Goal: Task Accomplishment & Management: Manage account settings

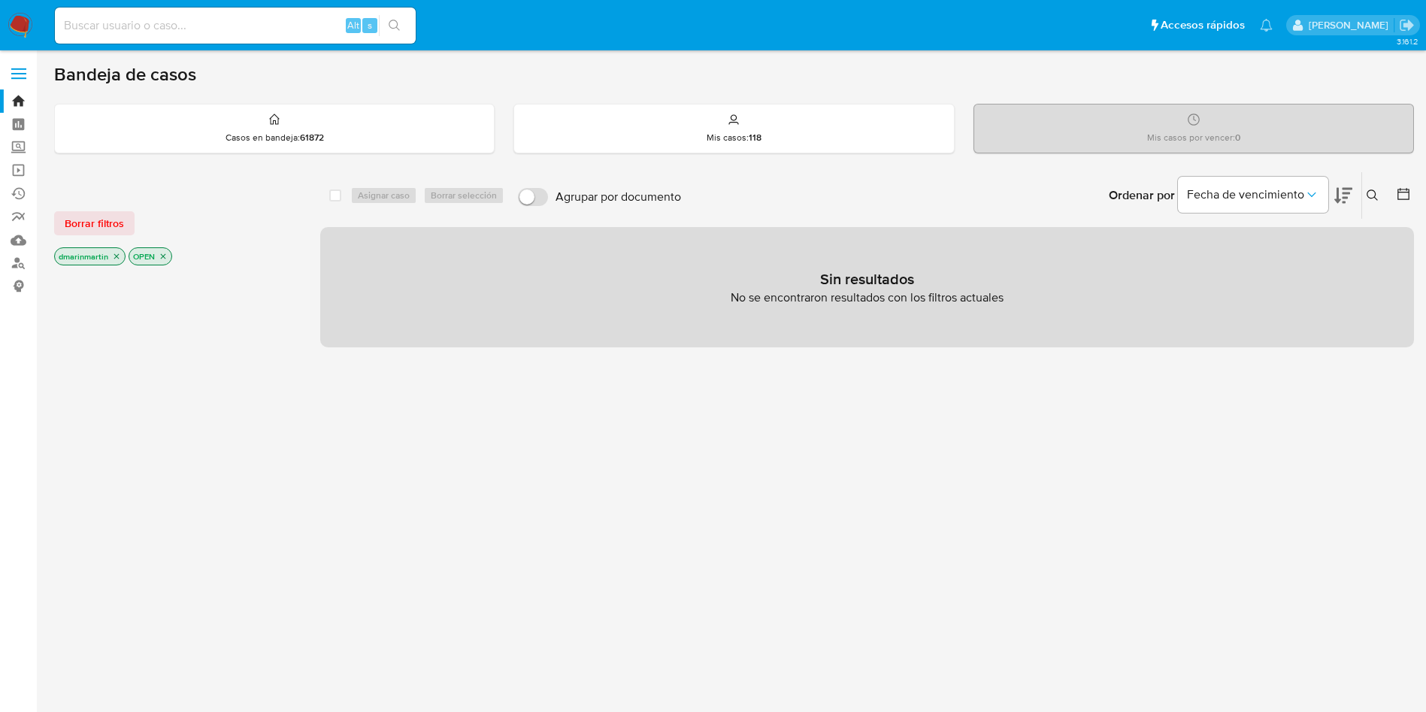
click at [1372, 204] on button at bounding box center [1374, 195] width 25 height 18
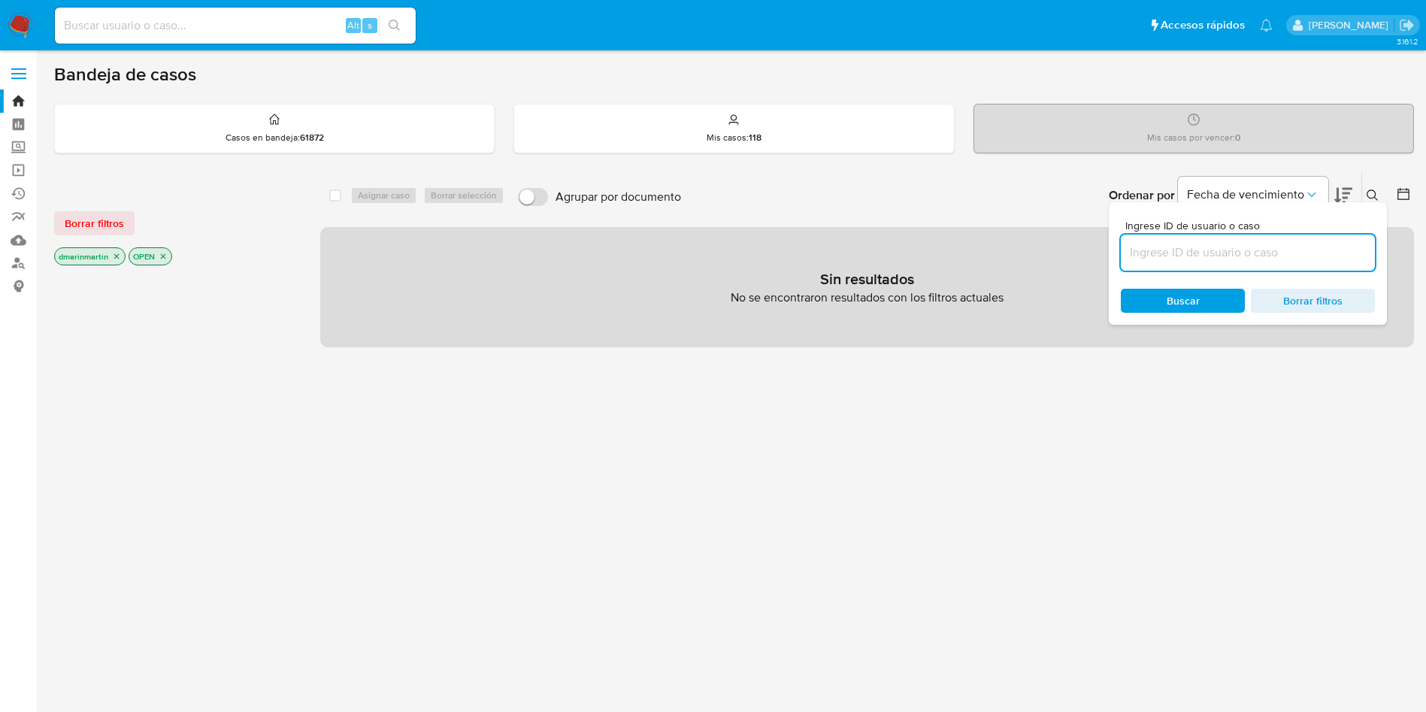
click at [1215, 252] on input at bounding box center [1248, 253] width 254 height 20
type input "6Vs8aGiGGzwxSAxZHjo3mXFS"
click at [116, 256] on icon "close-filter" at bounding box center [116, 256] width 5 height 5
click at [90, 257] on icon "close-filter" at bounding box center [88, 256] width 5 height 5
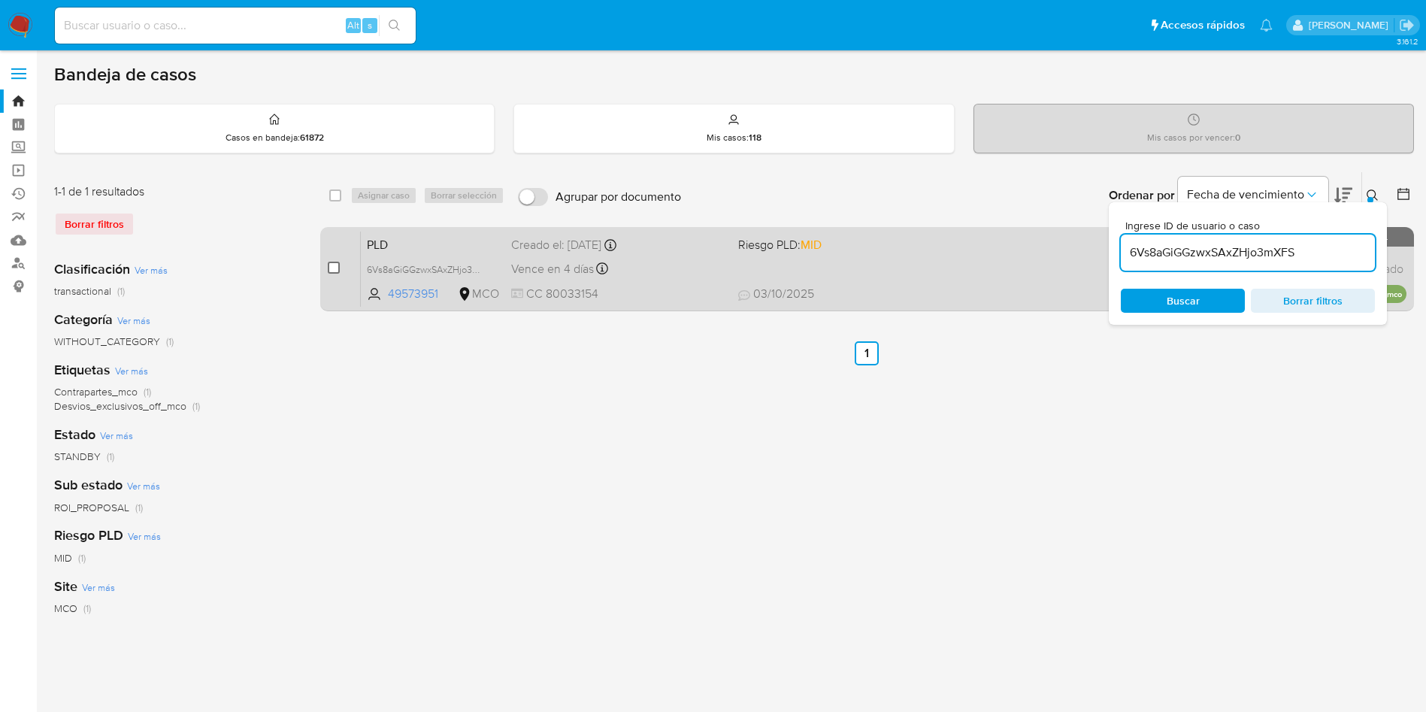
click at [335, 270] on input "checkbox" at bounding box center [334, 268] width 12 height 12
checkbox input "true"
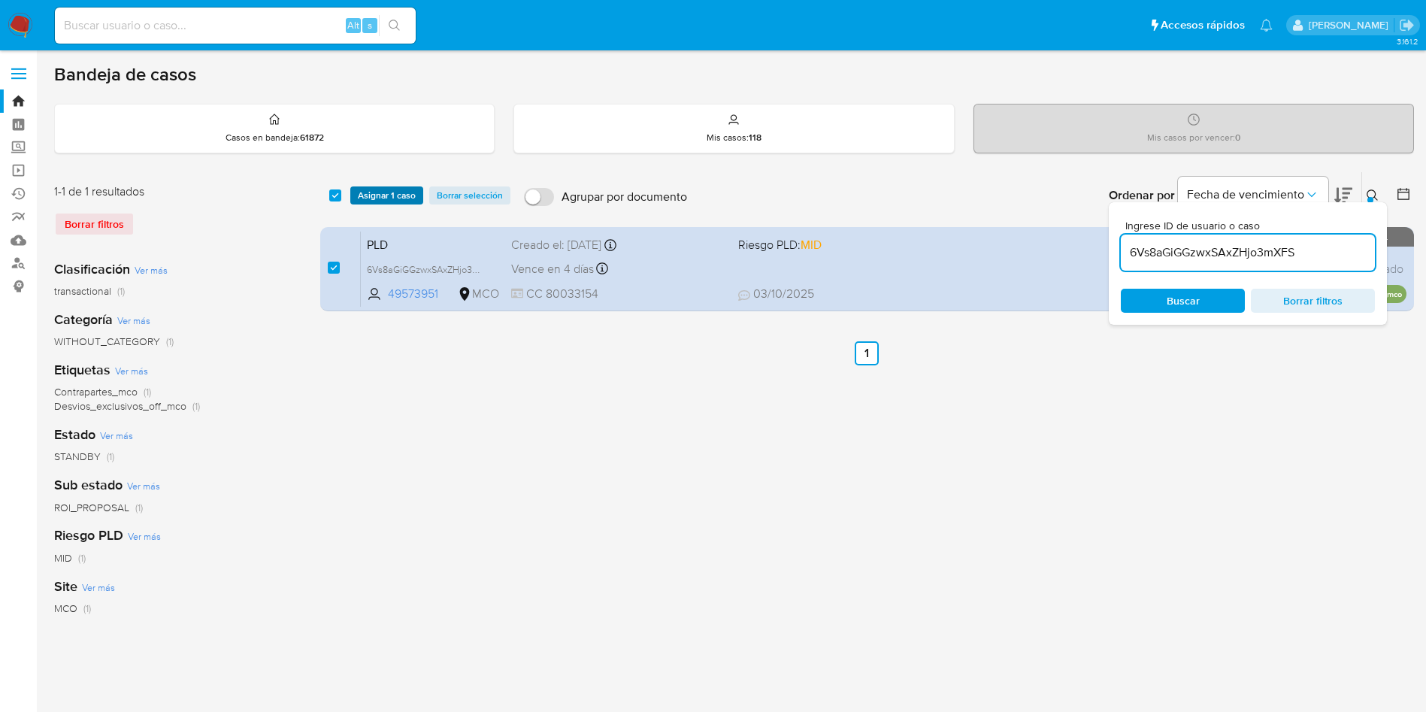
click at [404, 195] on span "Asignar 1 caso" at bounding box center [387, 195] width 58 height 15
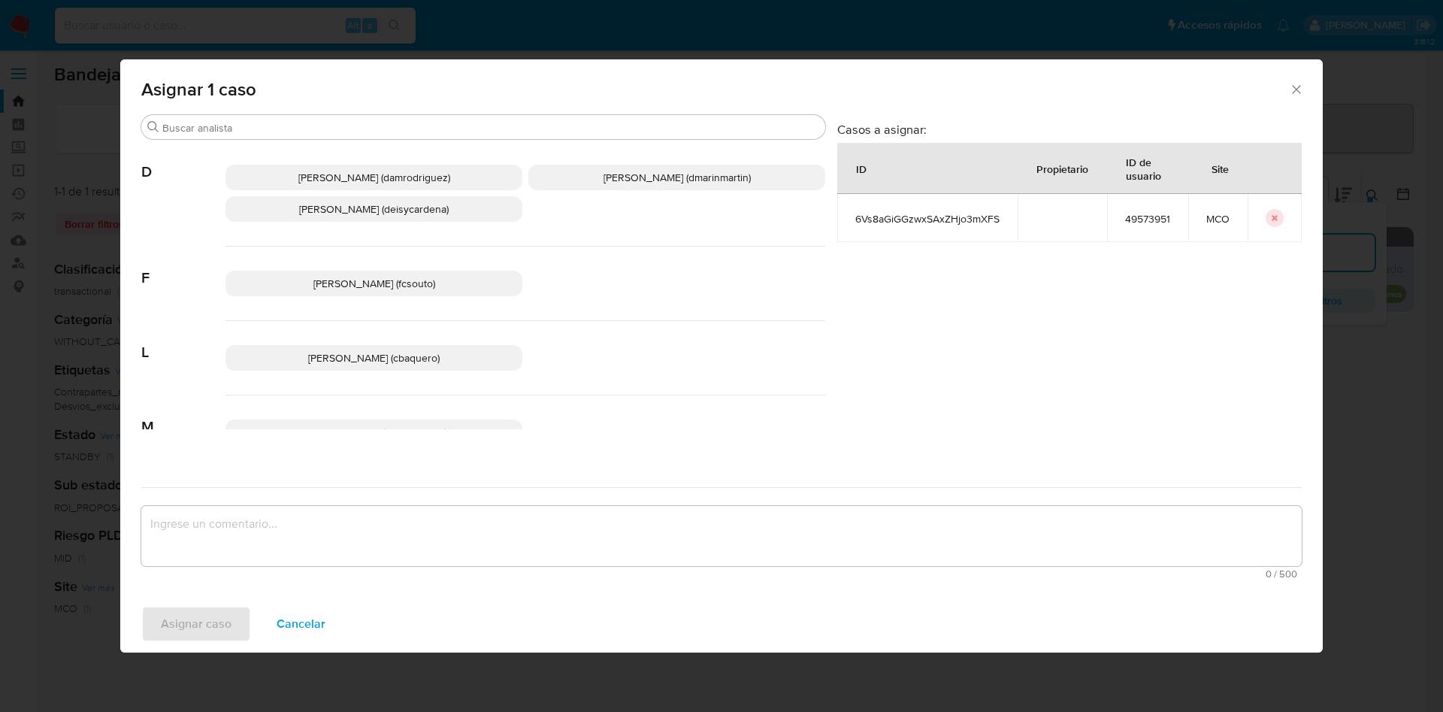
click at [647, 189] on p "David Esteban Marin Martinez (dmarinmartin)" at bounding box center [677, 178] width 297 height 26
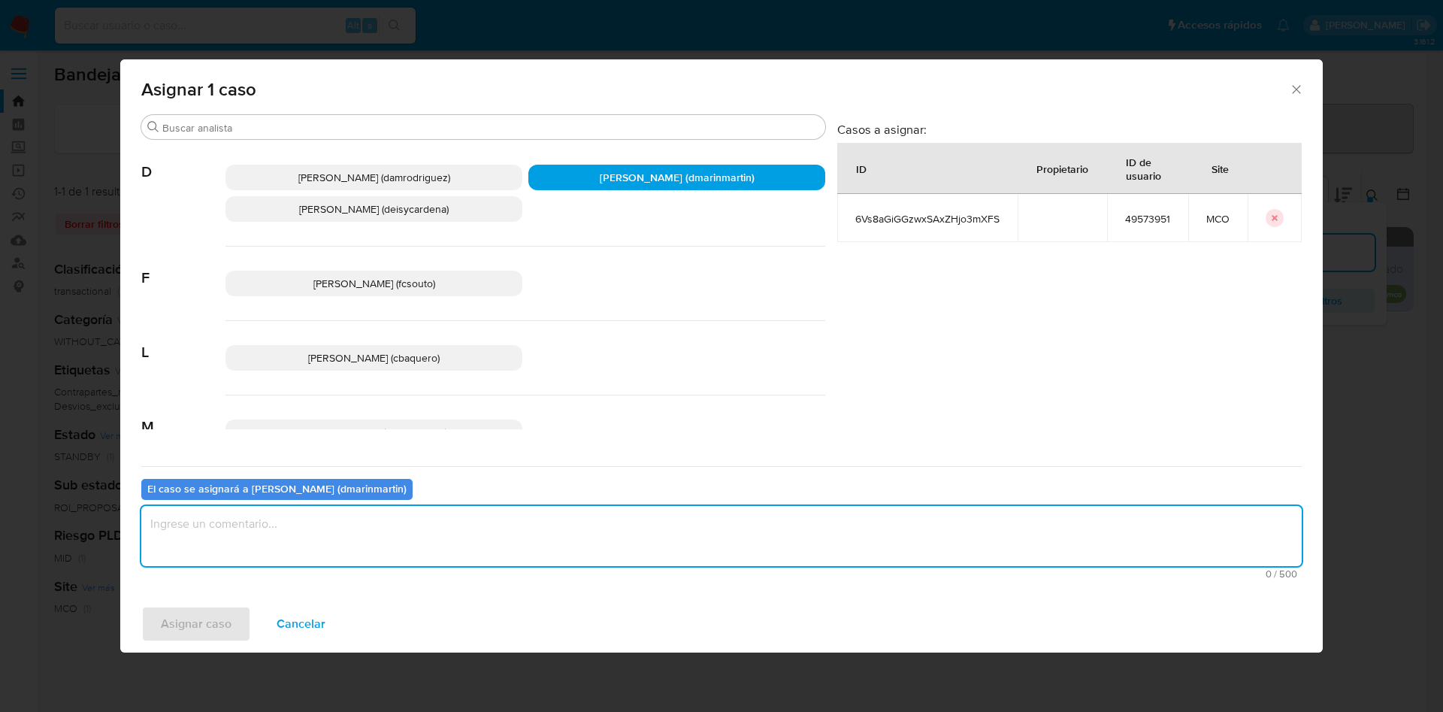
click at [635, 541] on textarea "assign-modal" at bounding box center [721, 536] width 1161 height 60
type textarea "a"
type textarea "Análisis nvl 2"
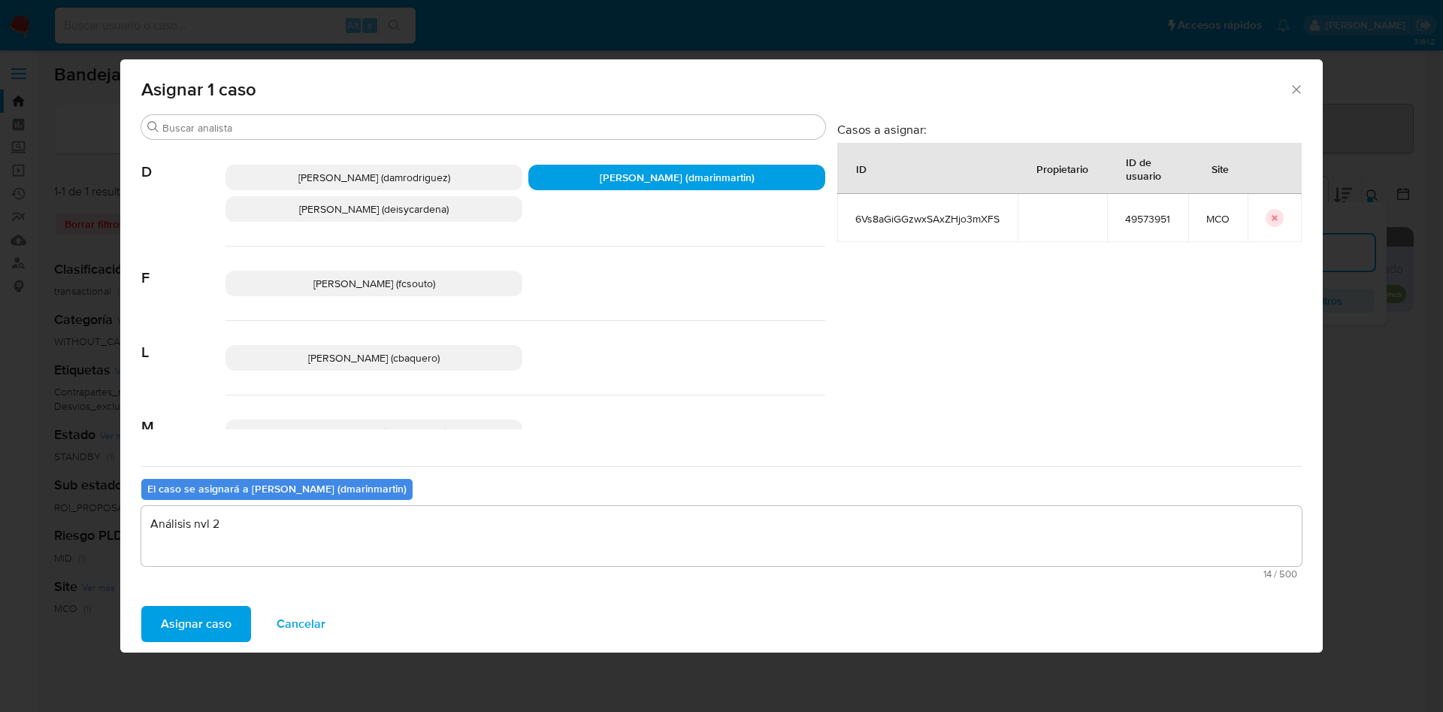
click at [141, 606] on button "Asignar caso" at bounding box center [196, 624] width 110 height 36
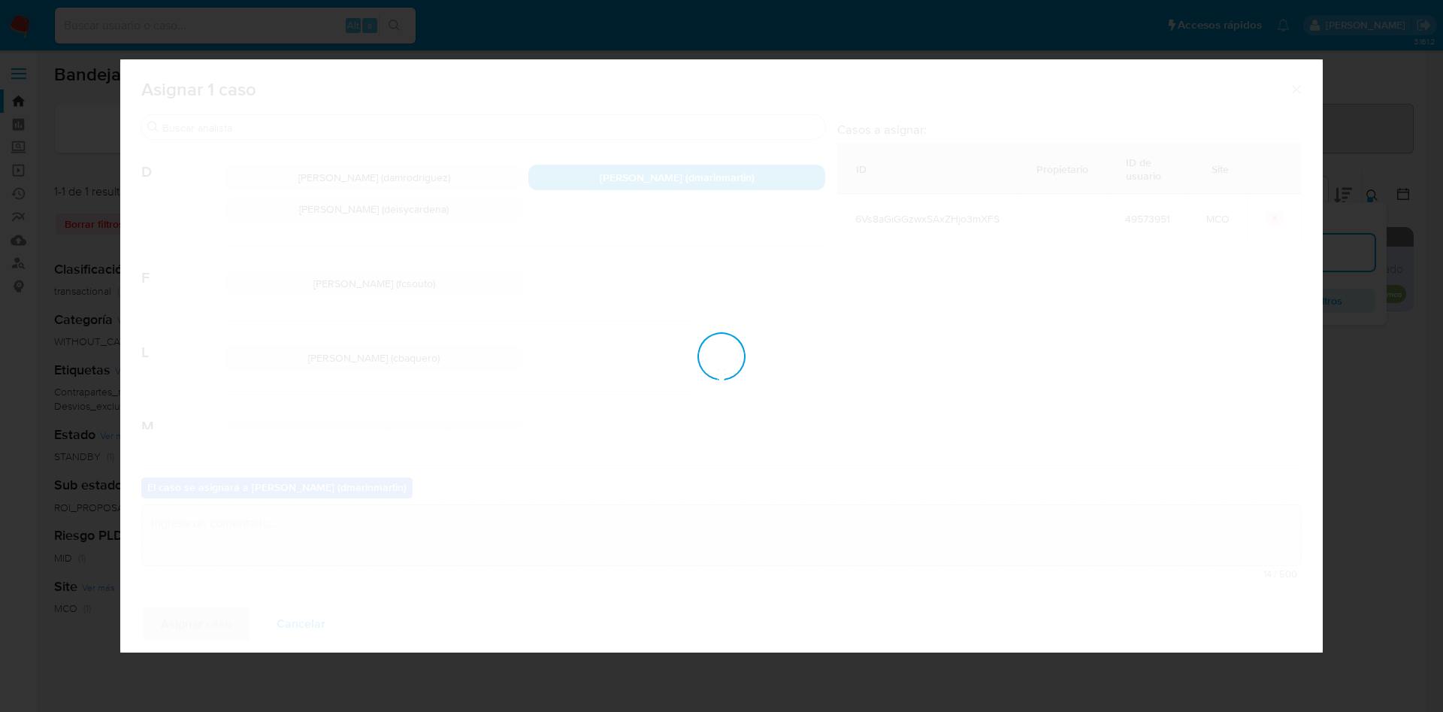
checkbox input "false"
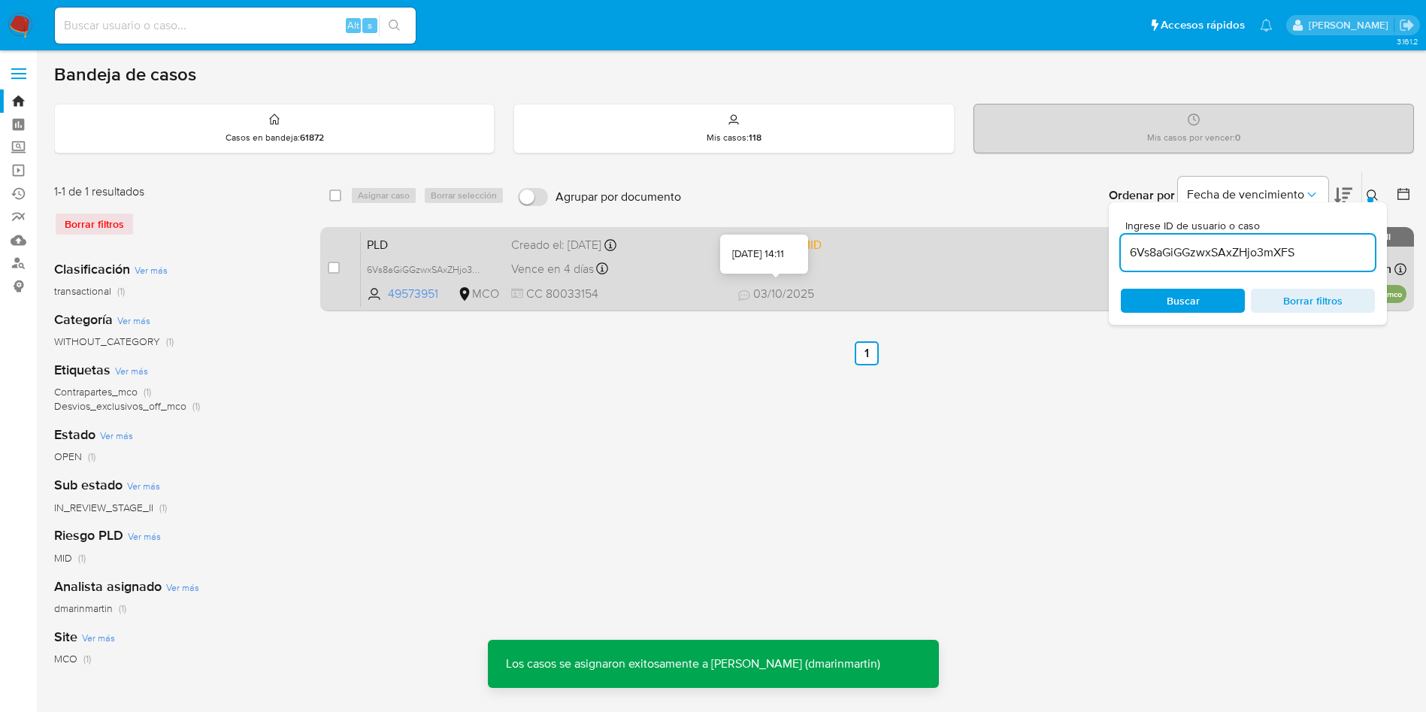
click at [849, 267] on span at bounding box center [845, 268] width 215 height 3
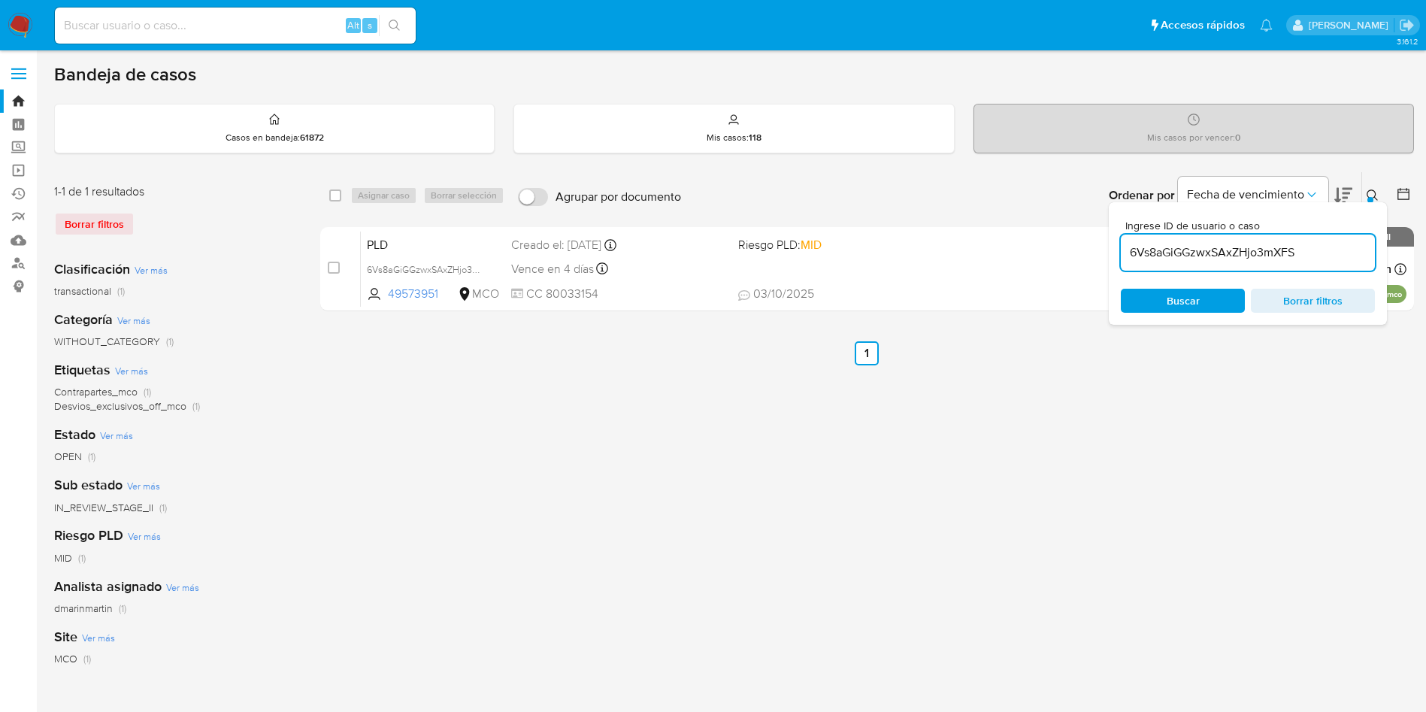
click at [1240, 259] on input "6Vs8aGiGGzwxSAxZHjo3mXFS" at bounding box center [1248, 253] width 254 height 20
paste input "Dm9fhoIjT79HHz5m3PM9bodw"
type input "Dm9fhoIjT79HHz5m3PM9bodw"
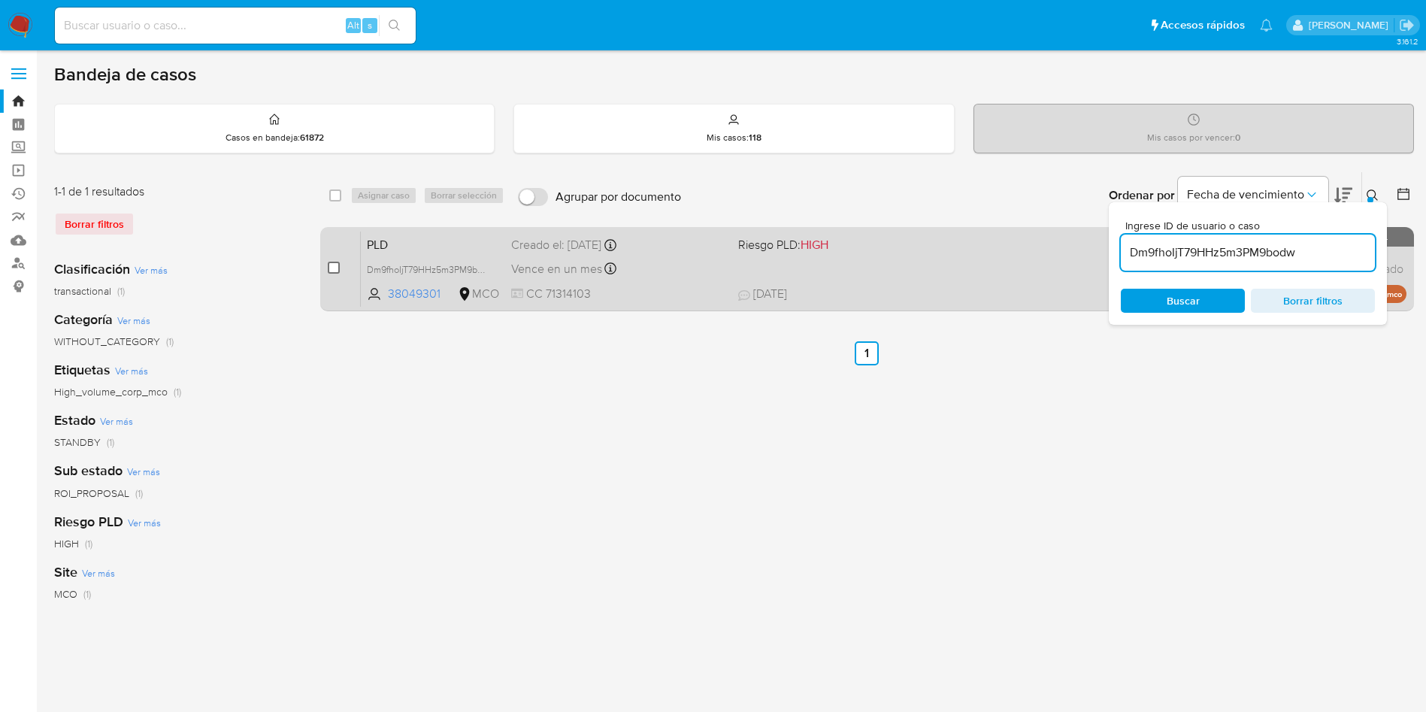
click at [334, 273] on input "checkbox" at bounding box center [334, 268] width 12 height 12
checkbox input "true"
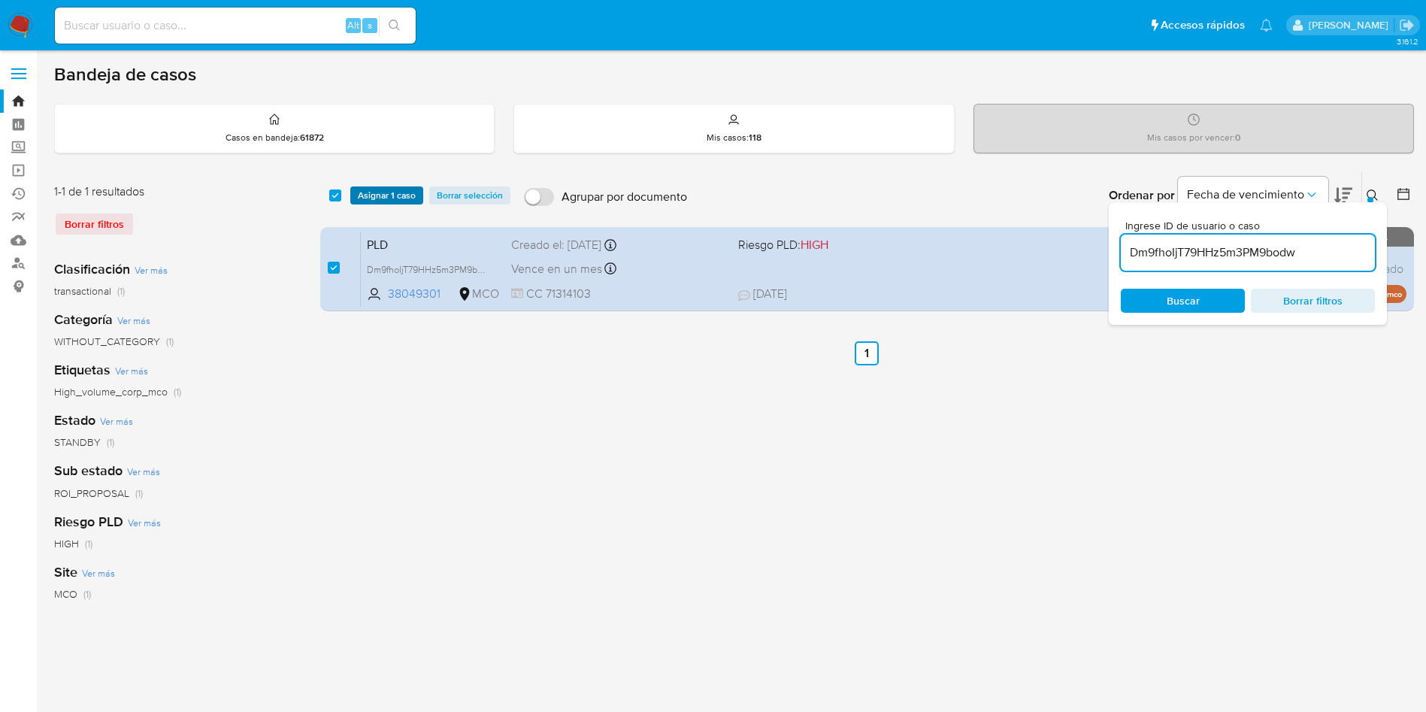
click at [390, 200] on span "Asignar 1 caso" at bounding box center [387, 195] width 58 height 15
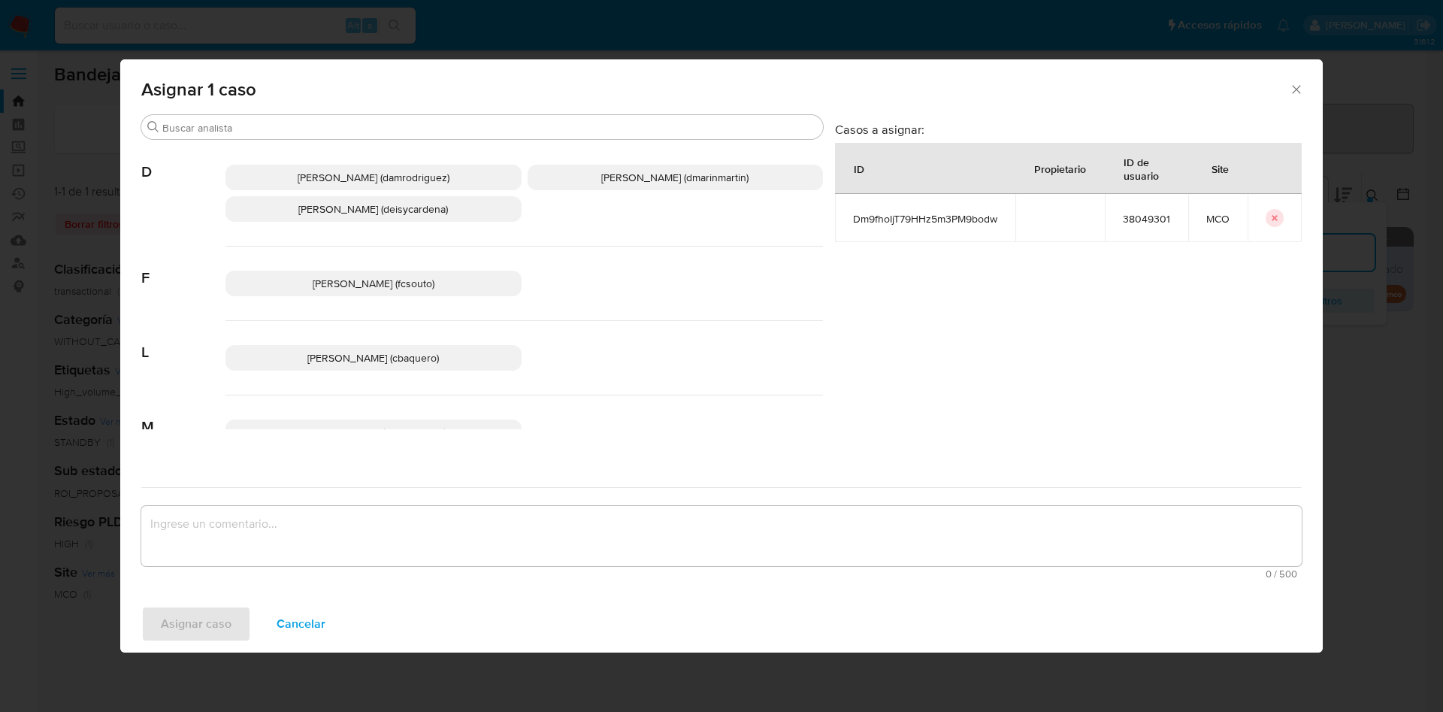
click at [650, 181] on span "[PERSON_NAME] (dmarinmartin)" at bounding box center [674, 177] width 147 height 15
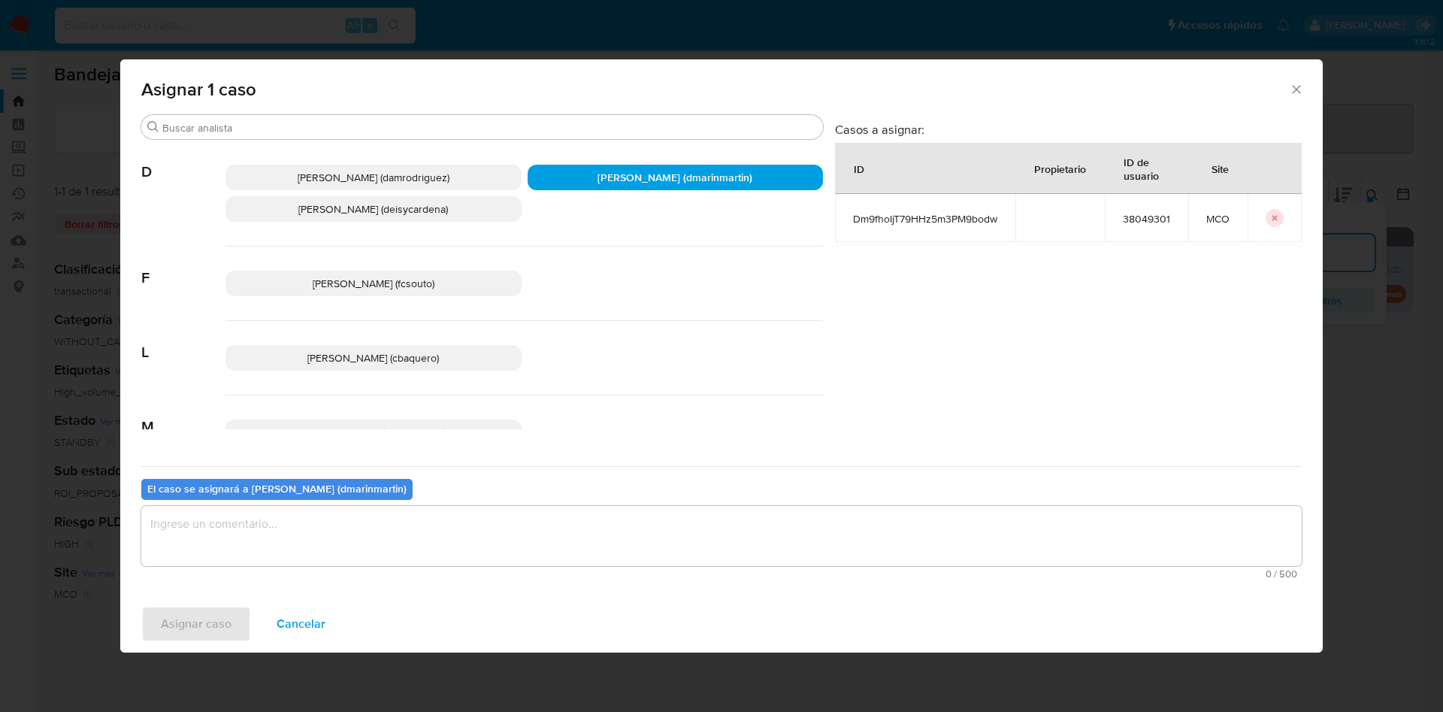
click at [618, 532] on textarea "assign-modal" at bounding box center [721, 536] width 1161 height 60
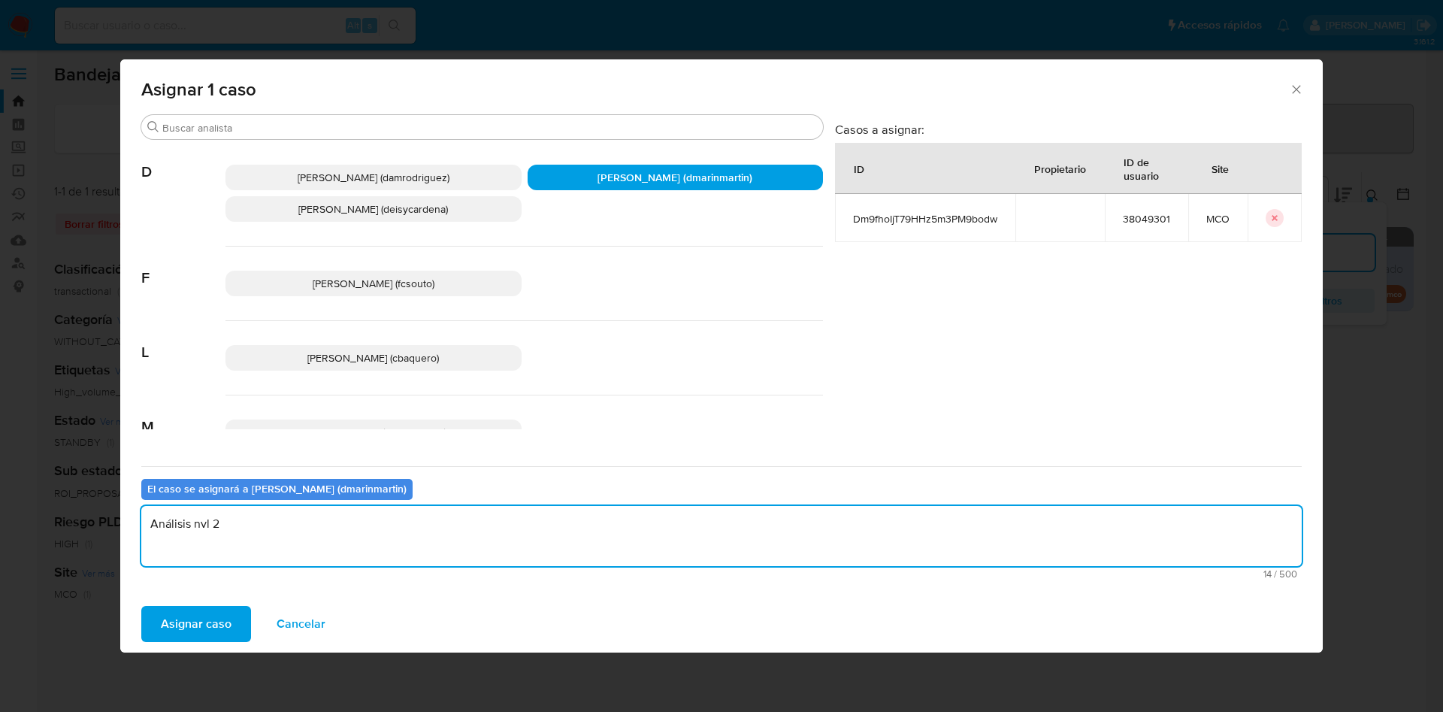
type textarea "Análisis nvl 2"
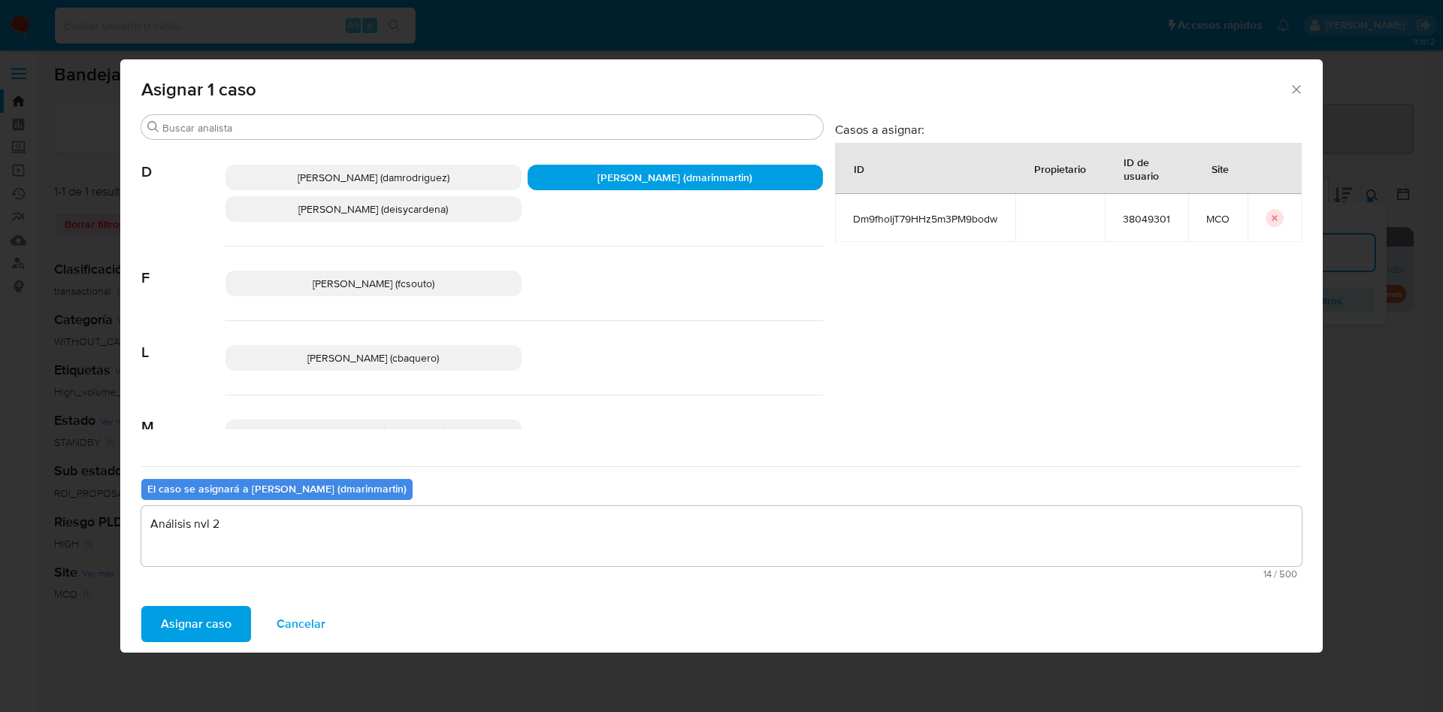
click at [141, 606] on button "Asignar caso" at bounding box center [196, 624] width 110 height 36
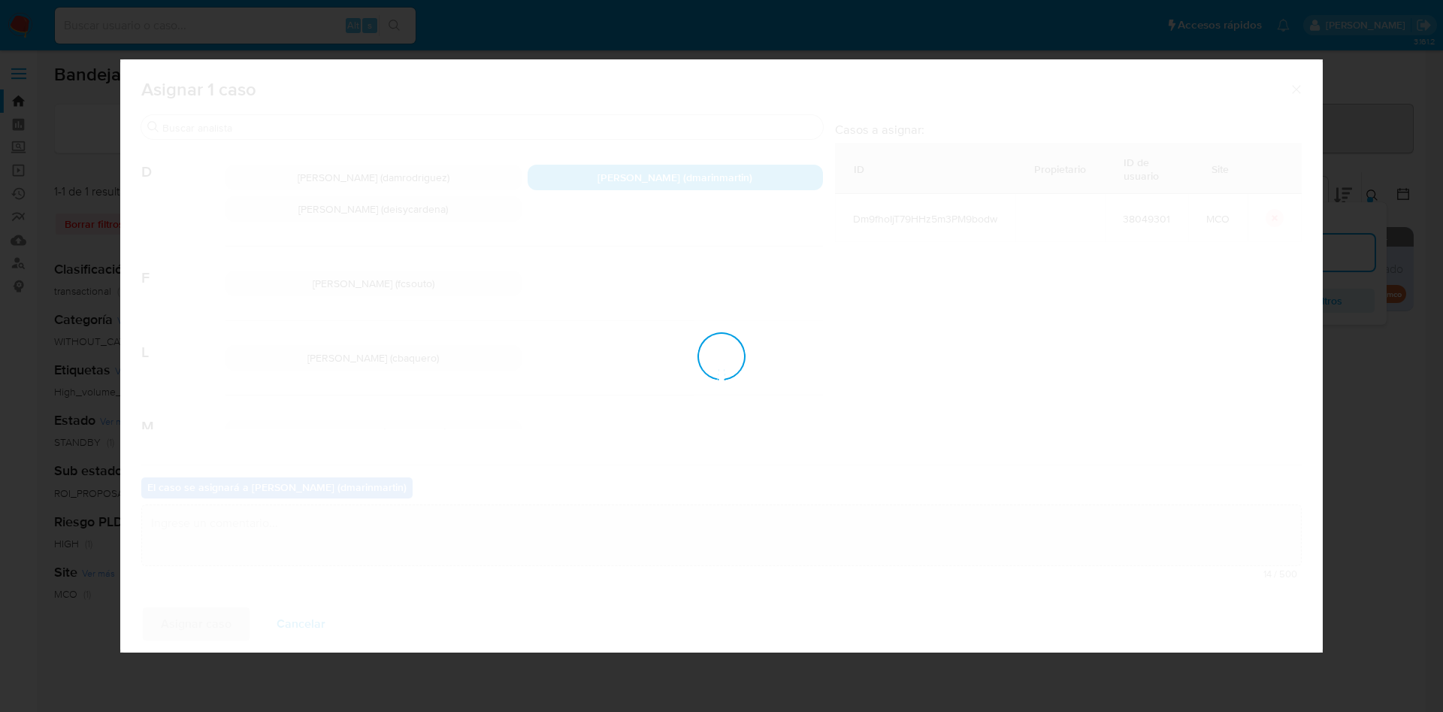
checkbox input "false"
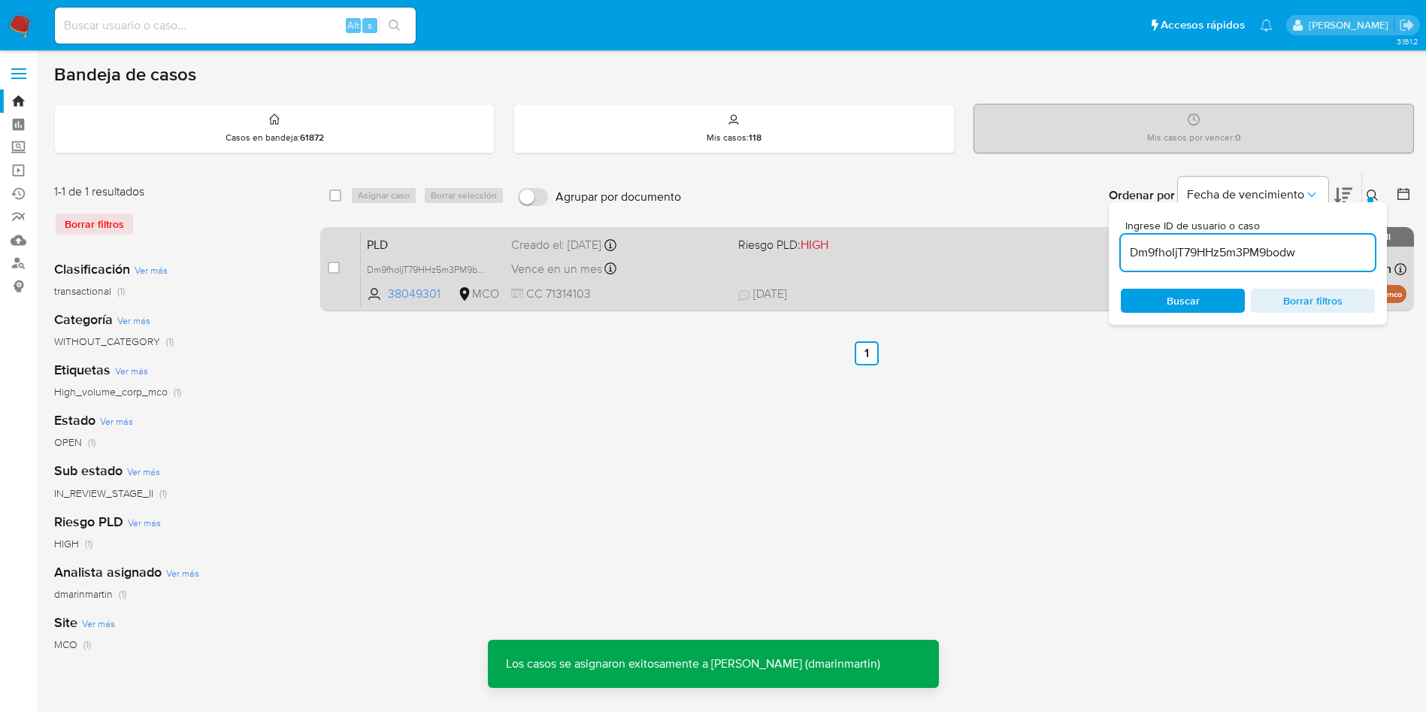
click at [753, 280] on div "PLD Dm9fhoIjT79HHz5m3PM9bodw 38049301 MCO Riesgo PLD: HIGH Creado el: 12/08/202…" at bounding box center [884, 269] width 1046 height 76
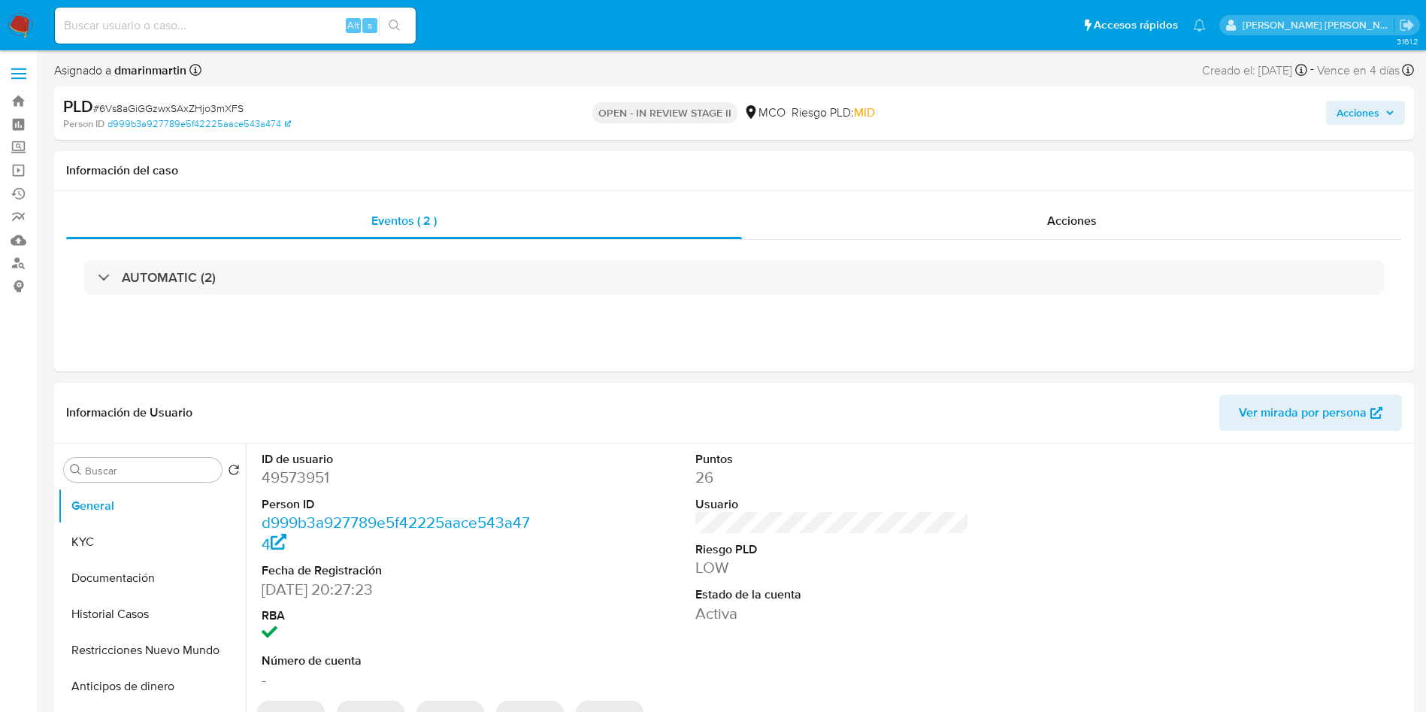
select select "10"
click at [1316, 112] on div "Acciones" at bounding box center [1184, 112] width 444 height 35
click at [1345, 111] on span "Acciones" at bounding box center [1358, 113] width 43 height 24
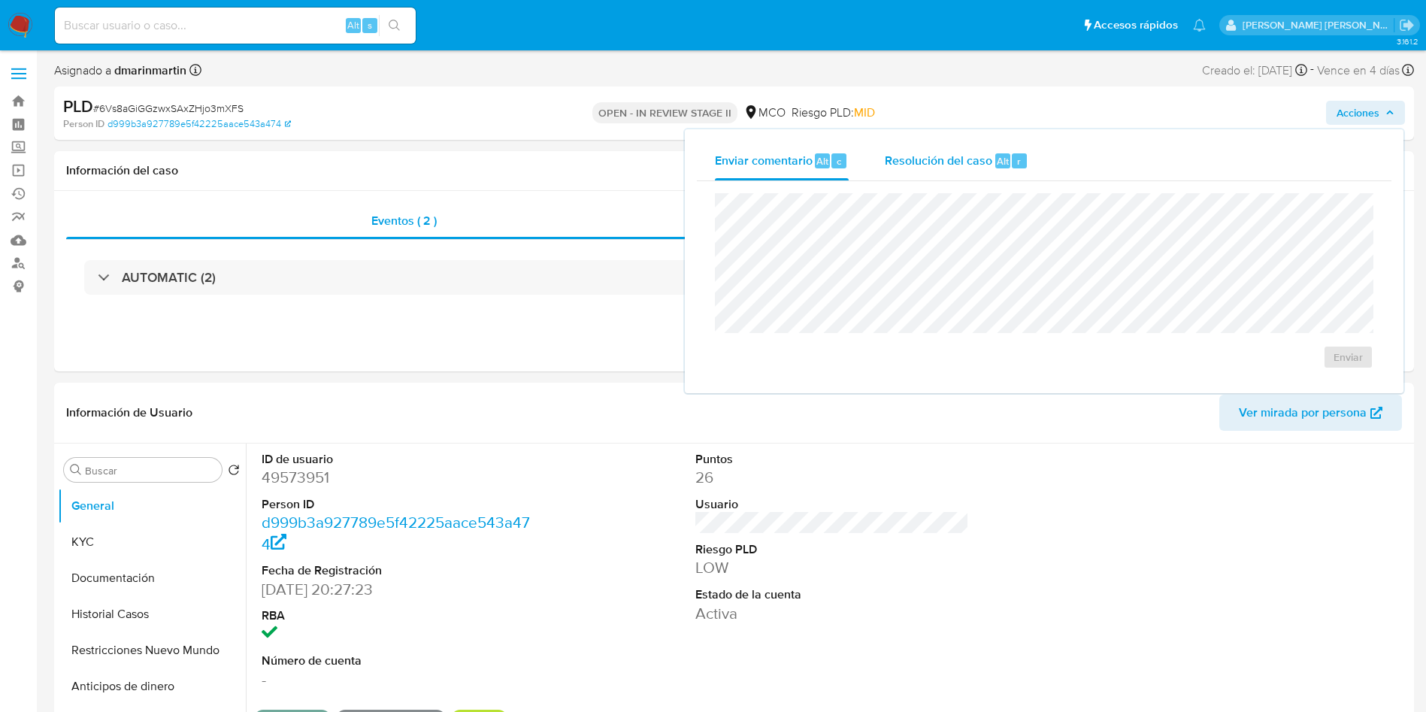
click at [934, 175] on div "Resolución del caso Alt r" at bounding box center [957, 160] width 144 height 39
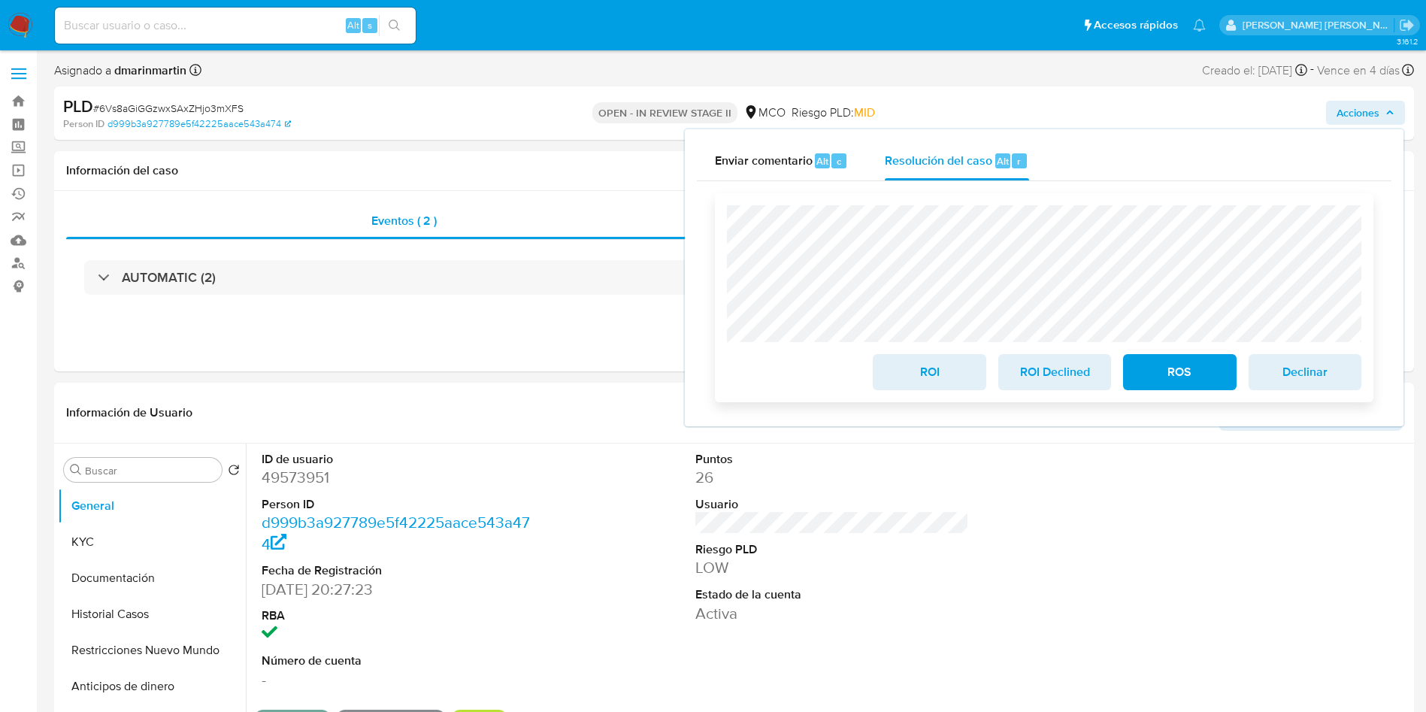
click at [946, 363] on span "ROI" at bounding box center [929, 372] width 74 height 33
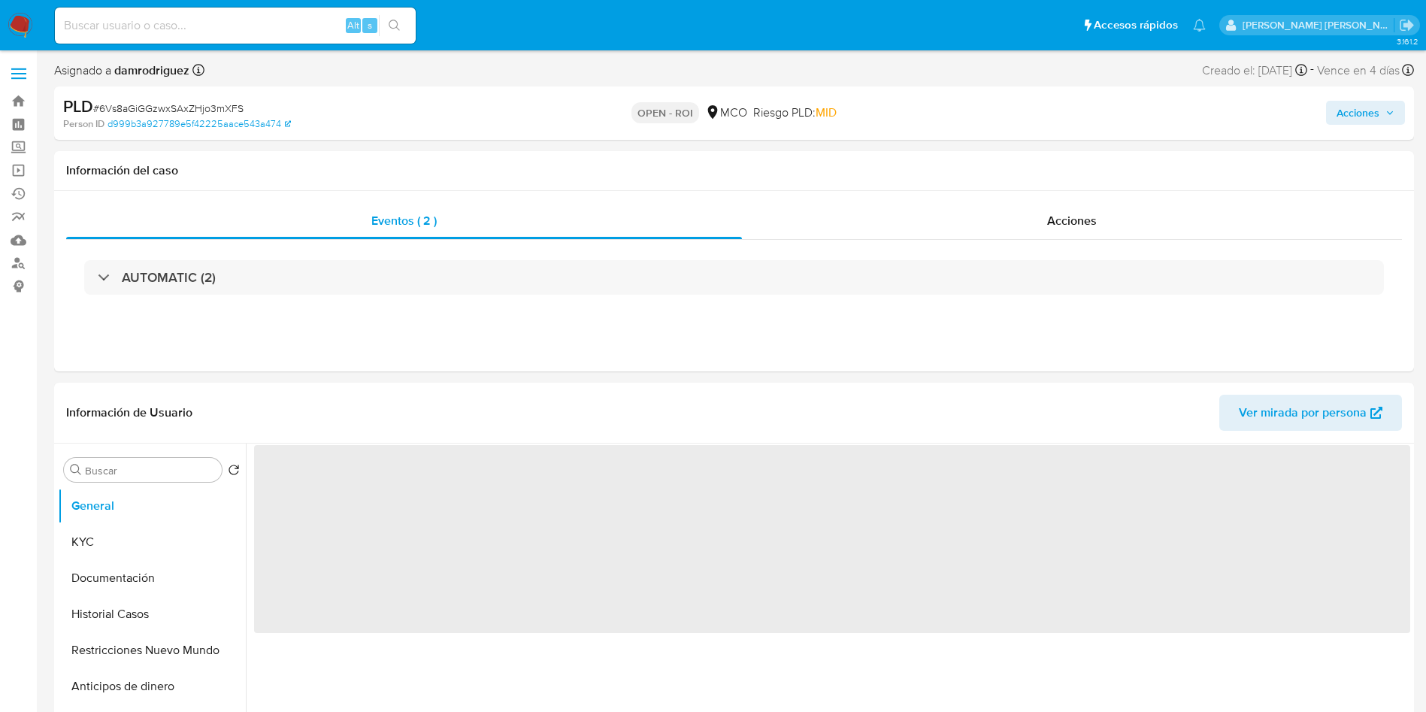
select select "10"
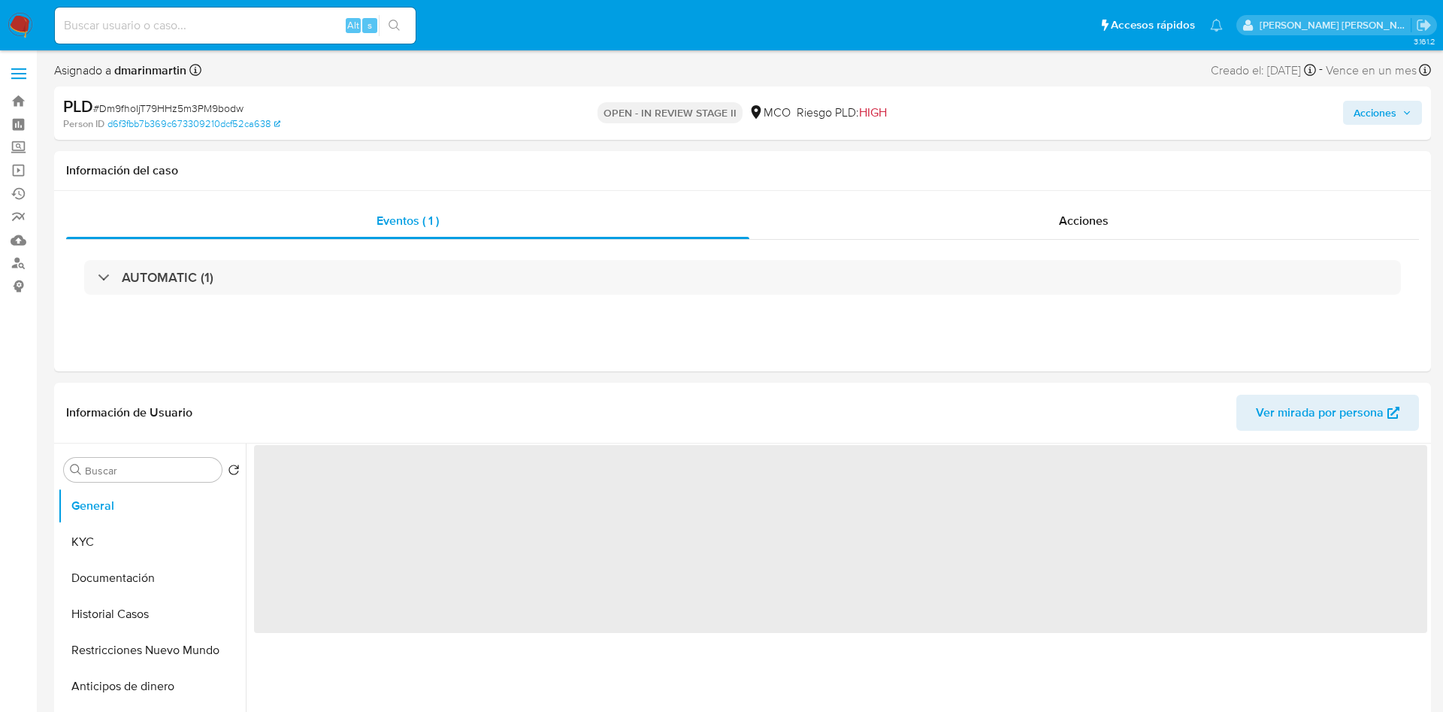
select select "10"
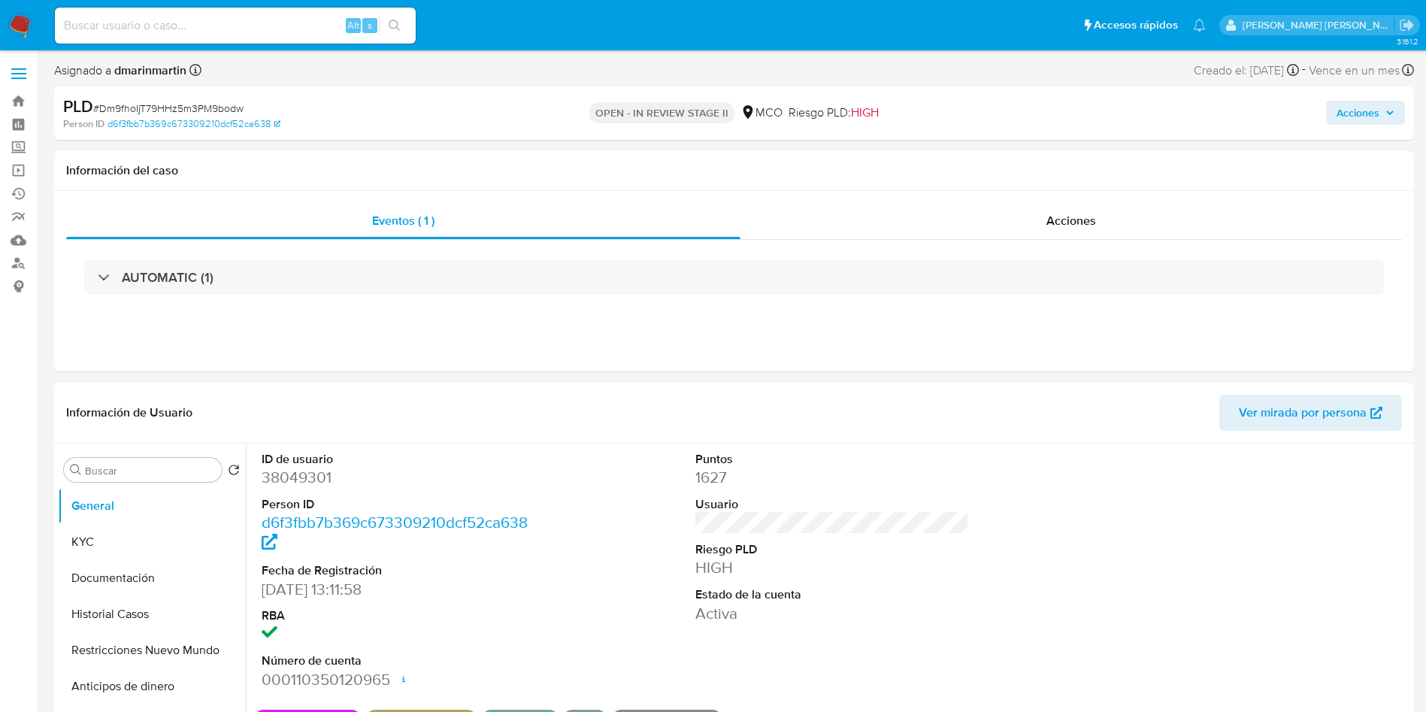
click at [1379, 129] on div "Acciones" at bounding box center [1184, 112] width 444 height 35
click at [1371, 114] on span "Acciones" at bounding box center [1358, 113] width 43 height 24
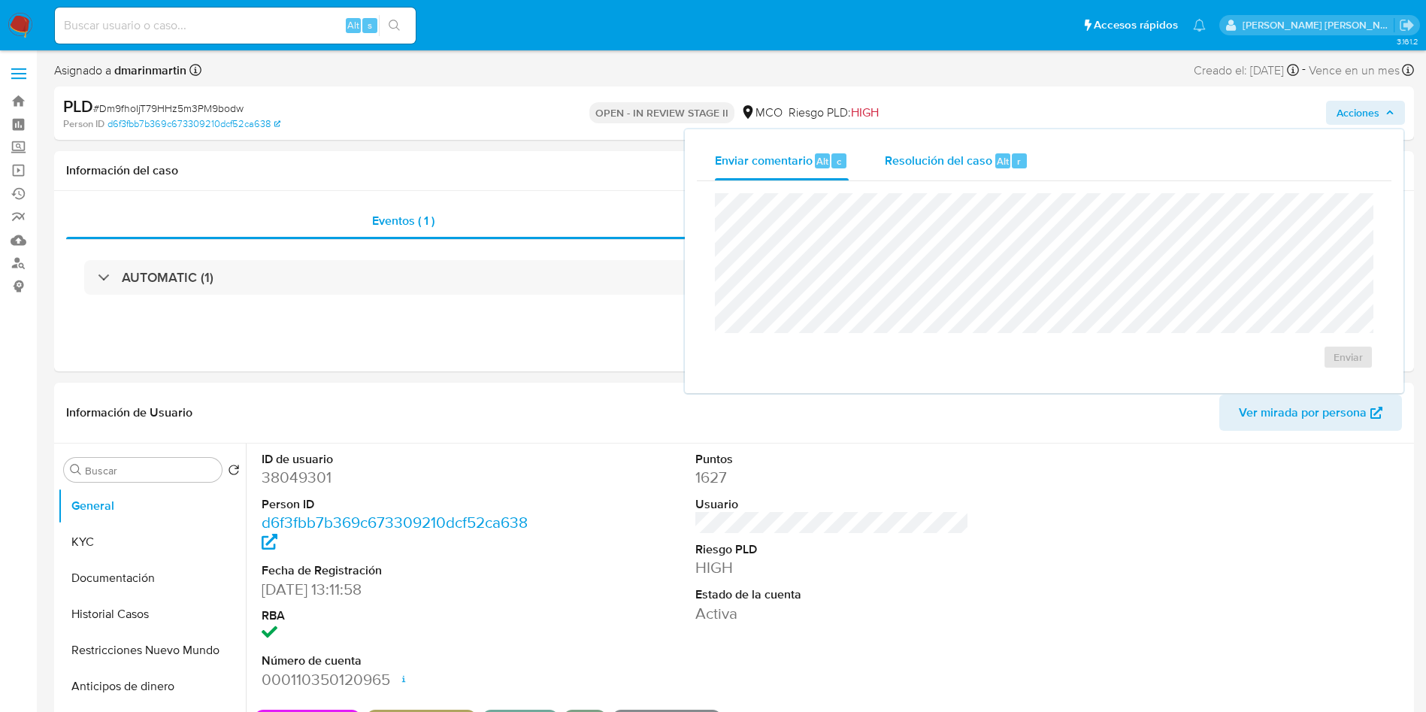
click at [1006, 150] on div "Resolución del caso Alt r" at bounding box center [957, 160] width 144 height 39
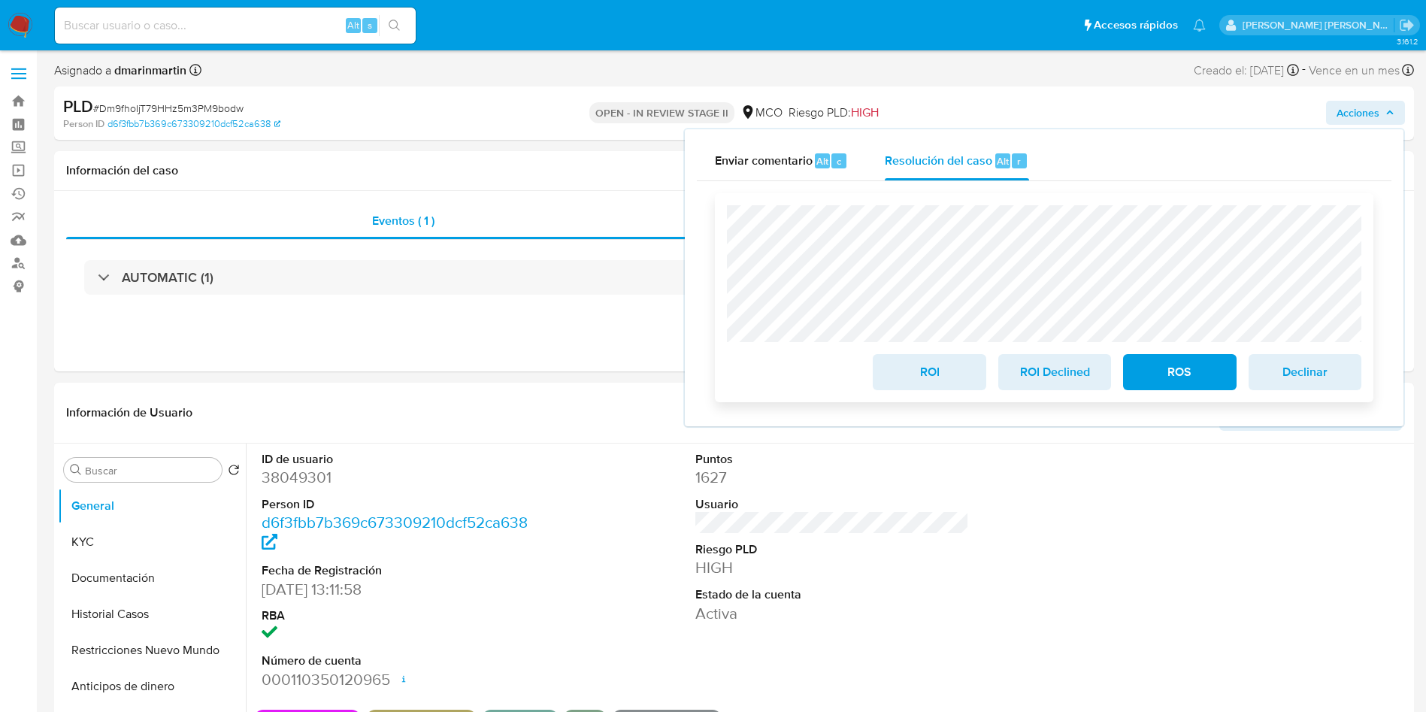
click at [947, 388] on span "ROI" at bounding box center [929, 372] width 74 height 33
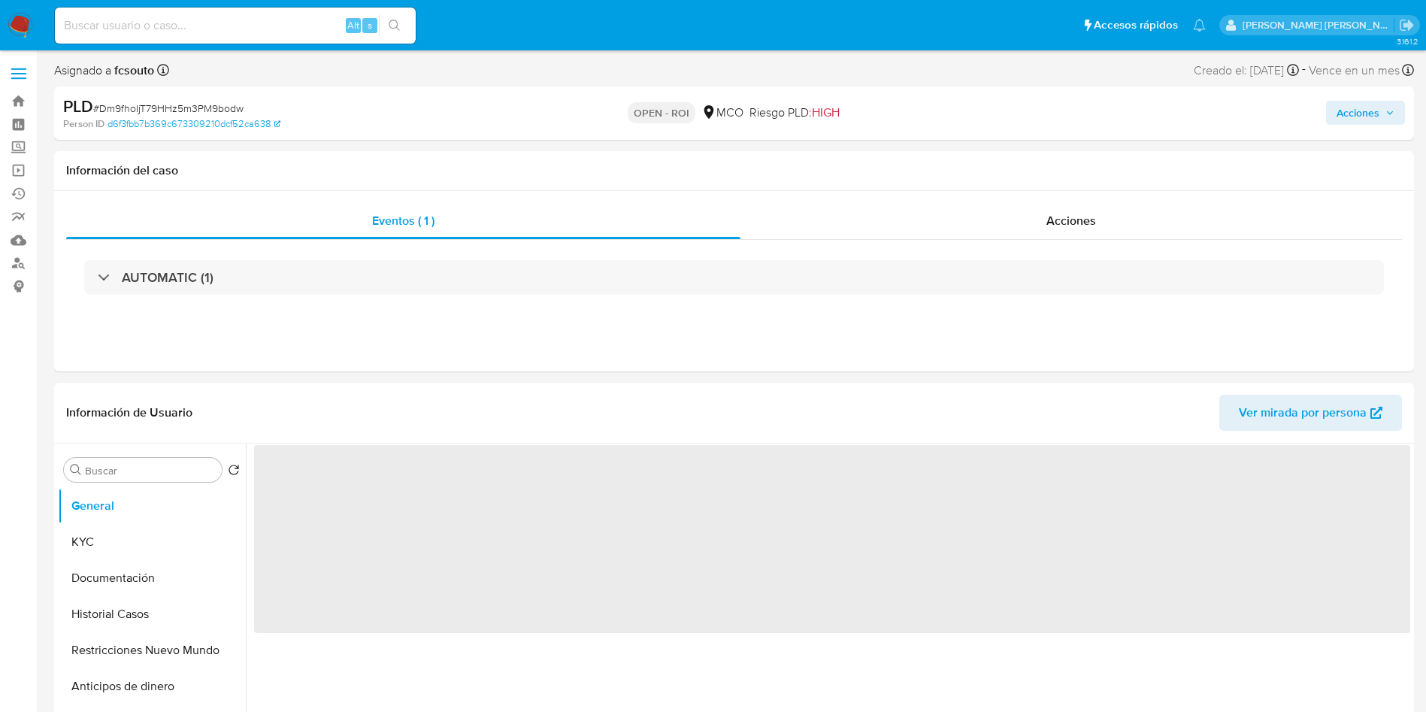
select select "10"
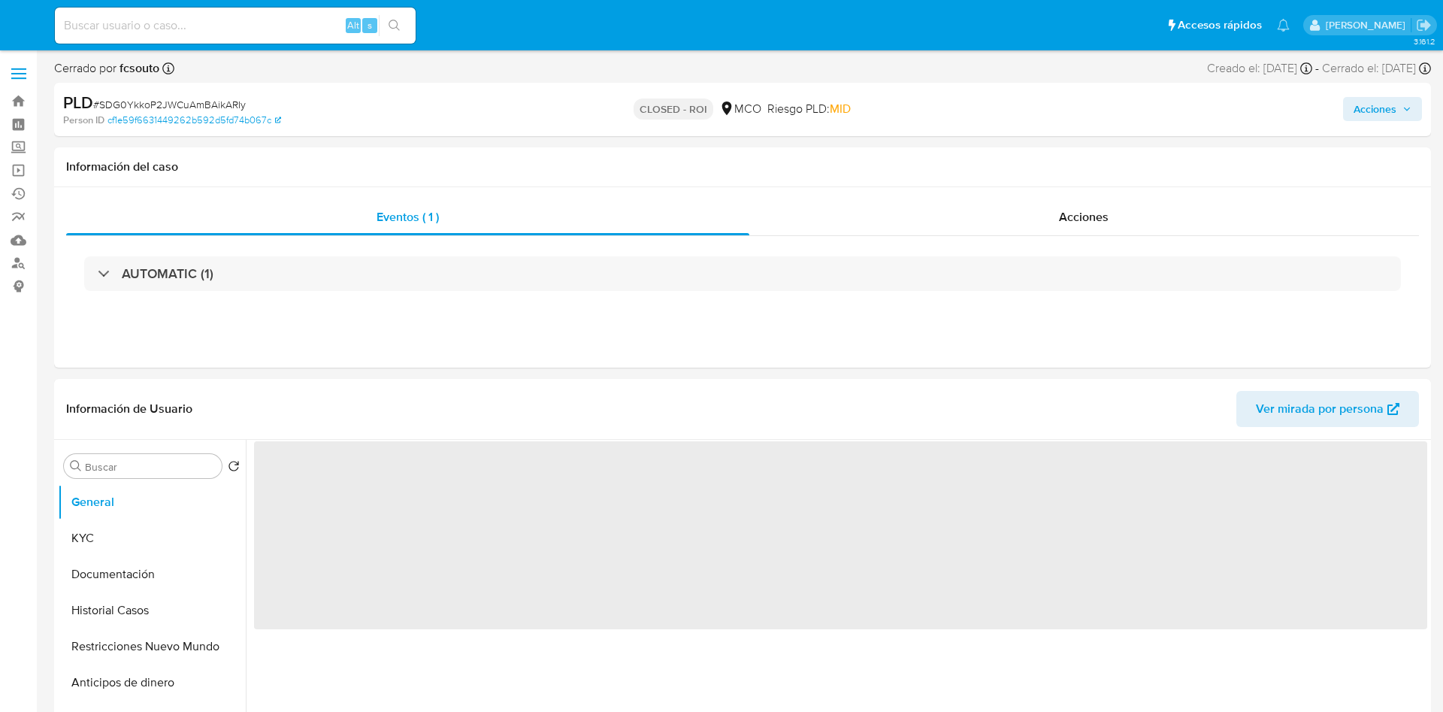
select select "10"
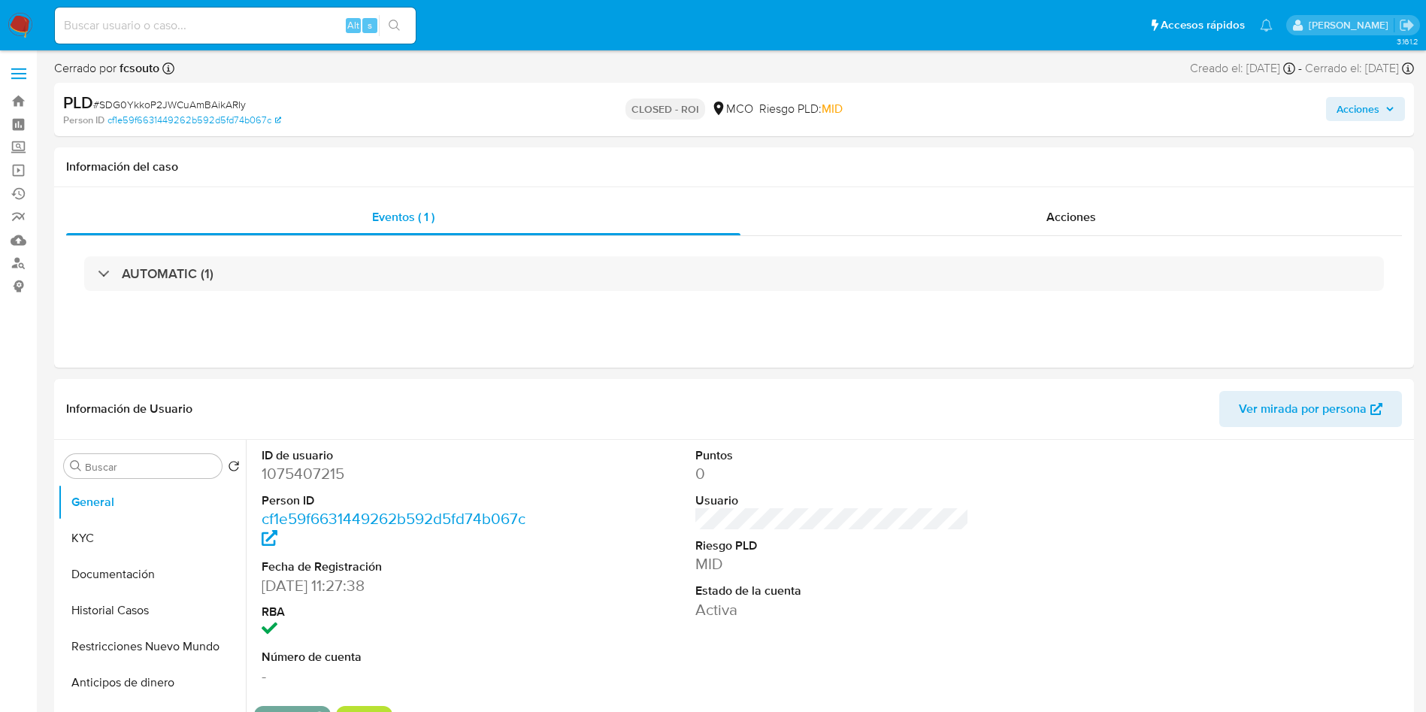
click at [1359, 108] on span "Acciones" at bounding box center [1358, 109] width 43 height 24
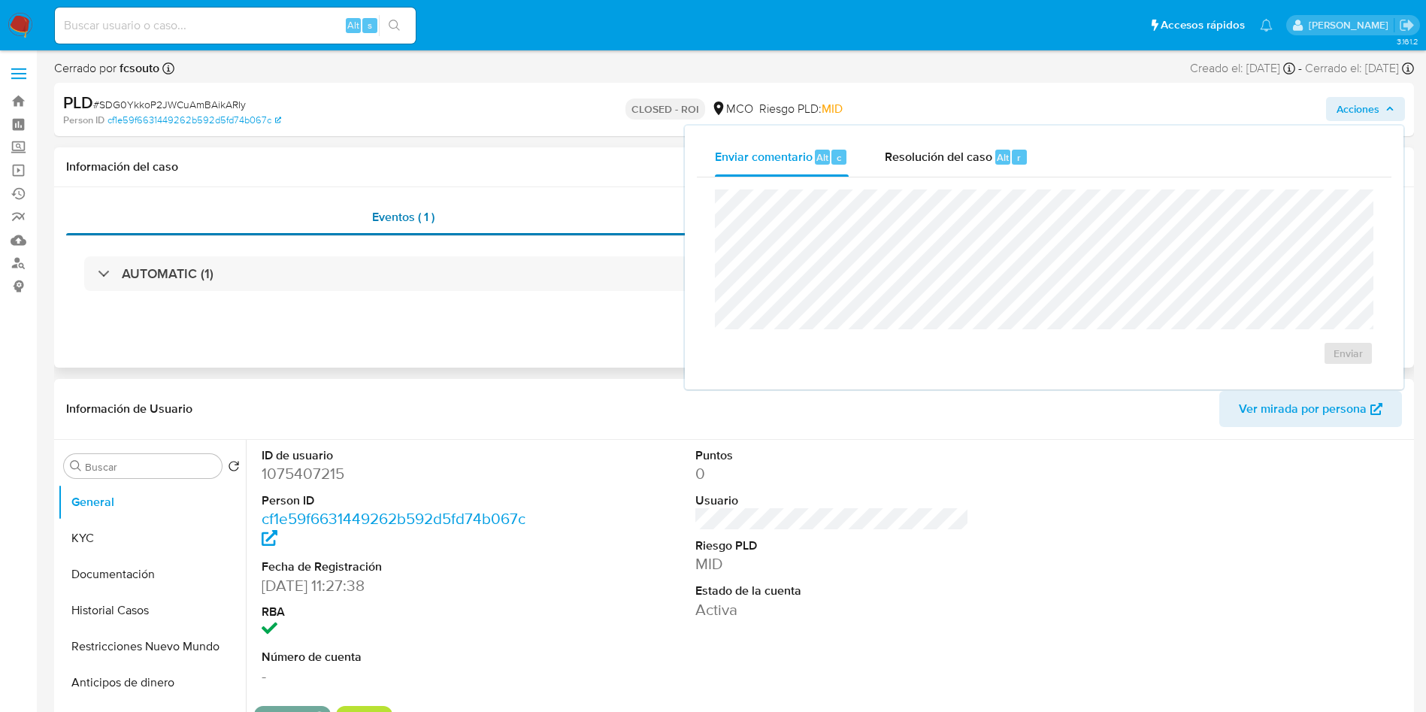
click at [417, 207] on div "Eventos ( 1 )" at bounding box center [403, 217] width 674 height 36
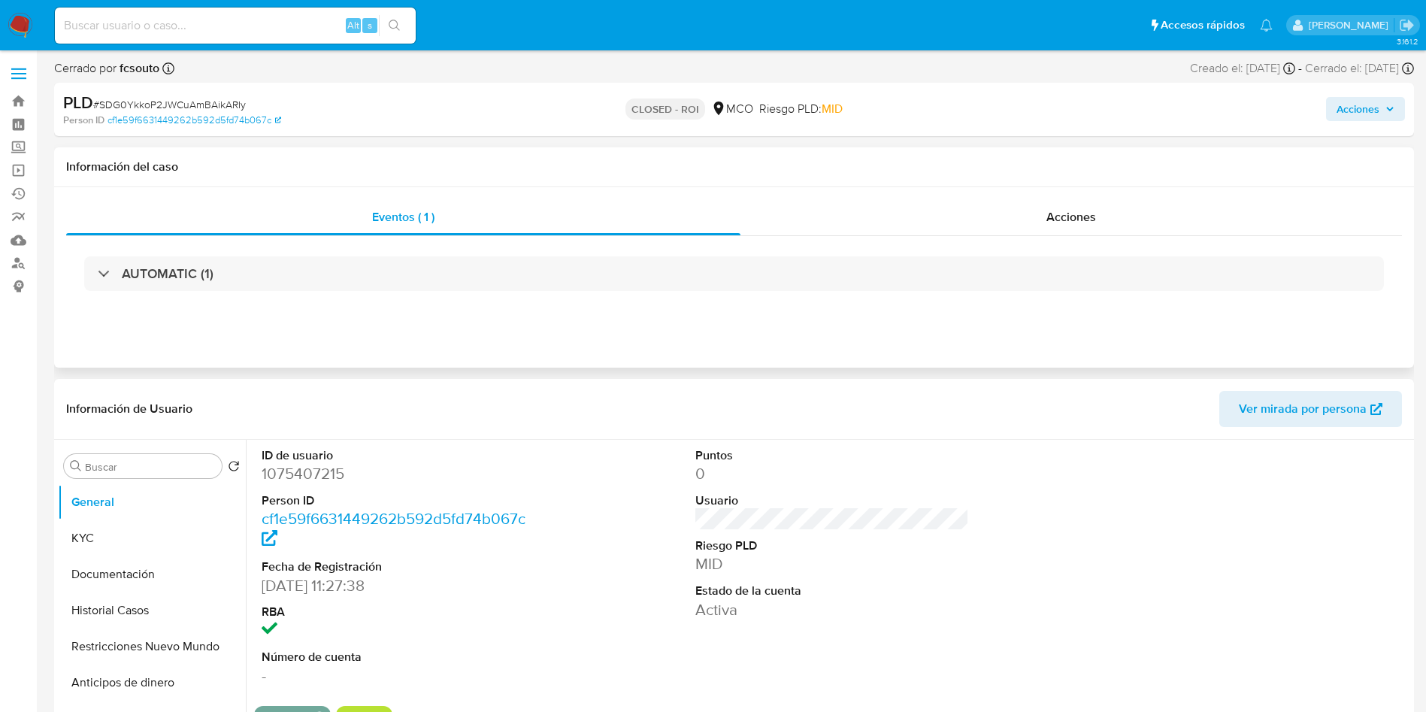
click at [983, 187] on div "Eventos ( 1 ) Acciones AUTOMATIC (1)" at bounding box center [734, 277] width 1360 height 180
click at [974, 229] on div "Acciones" at bounding box center [1072, 217] width 662 height 36
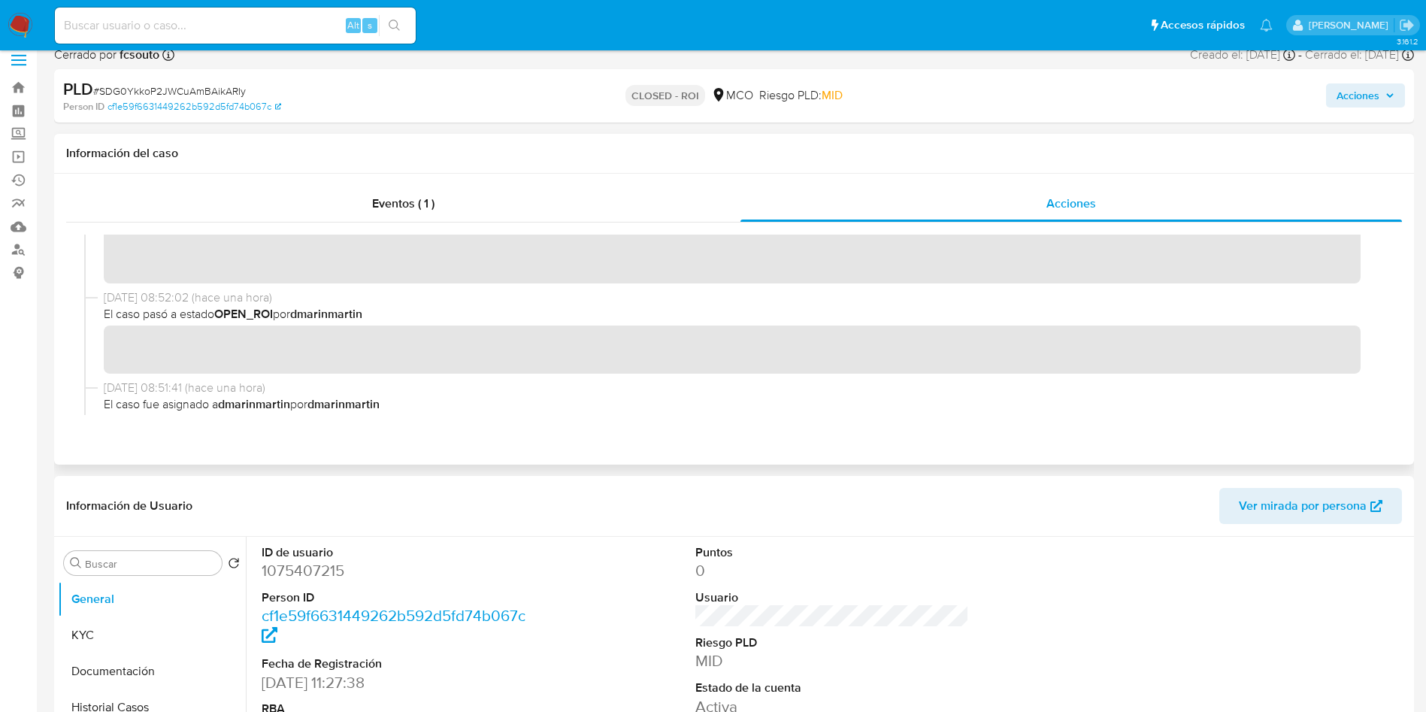
scroll to position [86, 0]
click at [14, 29] on img at bounding box center [21, 26] width 26 height 26
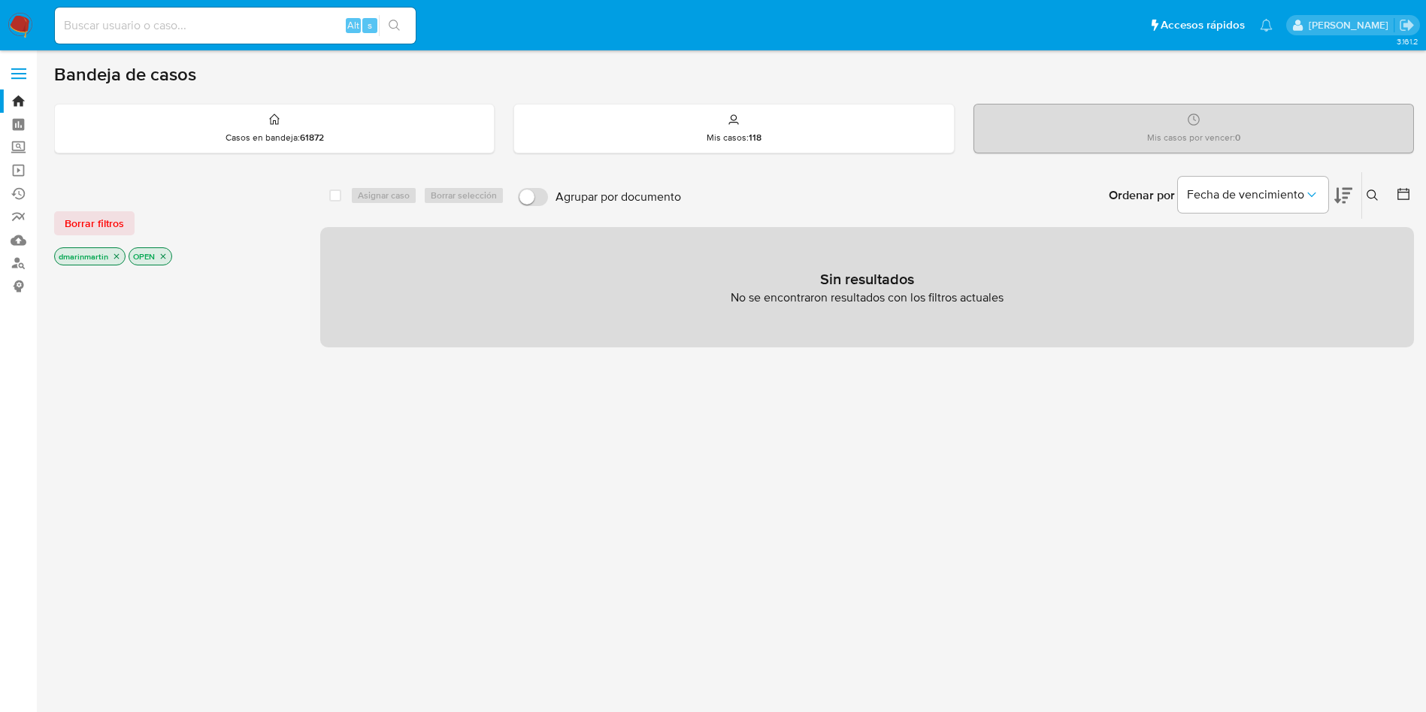
click at [116, 255] on icon "close-filter" at bounding box center [116, 256] width 9 height 9
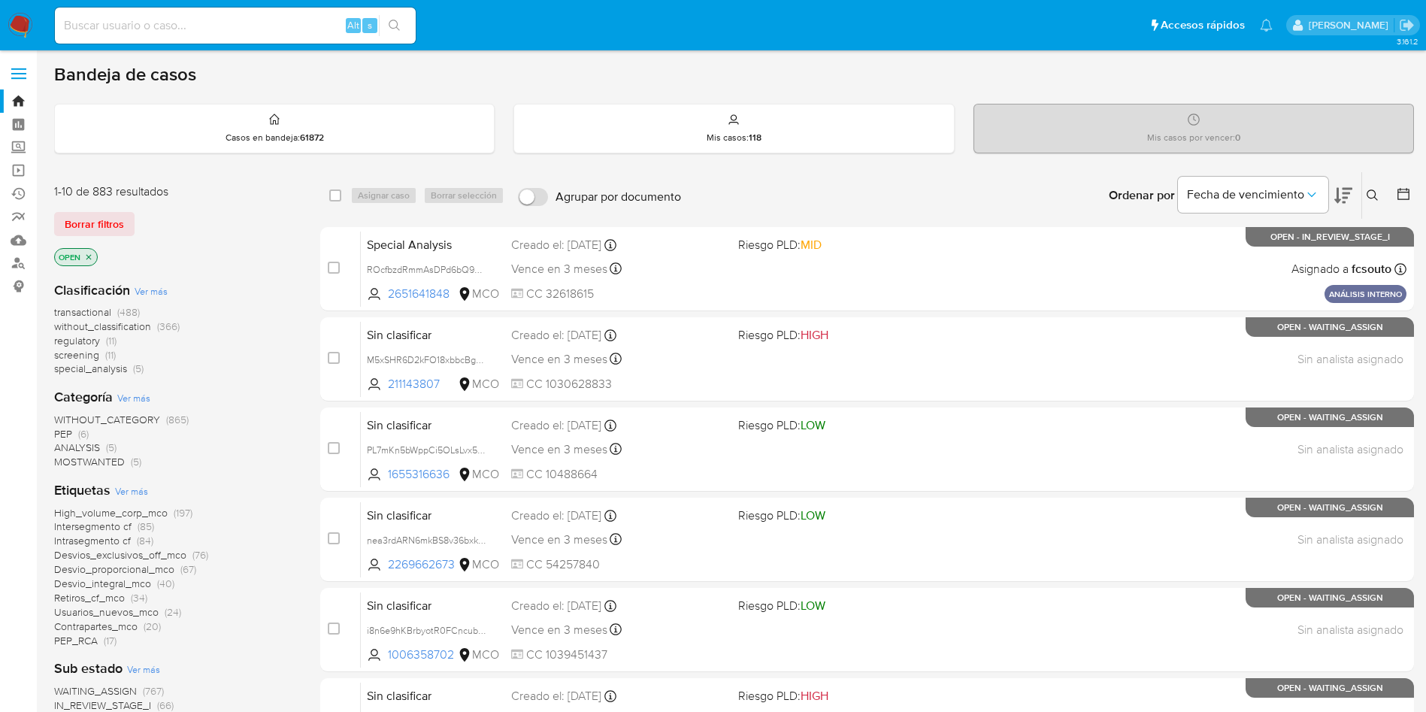
click at [82, 259] on p "OPEN" at bounding box center [76, 257] width 42 height 17
click at [89, 259] on icon "close-filter" at bounding box center [88, 257] width 9 height 9
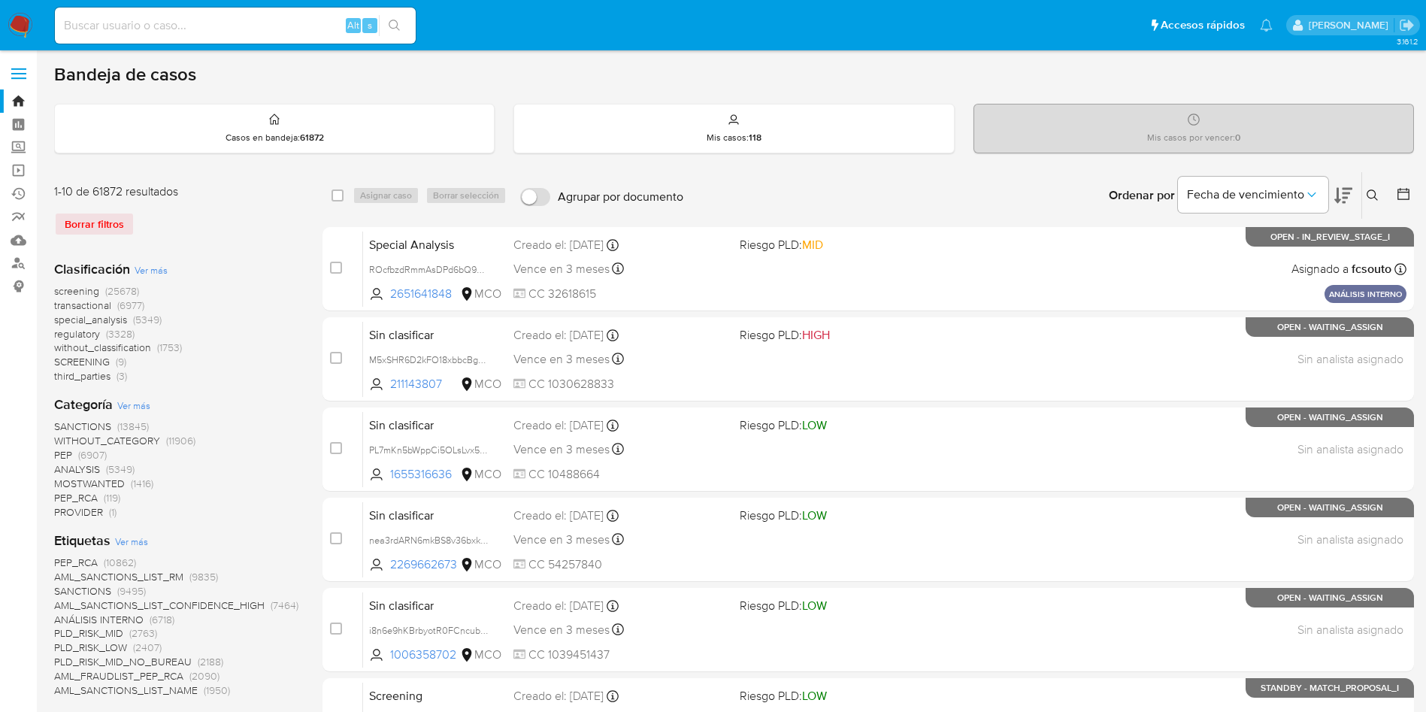
click at [1376, 195] on icon at bounding box center [1372, 194] width 11 height 11
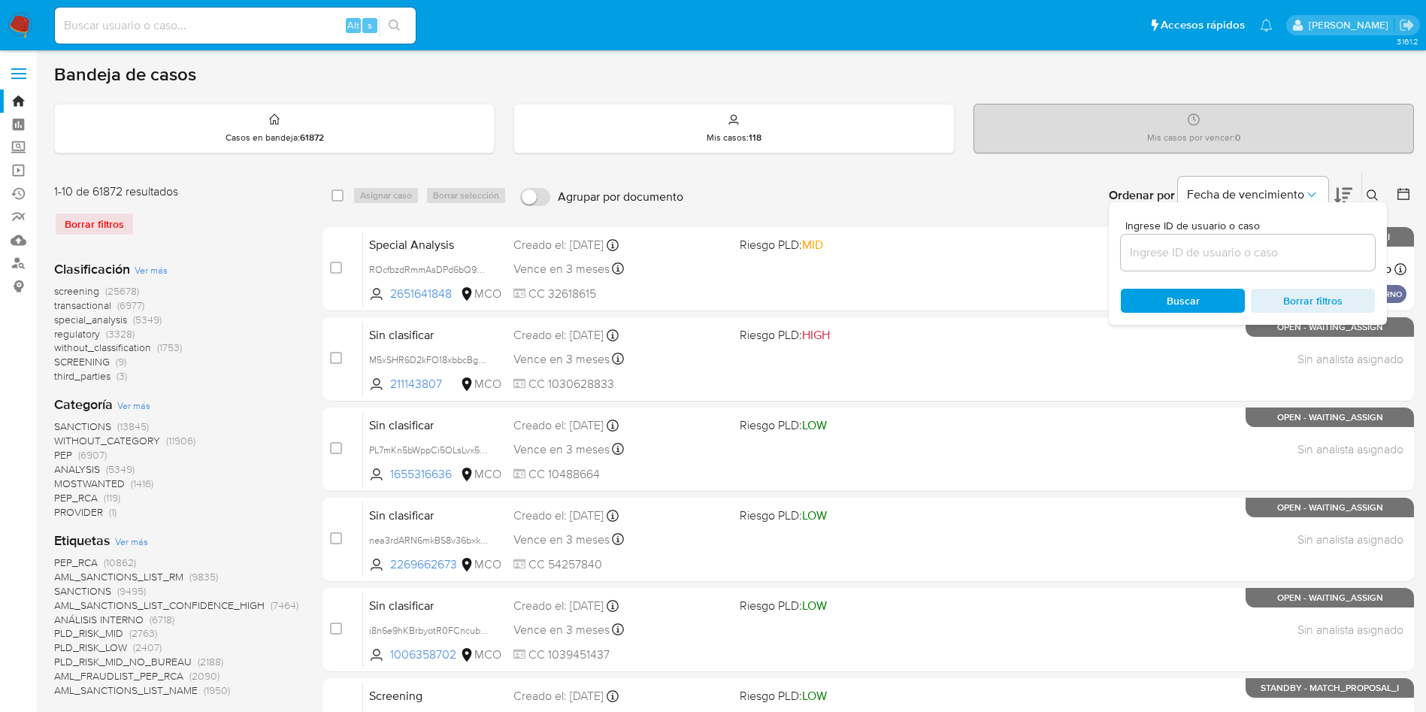
click at [1293, 255] on input at bounding box center [1248, 253] width 254 height 20
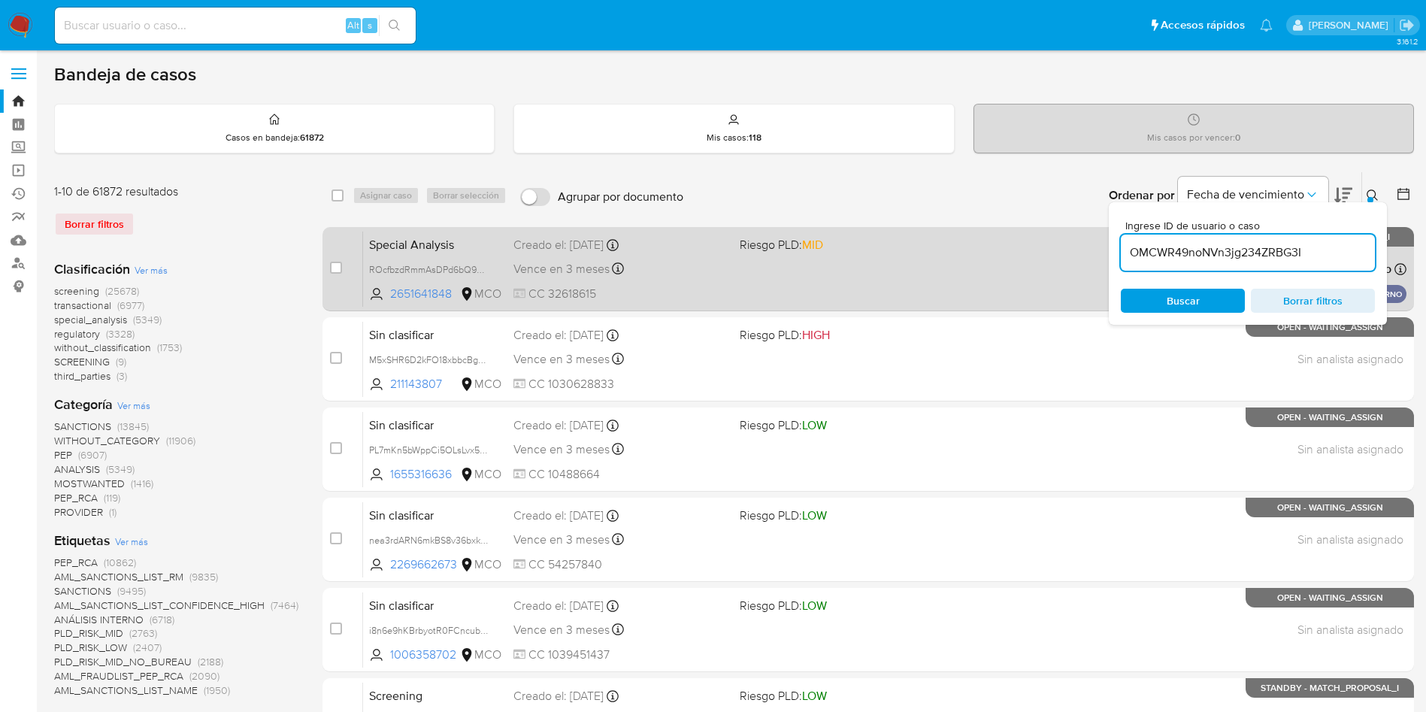
type input "OMCWR49noNVn3jg234ZRBG3I"
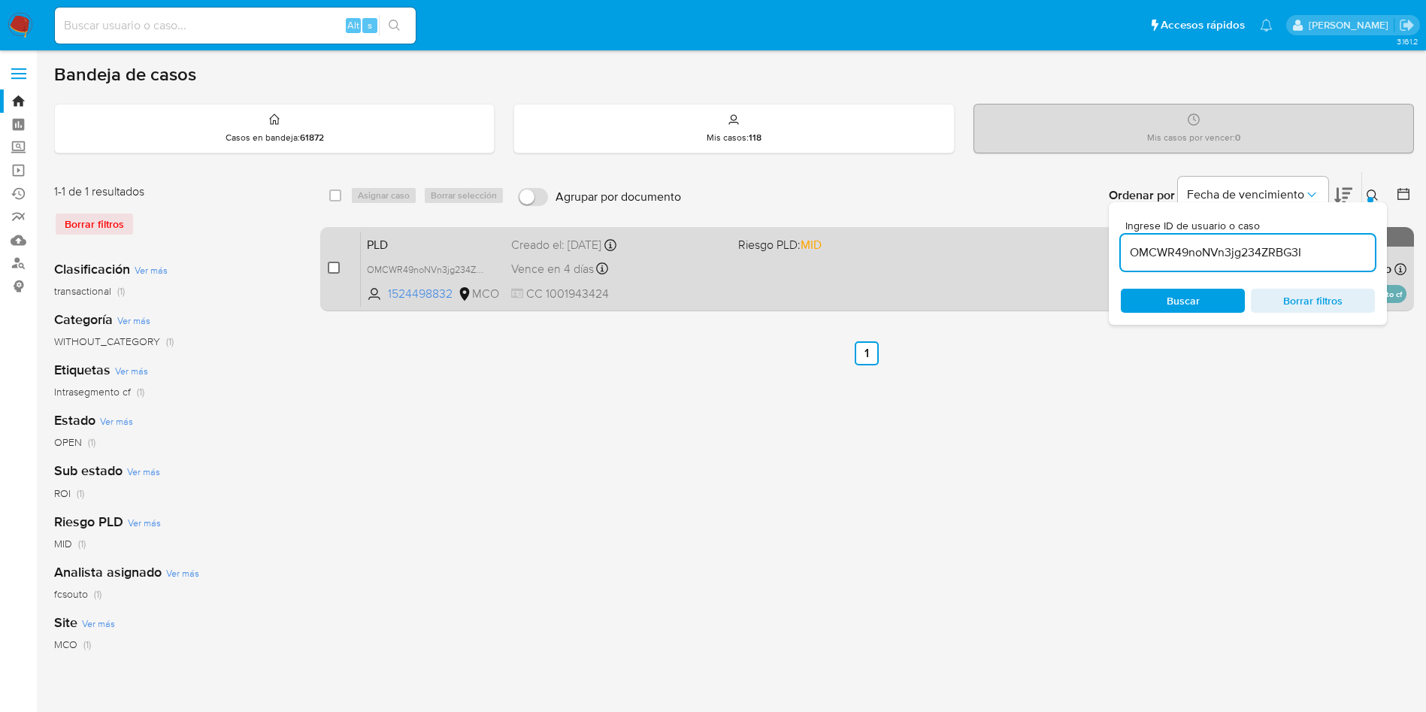
click at [333, 269] on input "checkbox" at bounding box center [334, 268] width 12 height 12
checkbox input "true"
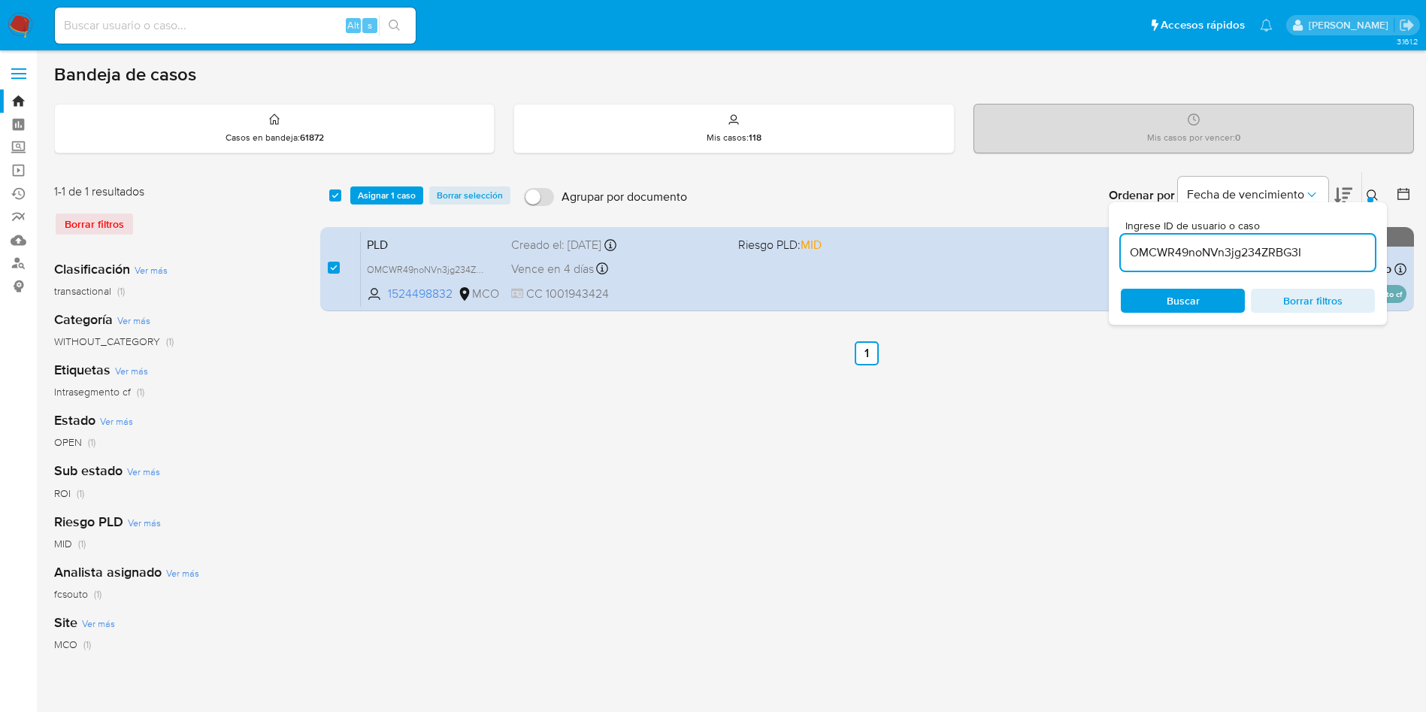
click at [1195, 249] on input "OMCWR49noNVn3jg234ZRBG3I" at bounding box center [1248, 253] width 254 height 20
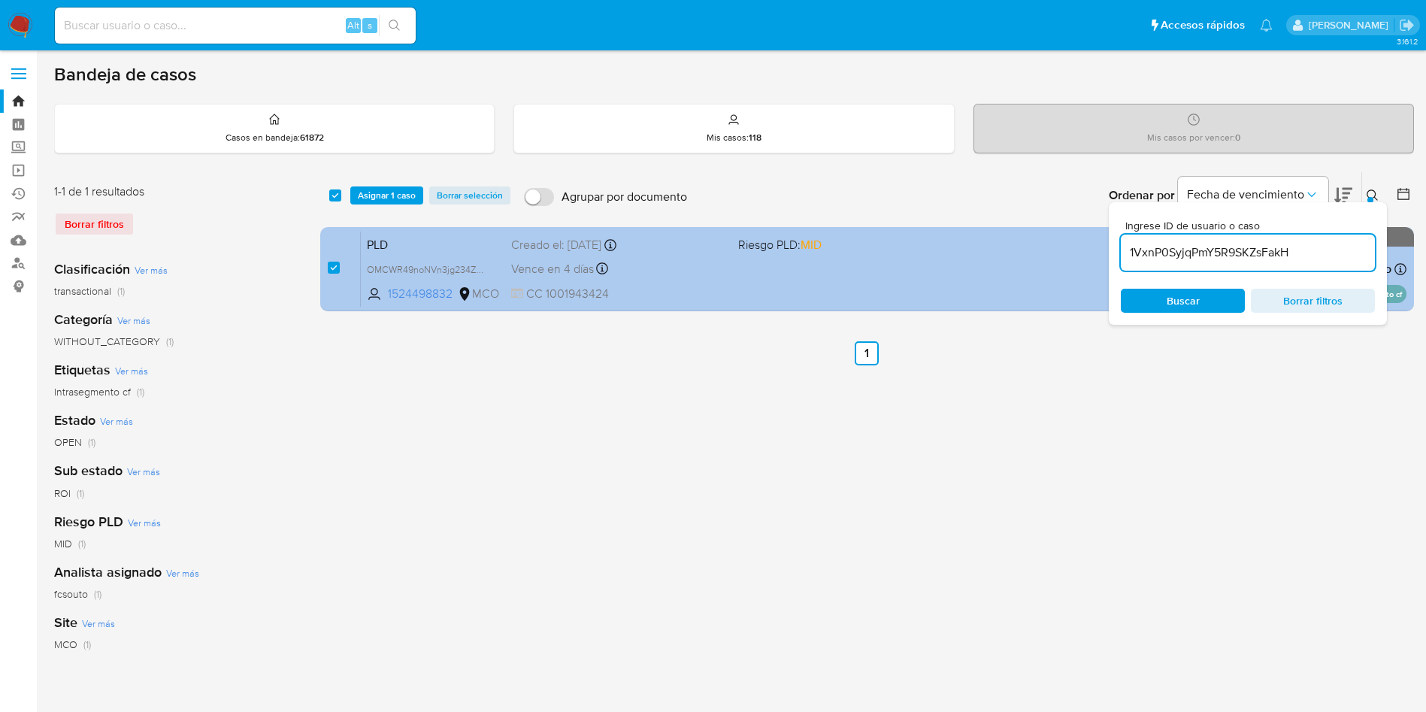
type input "1VxnP0SyjqPmY5R9SKZsFakH"
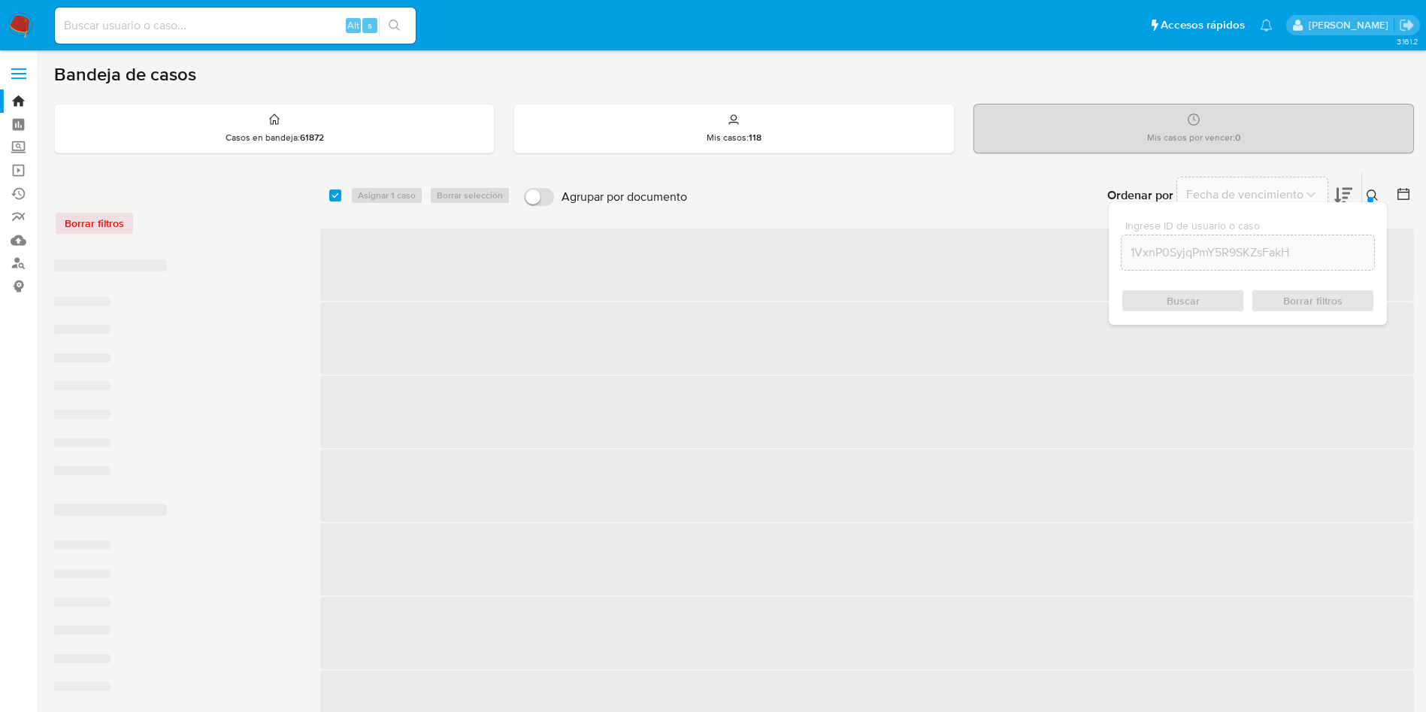
checkbox input "false"
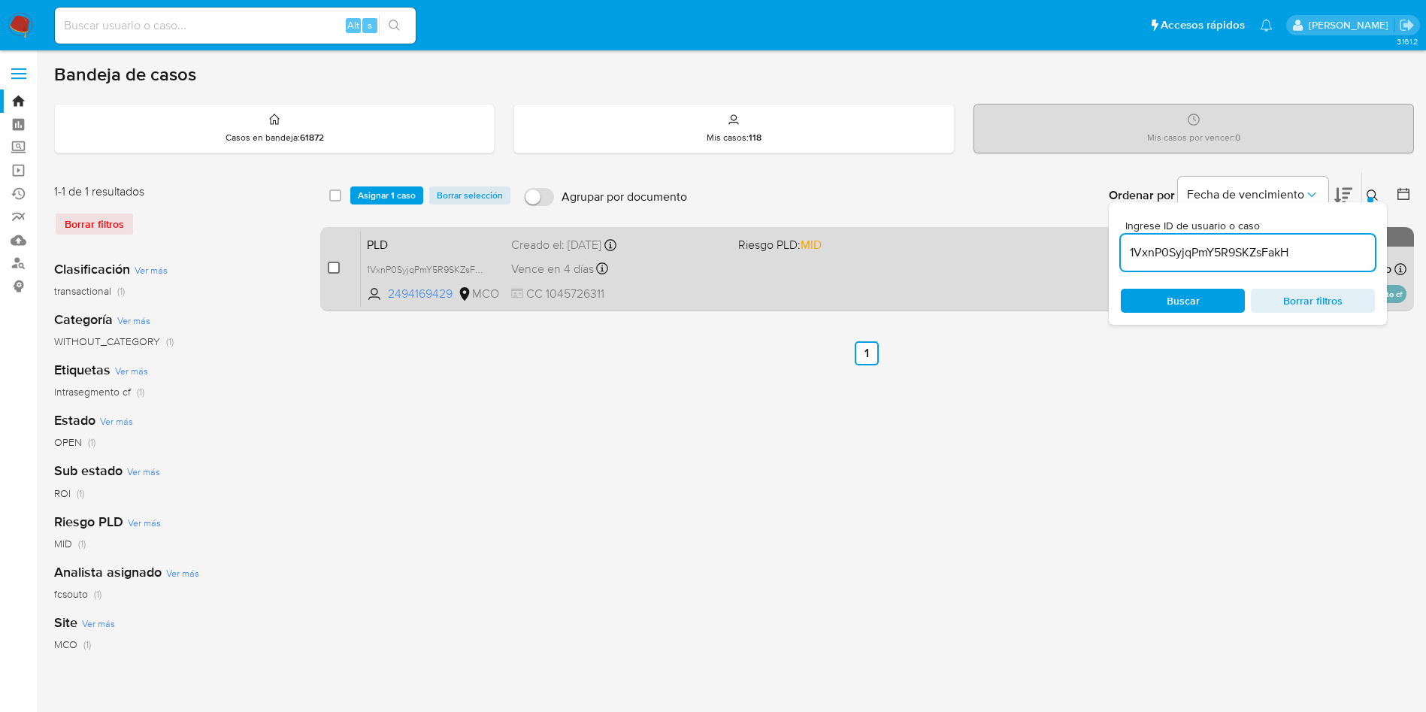
click at [333, 265] on input "checkbox" at bounding box center [334, 268] width 12 height 12
checkbox input "true"
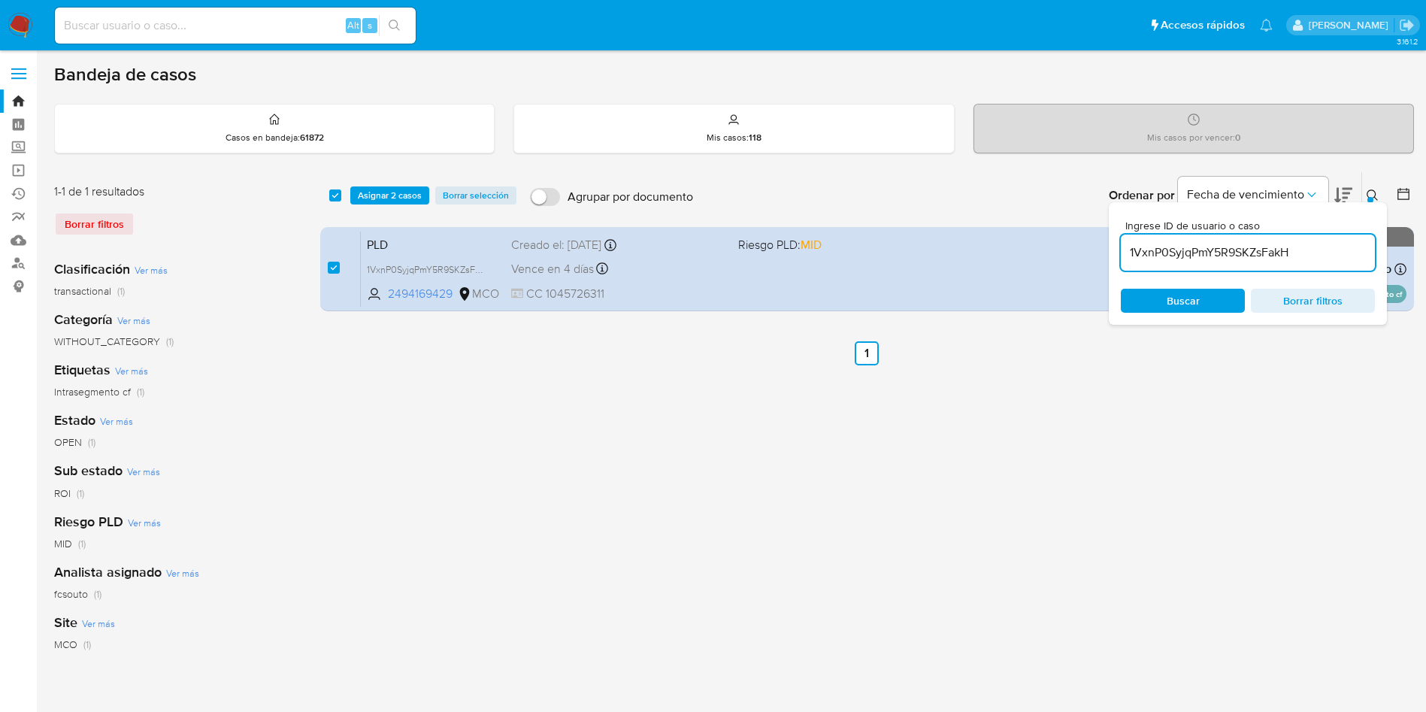
click at [1215, 252] on input "1VxnP0SyjqPmY5R9SKZsFakH" at bounding box center [1248, 253] width 254 height 20
type input "4S94yTnWeyq0mmXEYYoEZFG0"
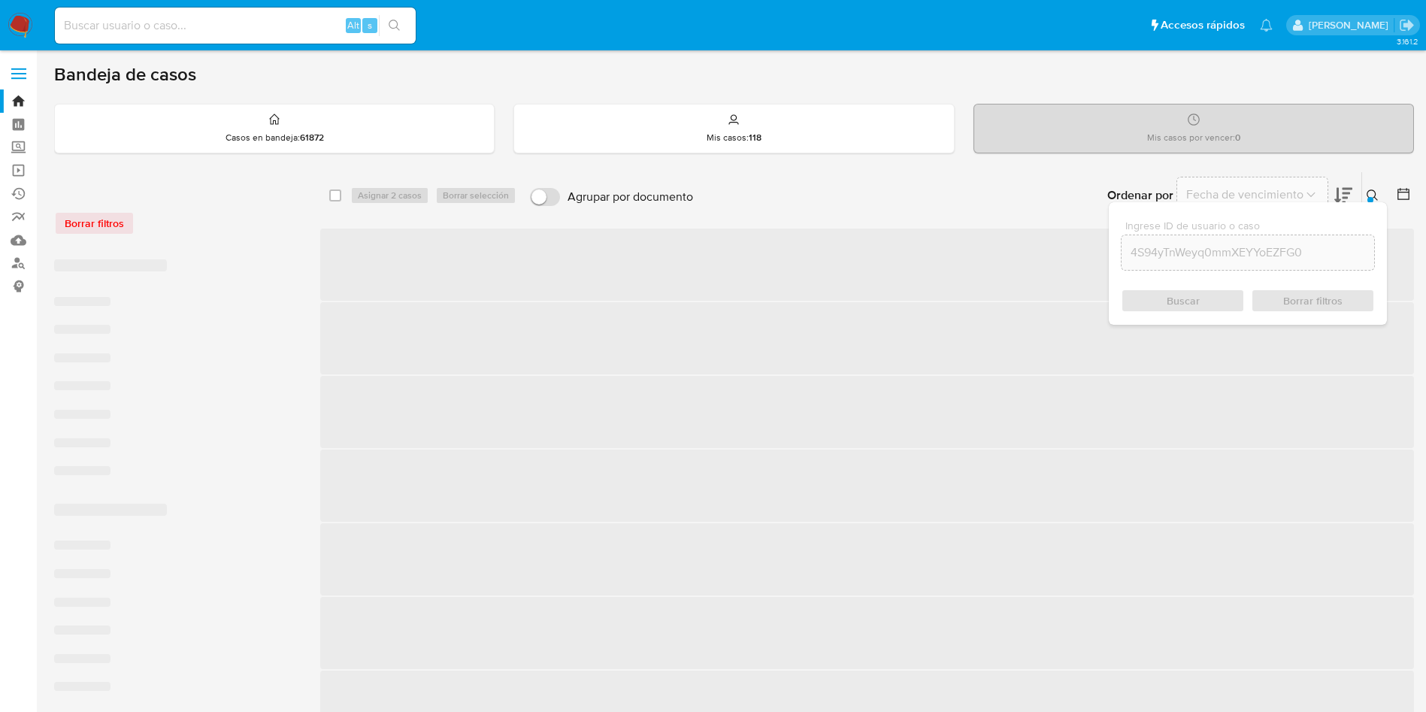
checkbox input "false"
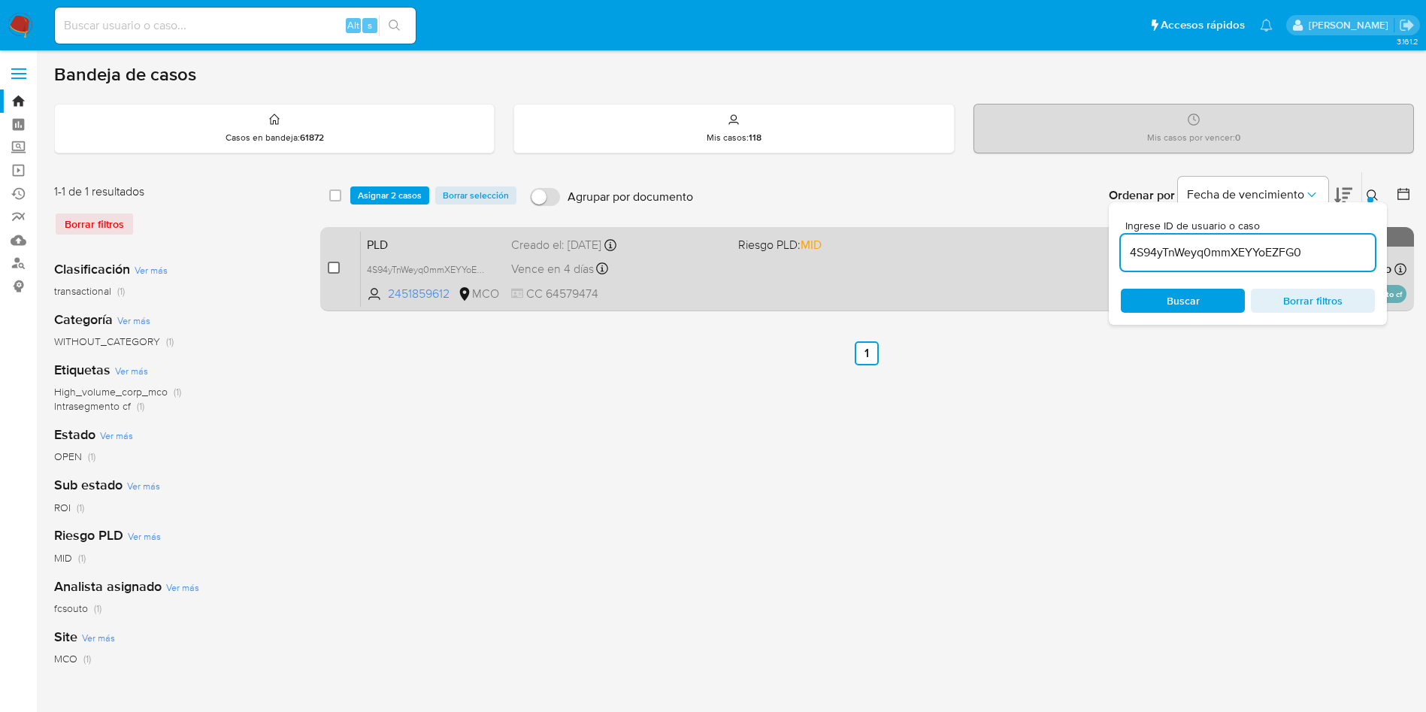
click at [337, 262] on input "checkbox" at bounding box center [334, 268] width 12 height 12
checkbox input "true"
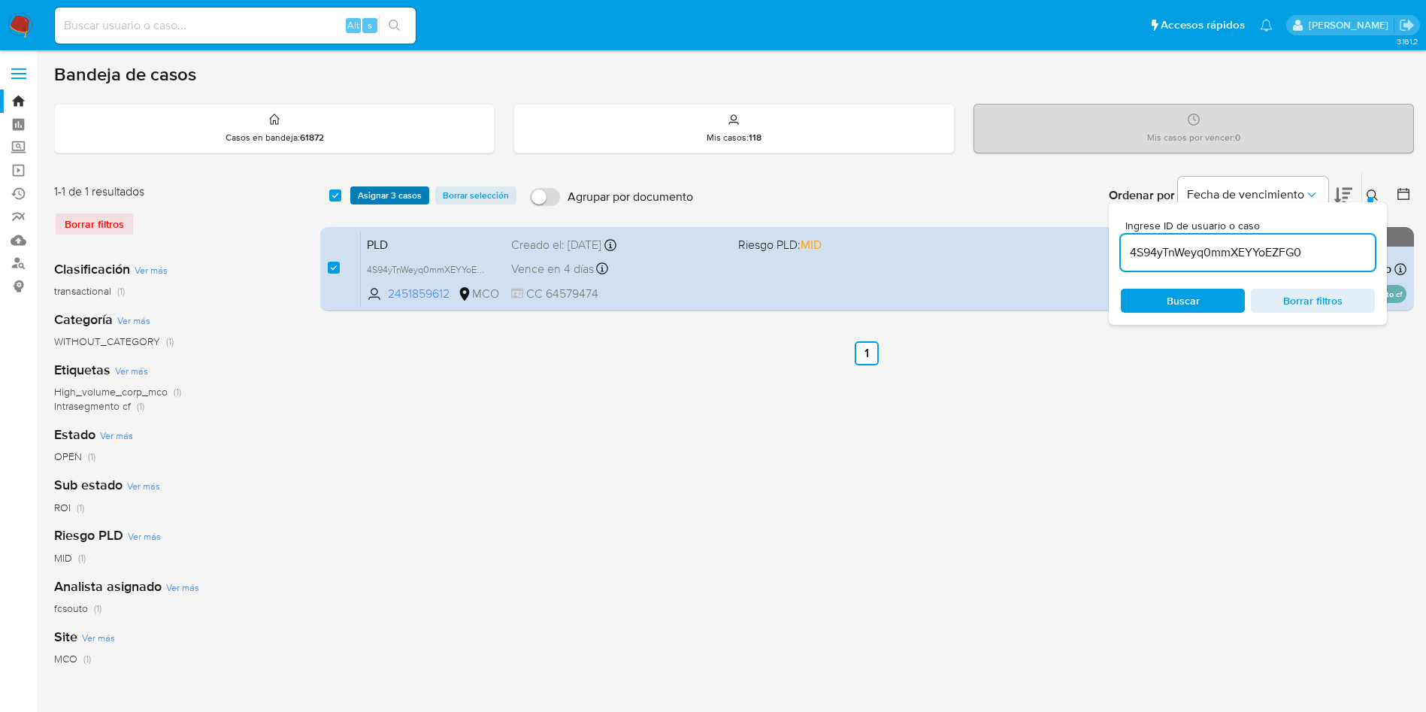
click at [383, 203] on span "Asignar 3 casos" at bounding box center [390, 195] width 64 height 15
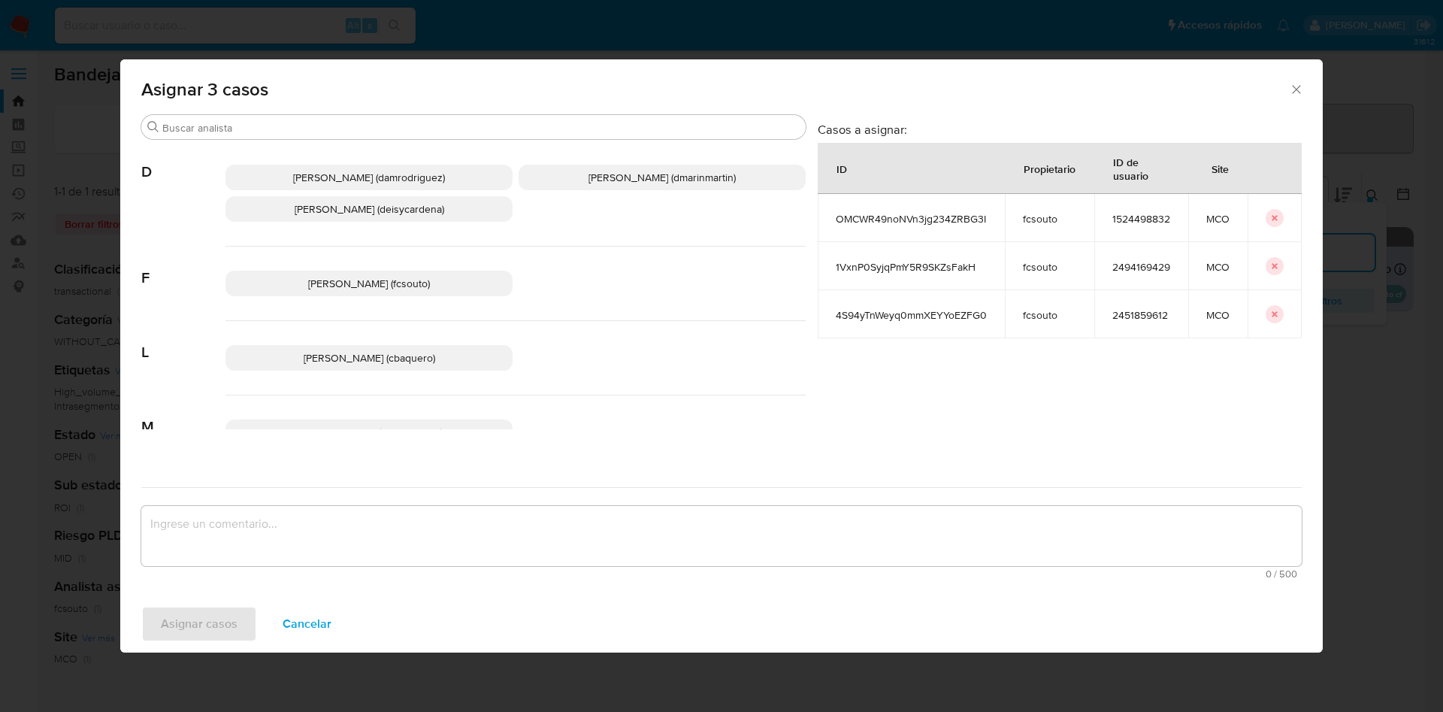
click at [392, 198] on p "[PERSON_NAME] (deisycardena)" at bounding box center [369, 209] width 287 height 26
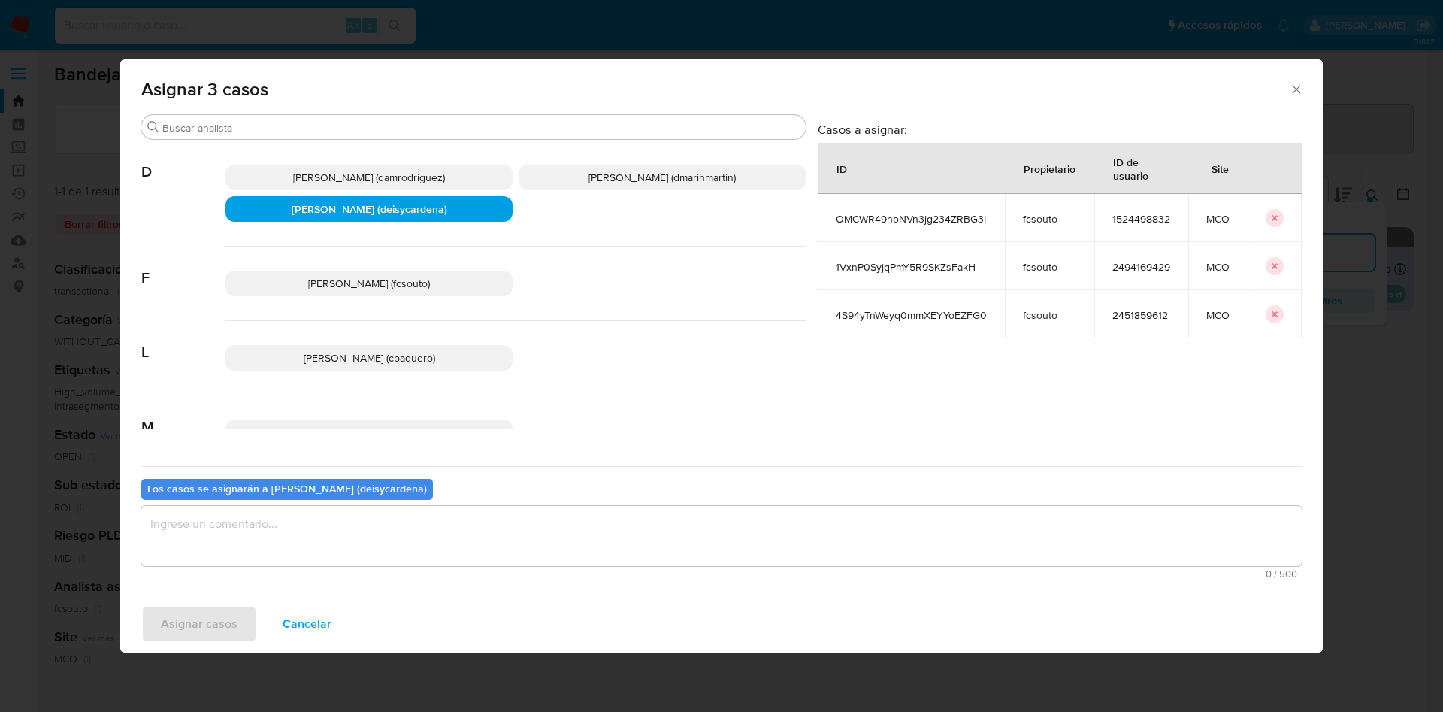
click at [392, 198] on p "[PERSON_NAME] (deisycardena)" at bounding box center [369, 209] width 287 height 26
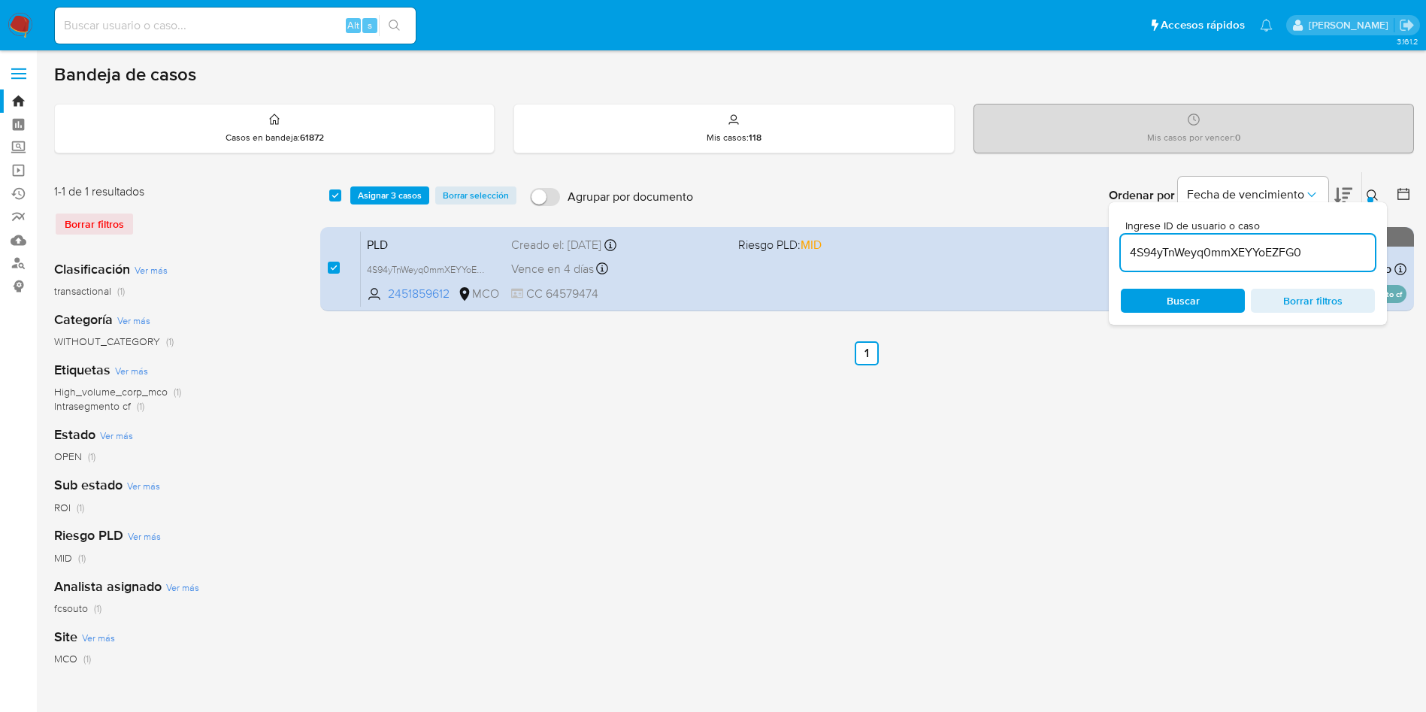
click at [1216, 256] on input "4S94yTnWeyq0mmXEYYoEZFG0" at bounding box center [1248, 253] width 254 height 20
click at [1216, 255] on input "4S94yTnWeyq0mmXEYYoEZFG0" at bounding box center [1248, 253] width 254 height 20
paste input "OA1xweu6tBwu8FgPykwRUn9J"
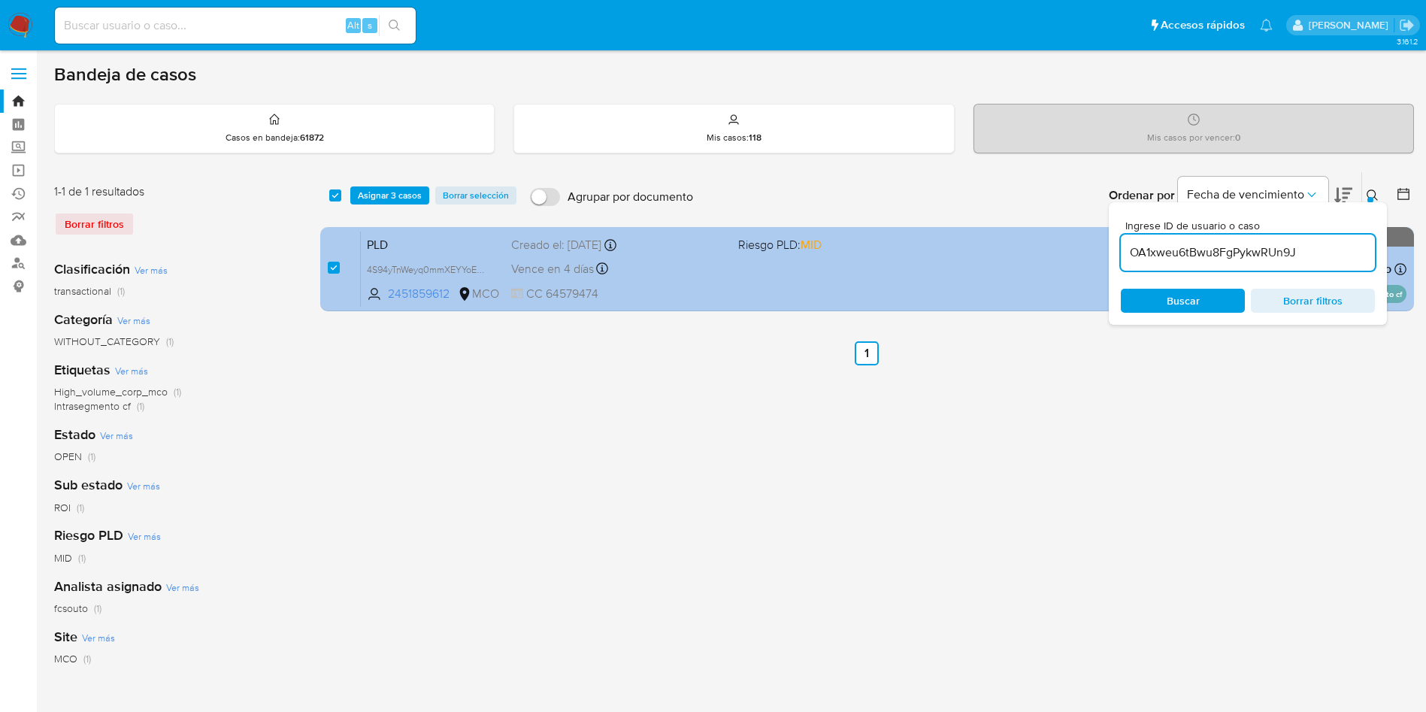
type input "OA1xweu6tBwu8FgPykwRUn9J"
checkbox input "false"
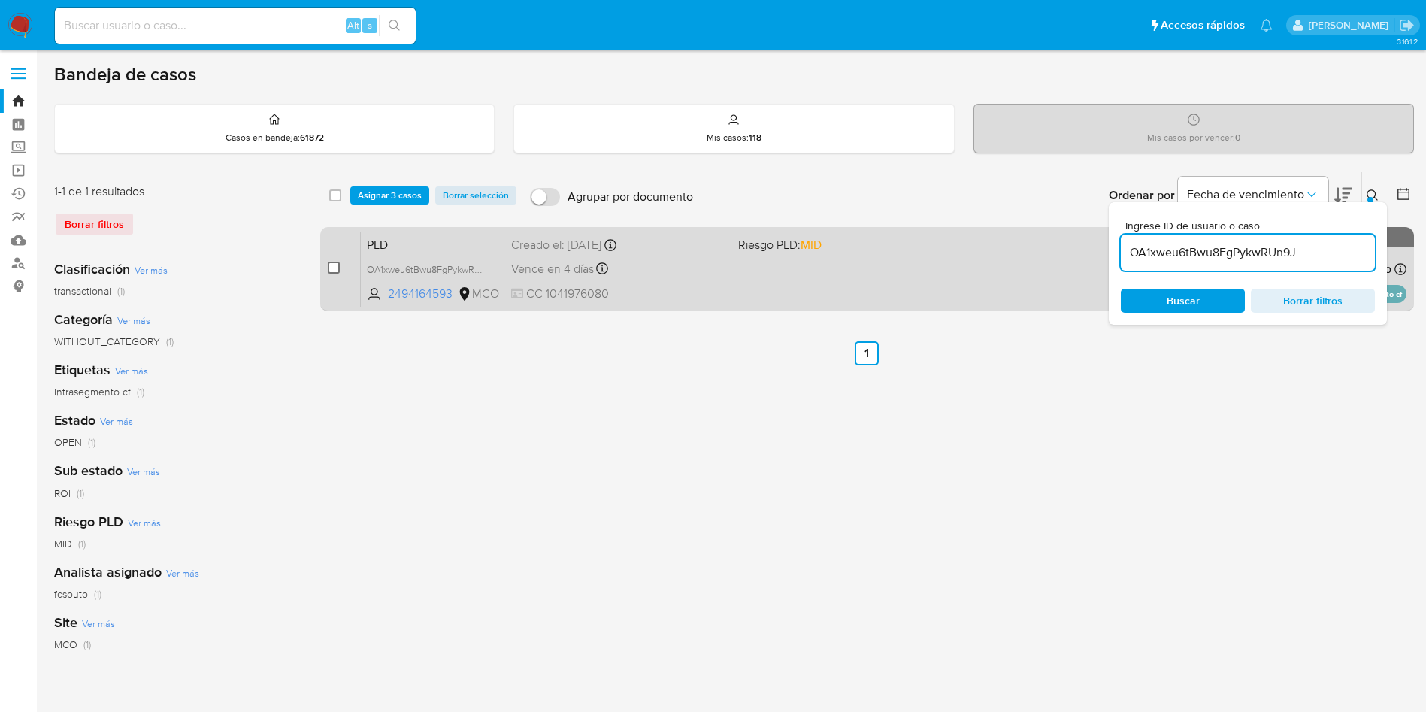
click at [335, 267] on input "checkbox" at bounding box center [334, 268] width 12 height 12
checkbox input "true"
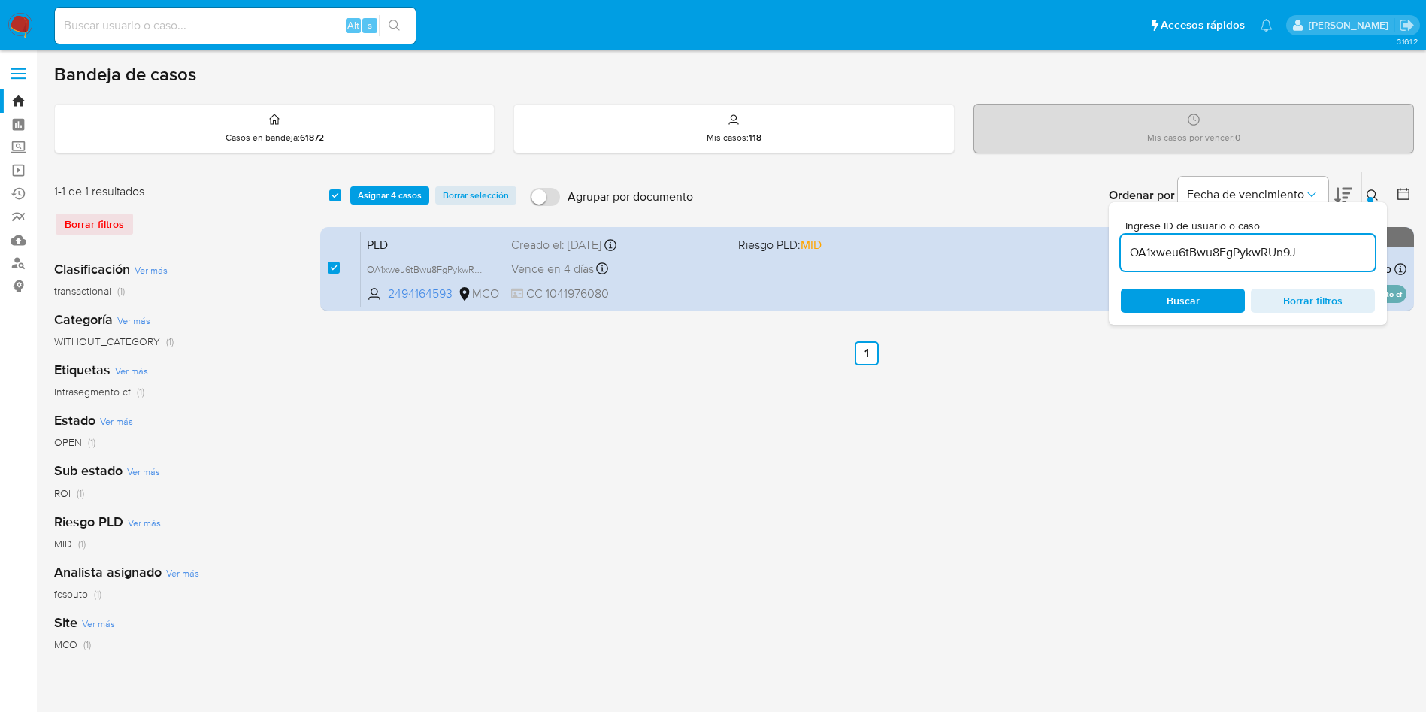
click at [1239, 255] on input "OA1xweu6tBwu8FgPykwRUn9J" at bounding box center [1248, 253] width 254 height 20
click at [1239, 256] on input "OA1xweu6tBwu8FgPykwRUn9J" at bounding box center [1248, 253] width 254 height 20
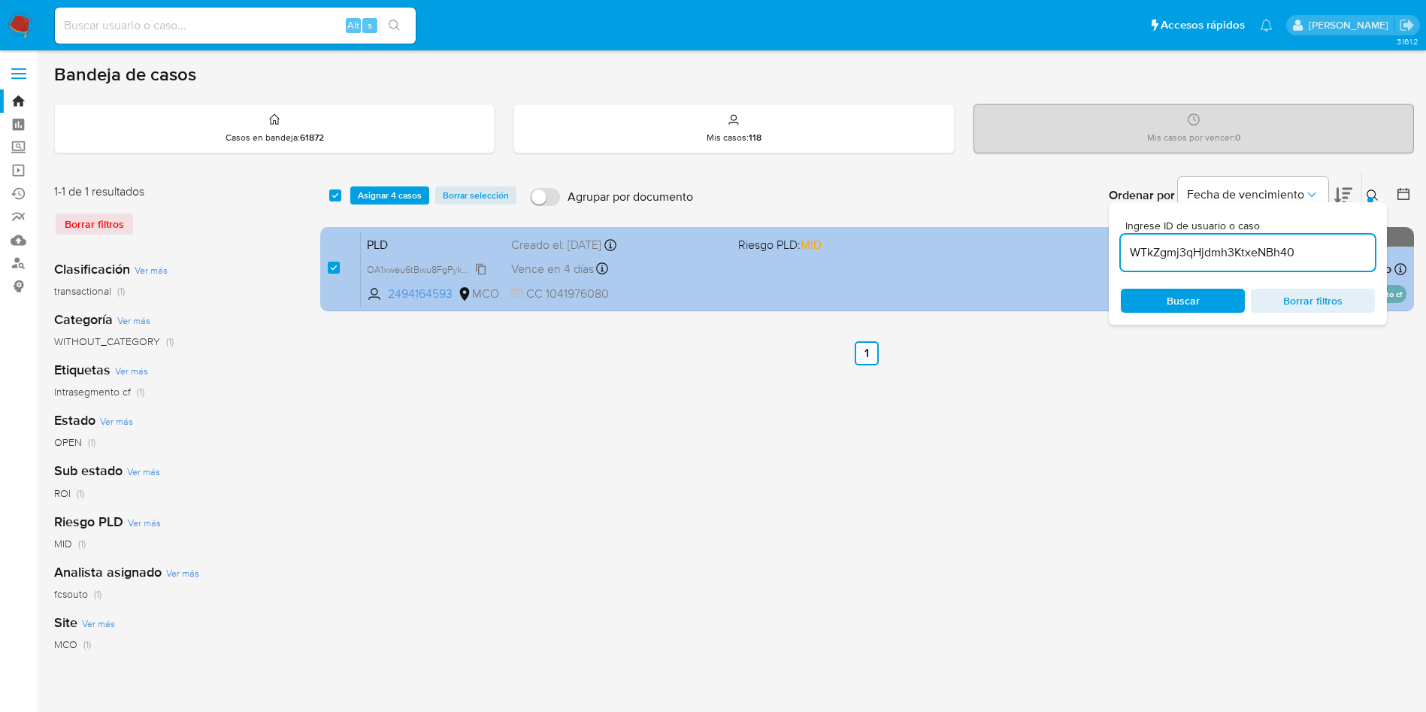
type input "WTkZgmj3qHjdmh3KtxeNBh40"
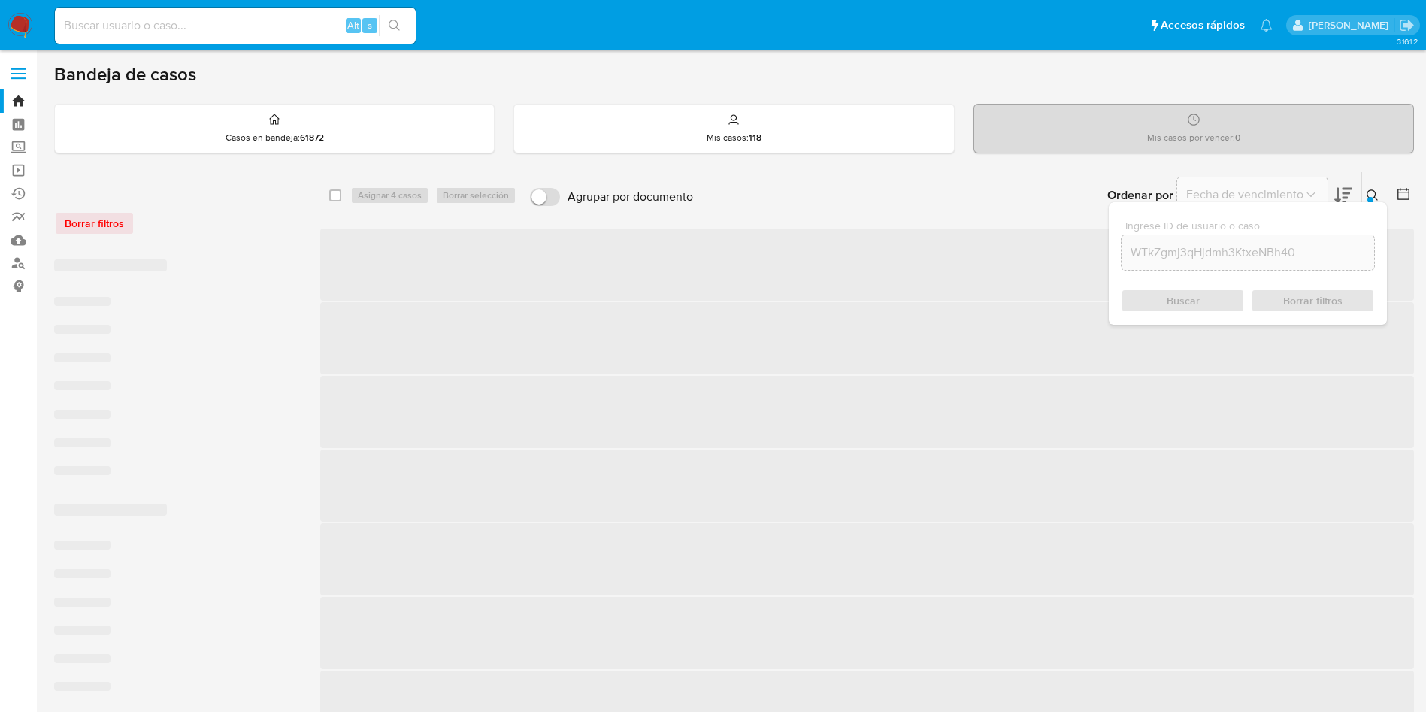
checkbox input "false"
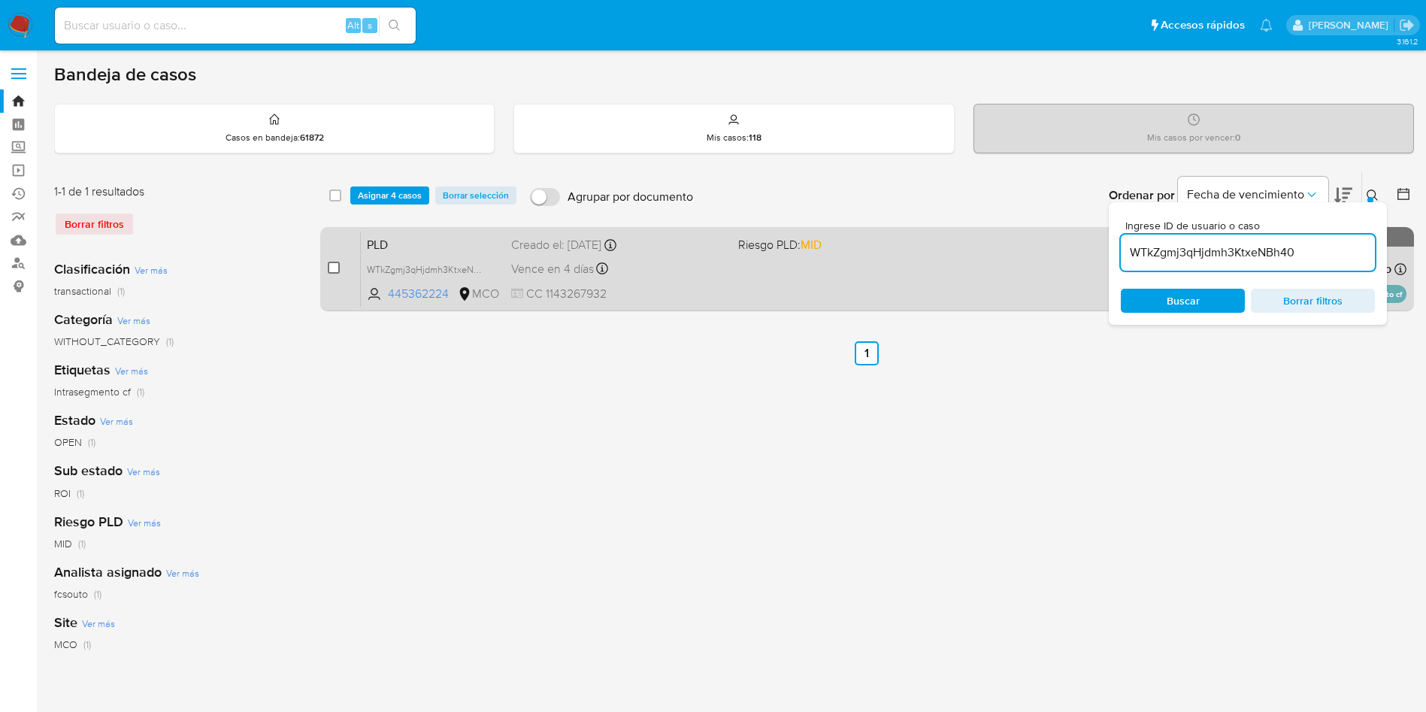
click at [329, 269] on input "checkbox" at bounding box center [334, 268] width 12 height 12
checkbox input "true"
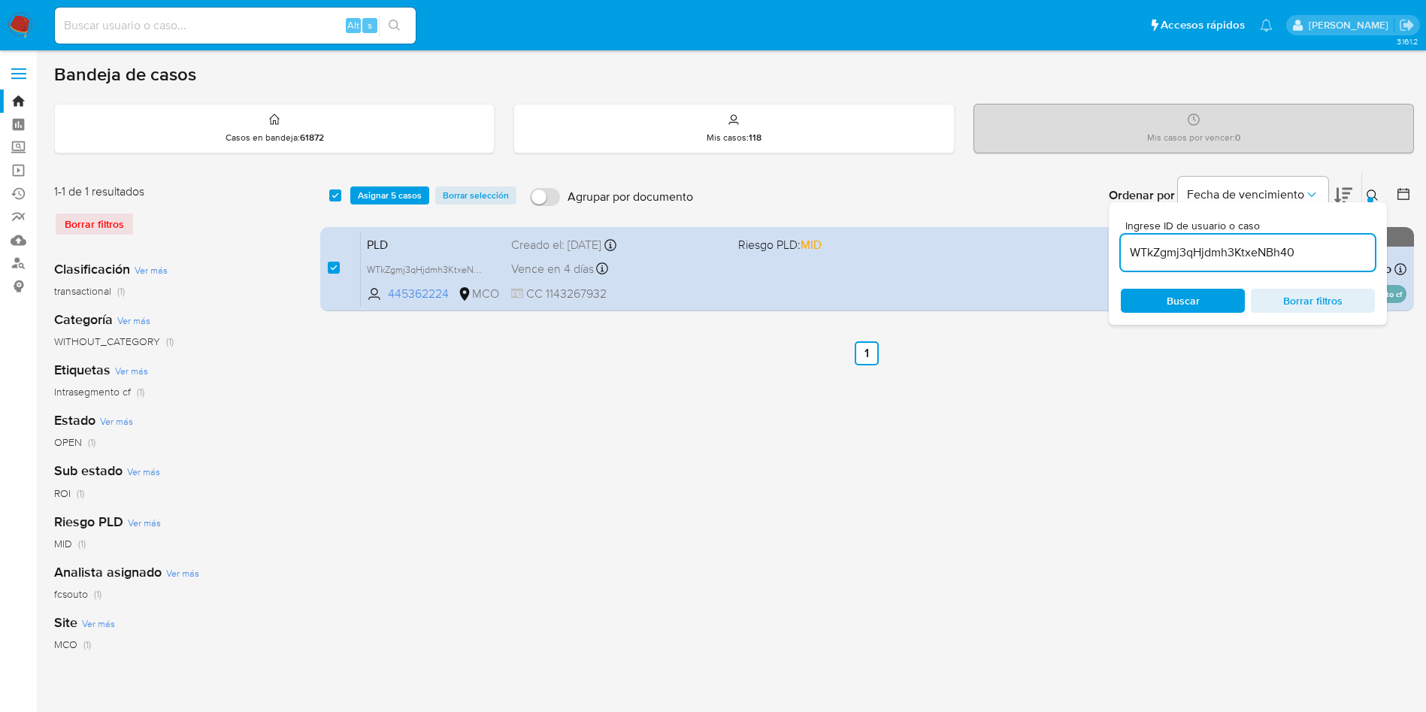
click at [1211, 245] on input "WTkZgmj3qHjdmh3KtxeNBh40" at bounding box center [1248, 253] width 254 height 20
click at [1210, 245] on input "WTkZgmj3qHjdmh3KtxeNBh40" at bounding box center [1248, 253] width 254 height 20
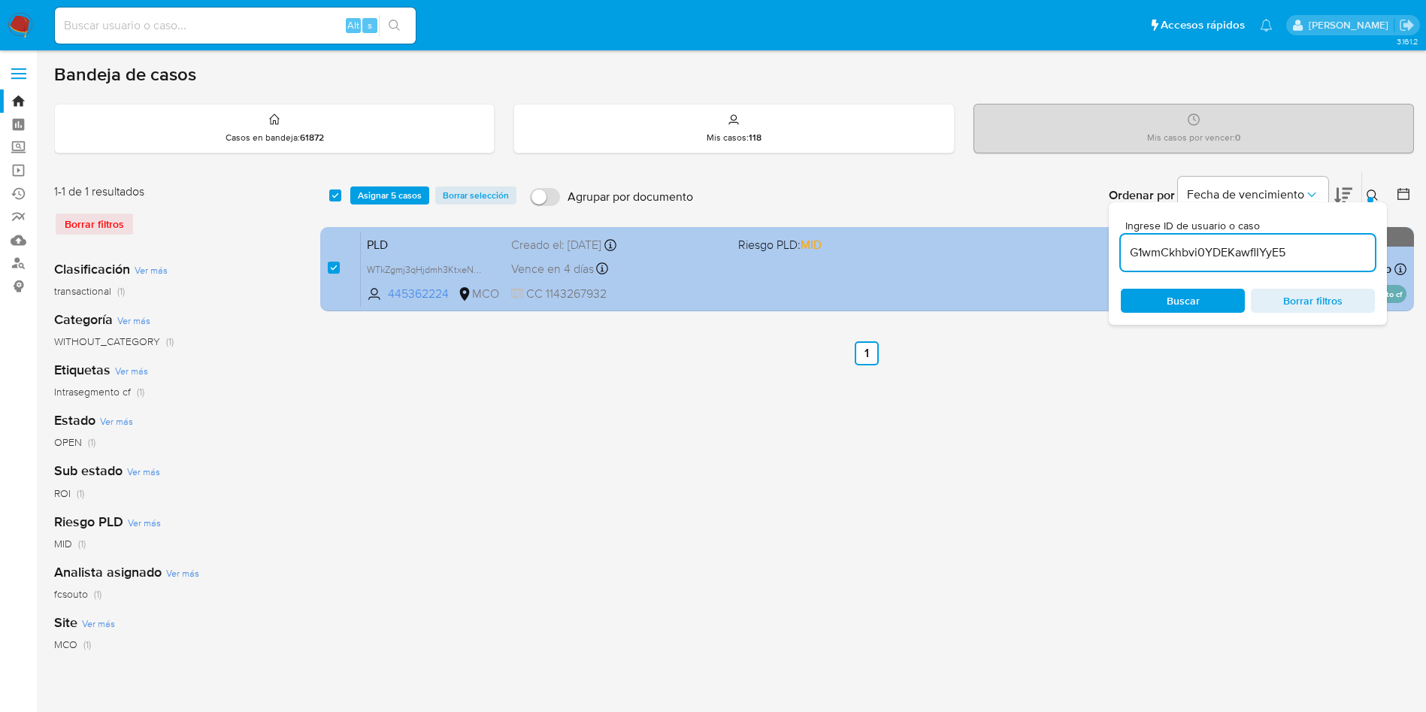
type input "G1wmCkhbvi0YDEKawflIYyE5"
checkbox input "false"
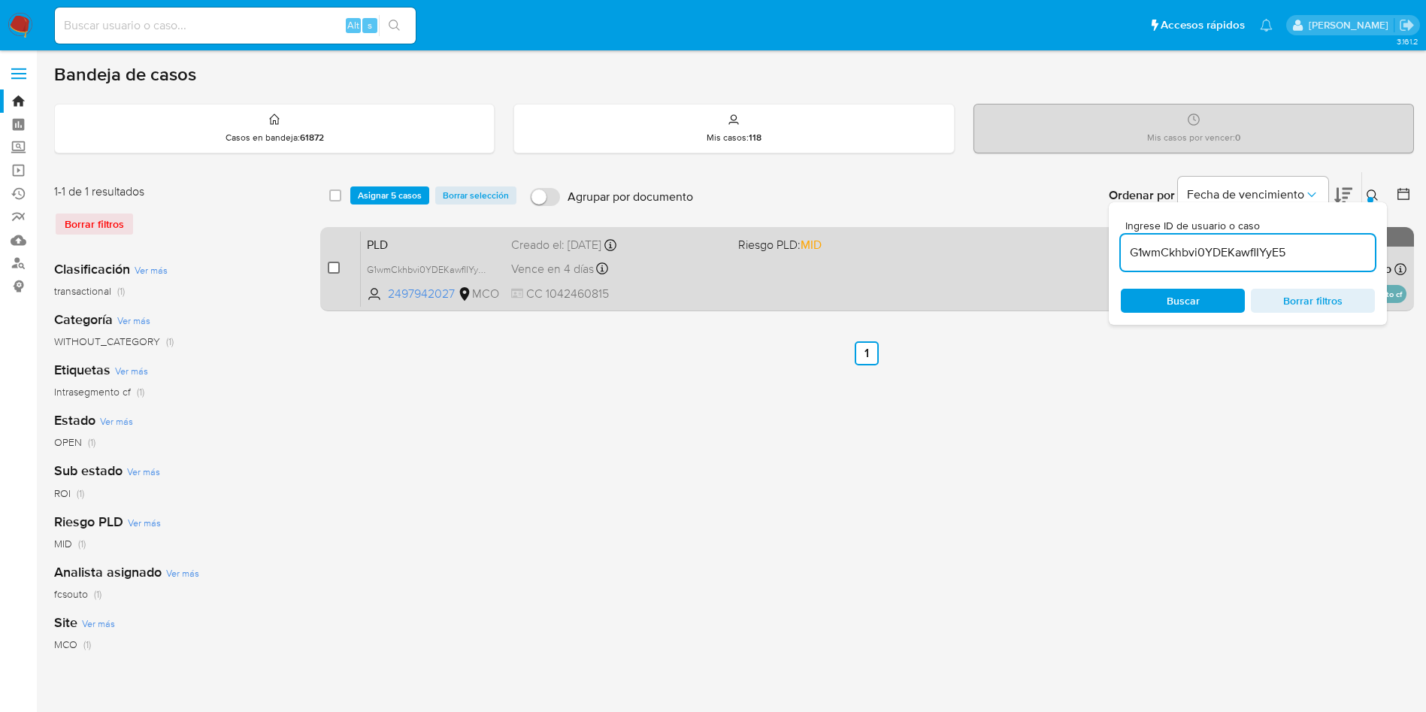
click at [332, 267] on input "checkbox" at bounding box center [334, 268] width 12 height 12
checkbox input "true"
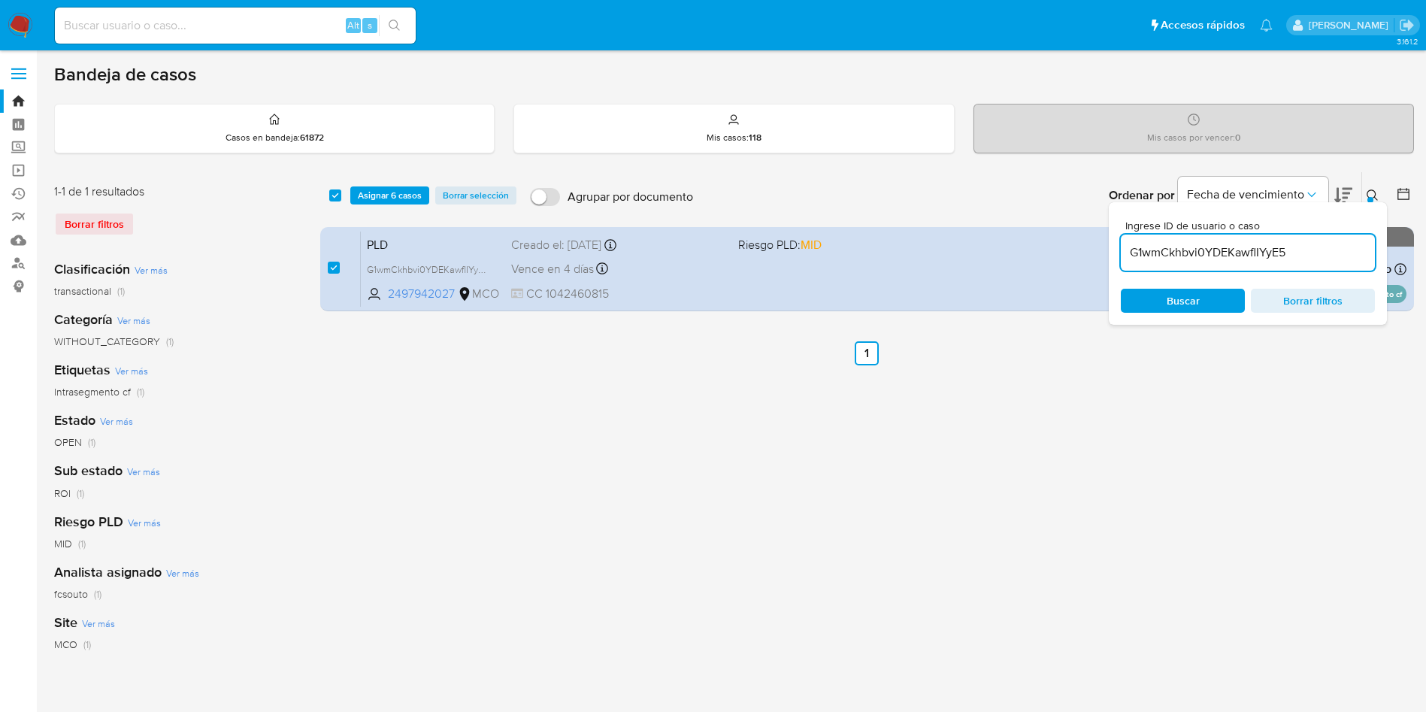
click at [1233, 250] on input "G1wmCkhbvi0YDEKawflIYyE5" at bounding box center [1248, 253] width 254 height 20
type input "0SGLK8kH2zQ8yuahtHQSTLmt"
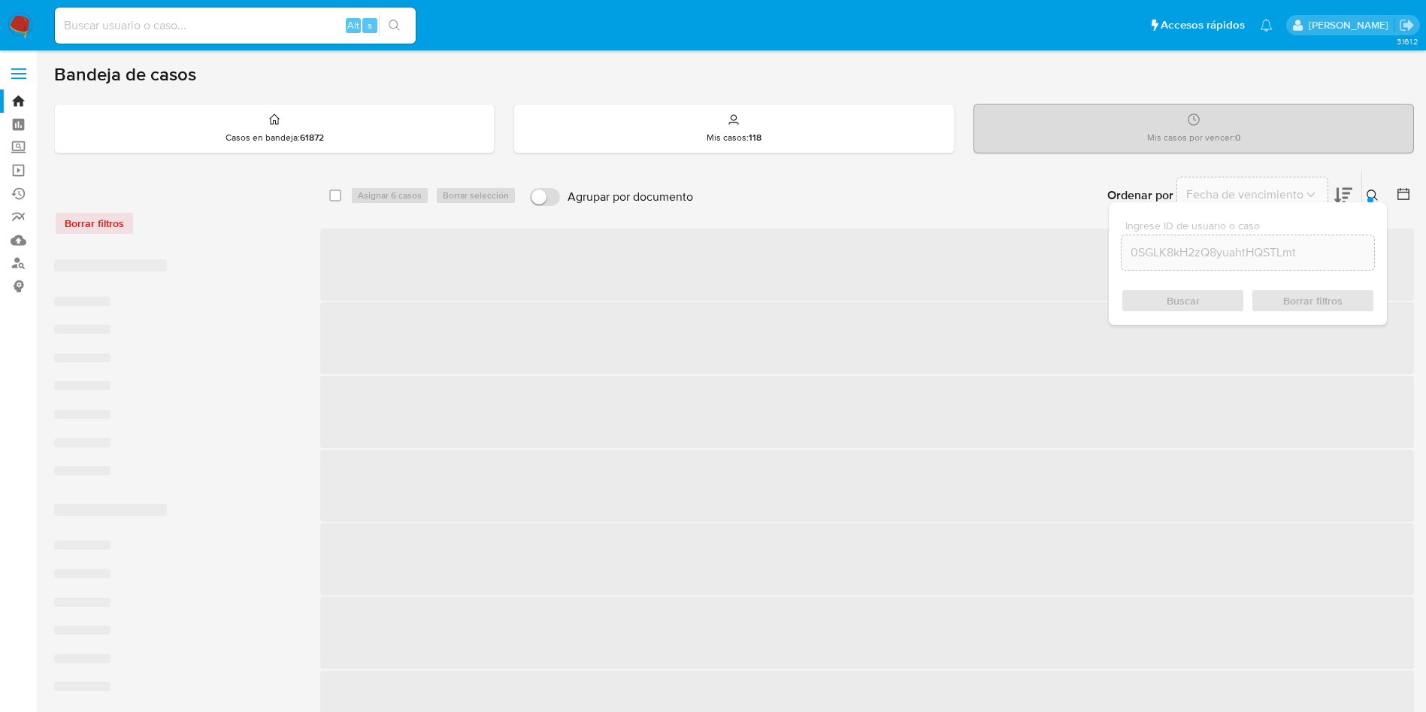
checkbox input "false"
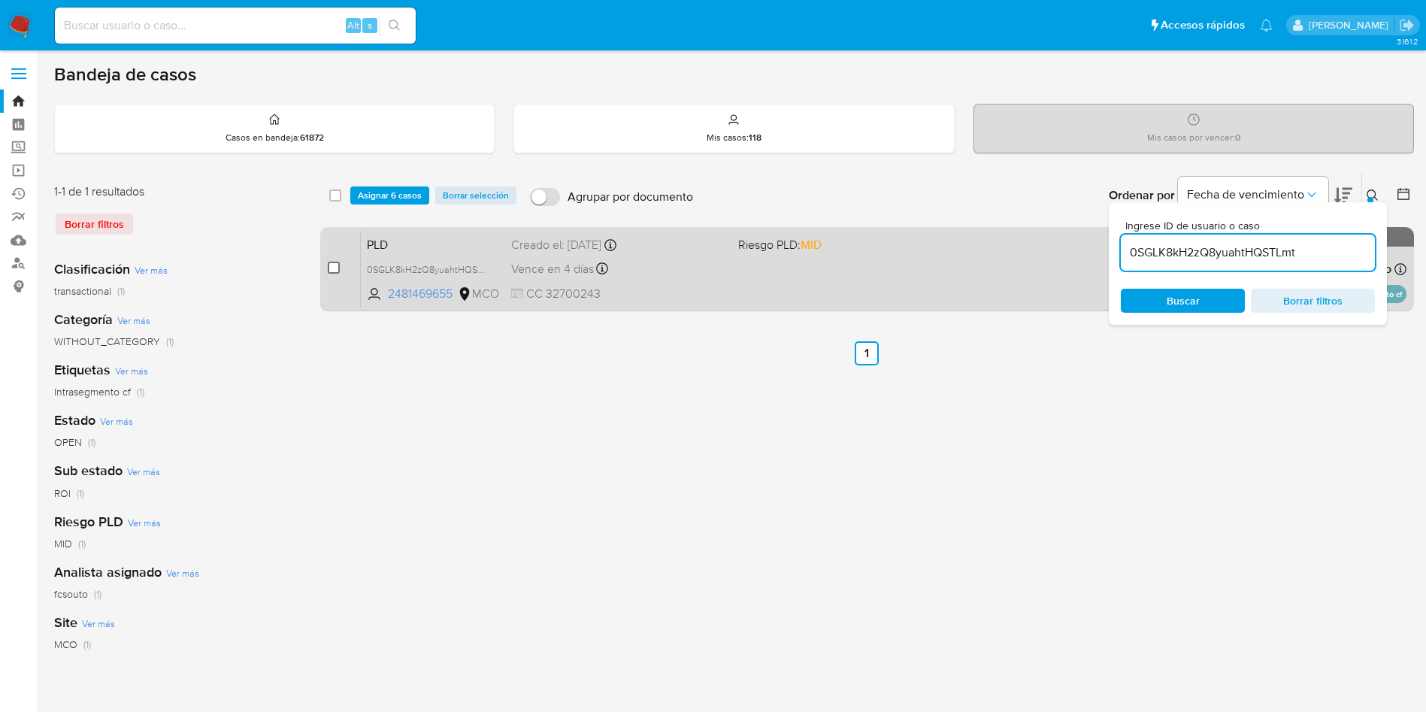
click at [335, 267] on input "checkbox" at bounding box center [334, 268] width 12 height 12
checkbox input "true"
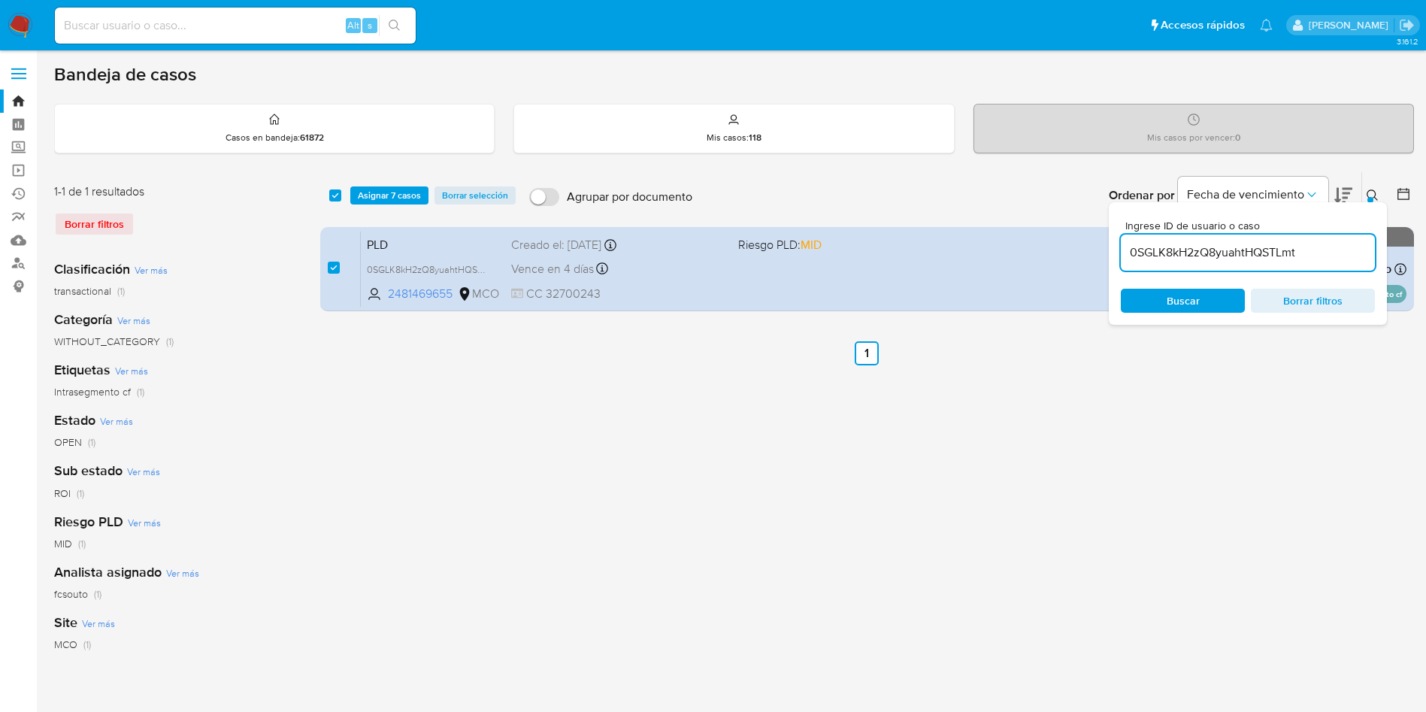
click at [1216, 250] on input "0SGLK8kH2zQ8yuahtHQSTLmt" at bounding box center [1248, 253] width 254 height 20
type input "LSyJB6Xj8MuguCTqQvtTTgDh"
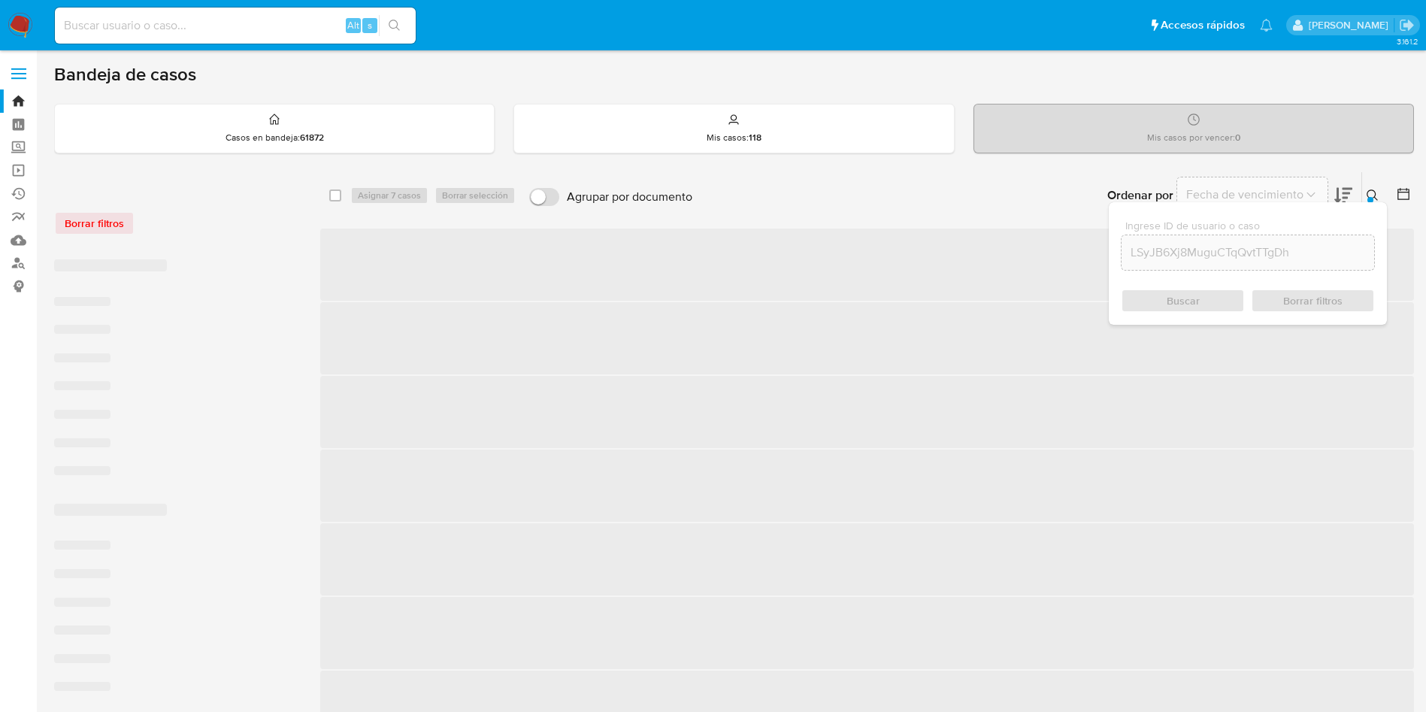
checkbox input "false"
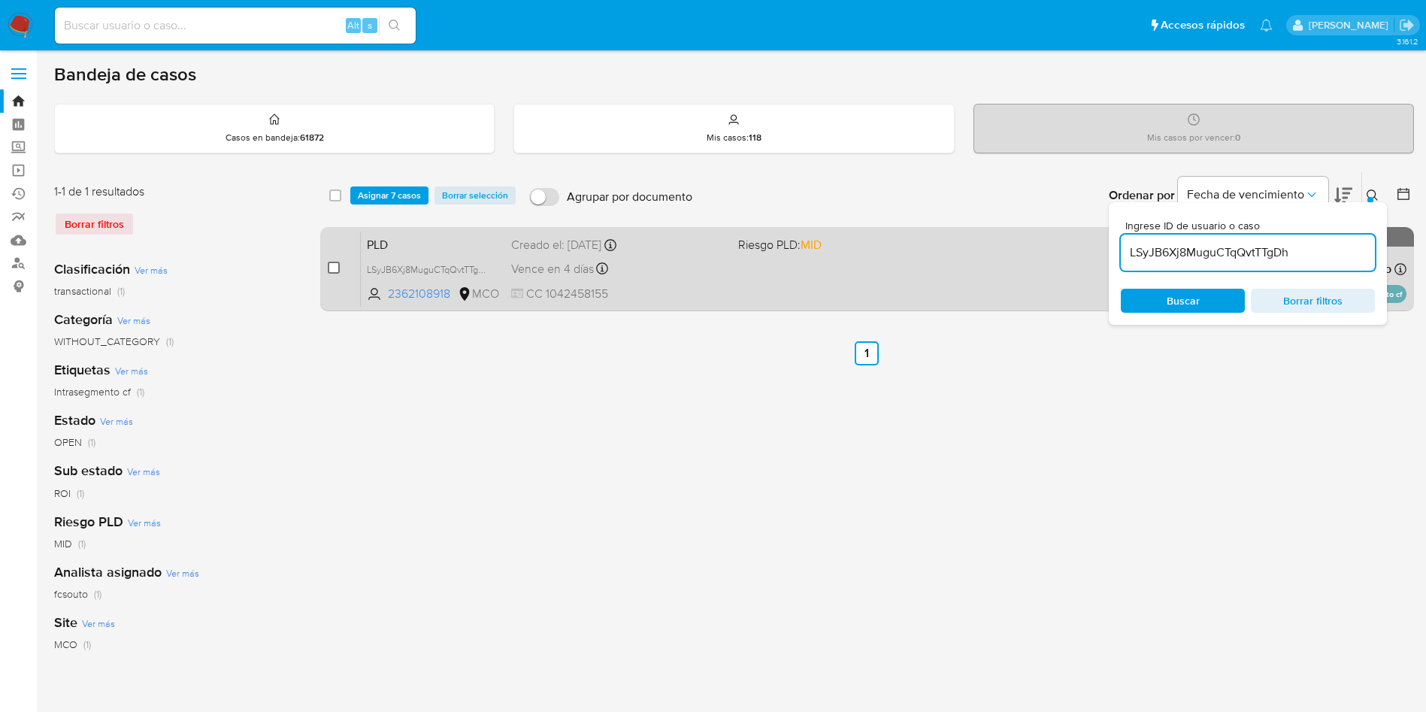
click at [333, 267] on input "checkbox" at bounding box center [334, 268] width 12 height 12
checkbox input "true"
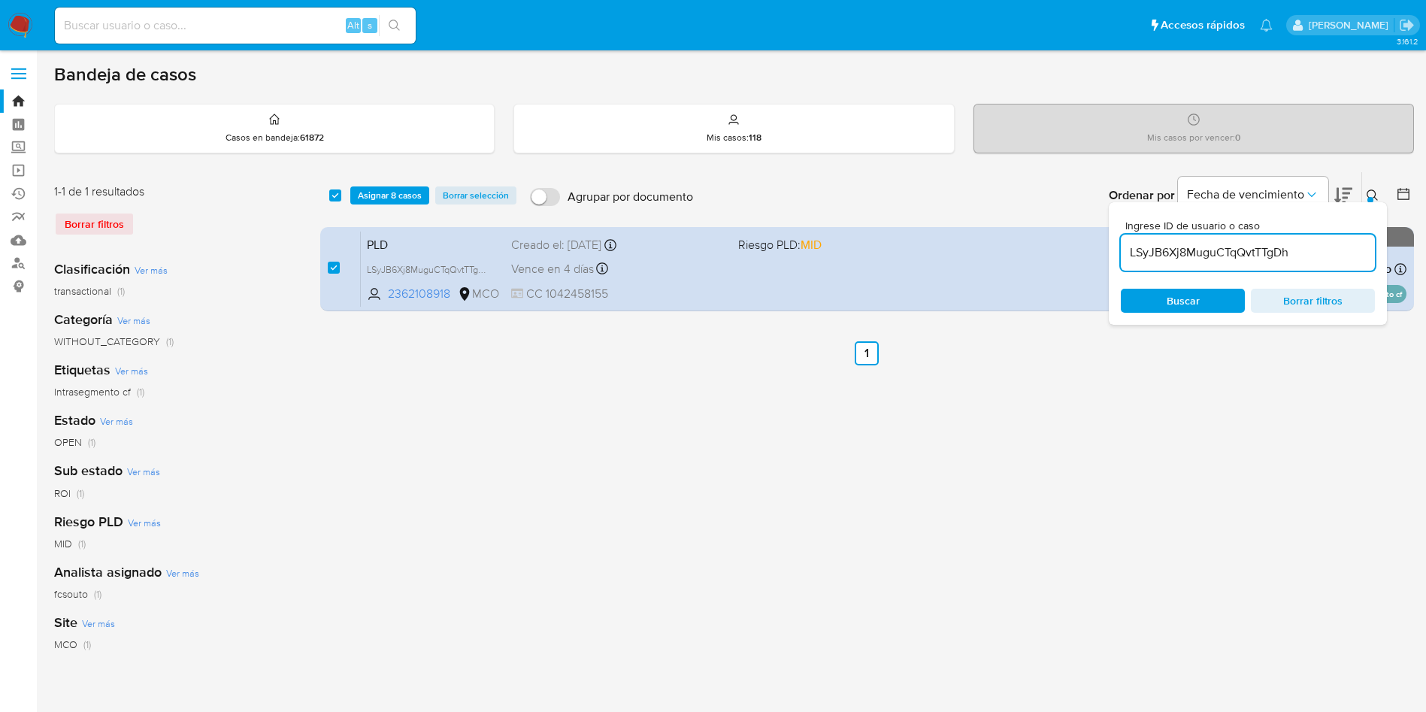
click at [1225, 262] on input "LSyJB6Xj8MuguCTqQvtTTgDh" at bounding box center [1248, 253] width 254 height 20
drag, startPoint x: 1225, startPoint y: 262, endPoint x: 1235, endPoint y: 262, distance: 9.8
click at [1225, 263] on div "LSyJB6Xj8MuguCTqQvtTTgDh" at bounding box center [1248, 253] width 254 height 36
type input "25sySN9uT6jCigfkWWOBfl1H"
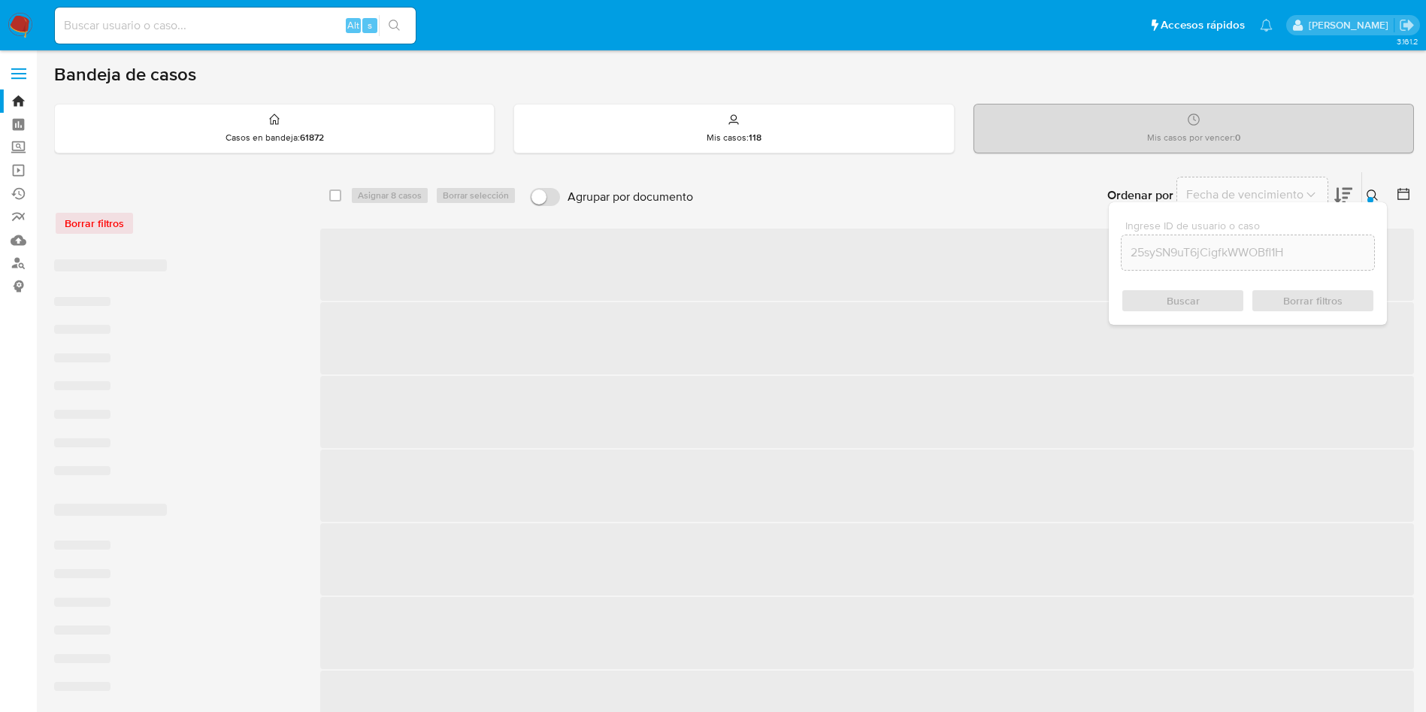
checkbox input "false"
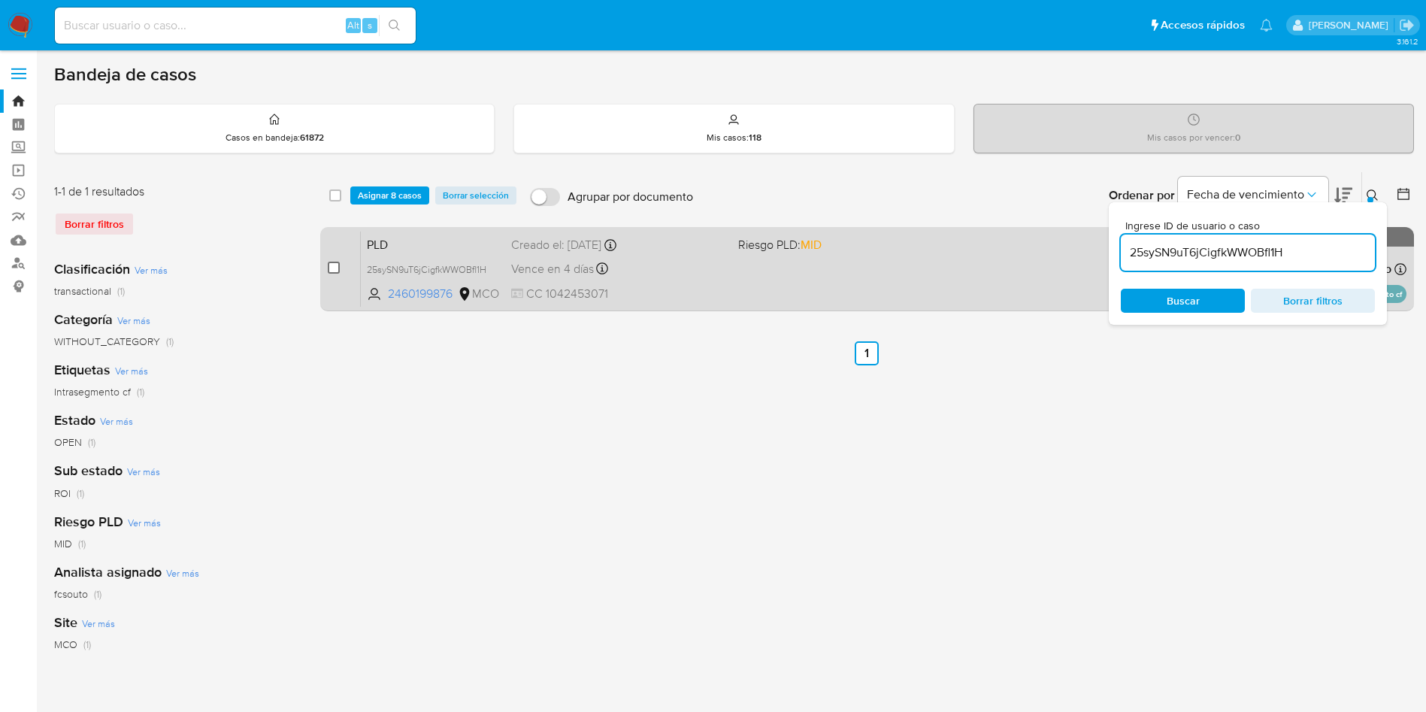
click at [335, 271] on input "checkbox" at bounding box center [334, 268] width 12 height 12
checkbox input "true"
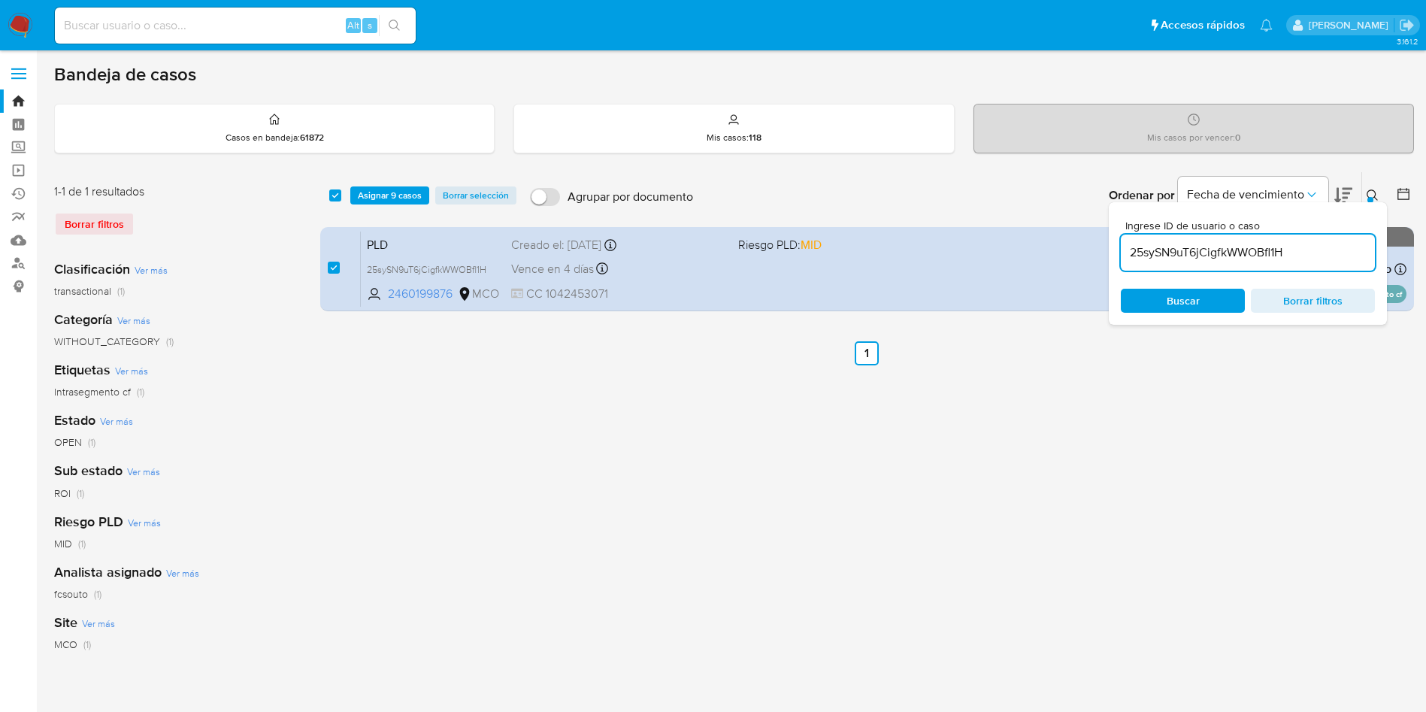
click at [1232, 246] on input "25sySN9uT6jCigfkWWOBfl1H" at bounding box center [1248, 253] width 254 height 20
type input "NswTtCS9KBRUD3sa3fPzGorC"
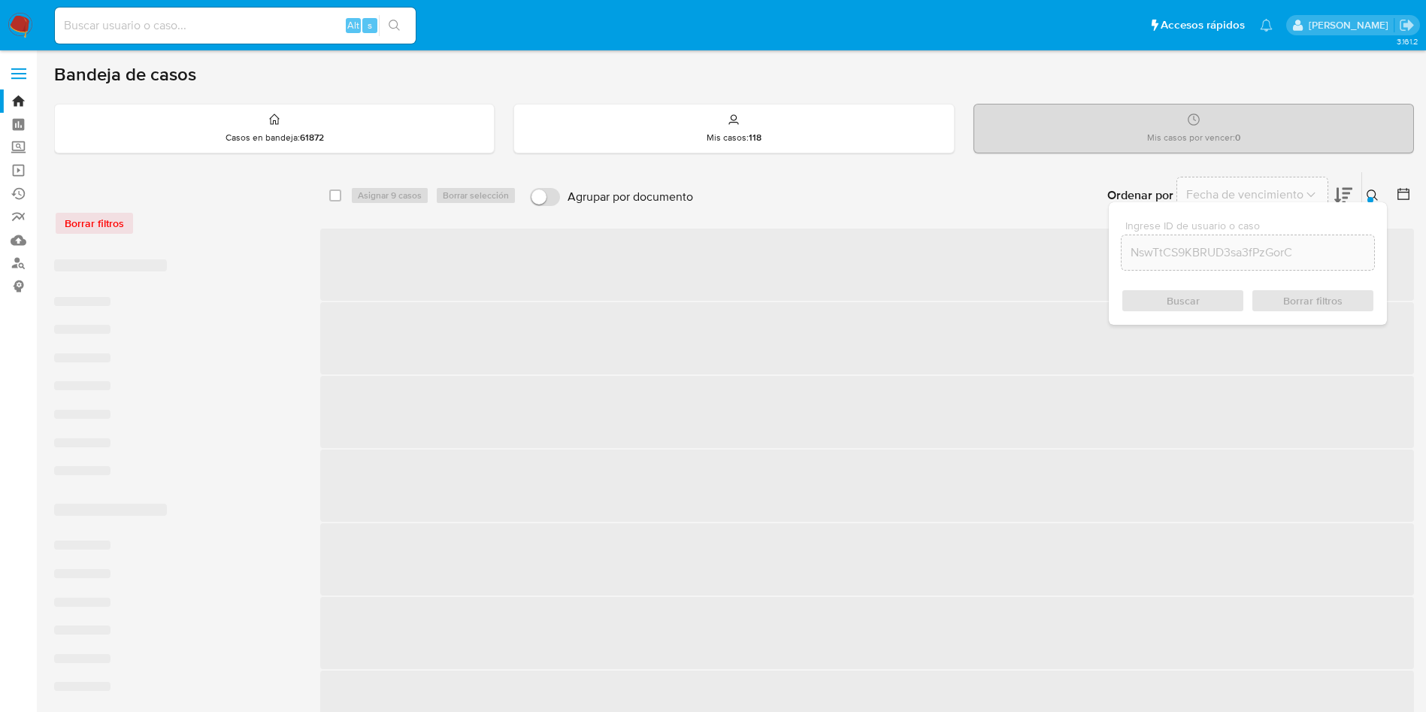
checkbox input "false"
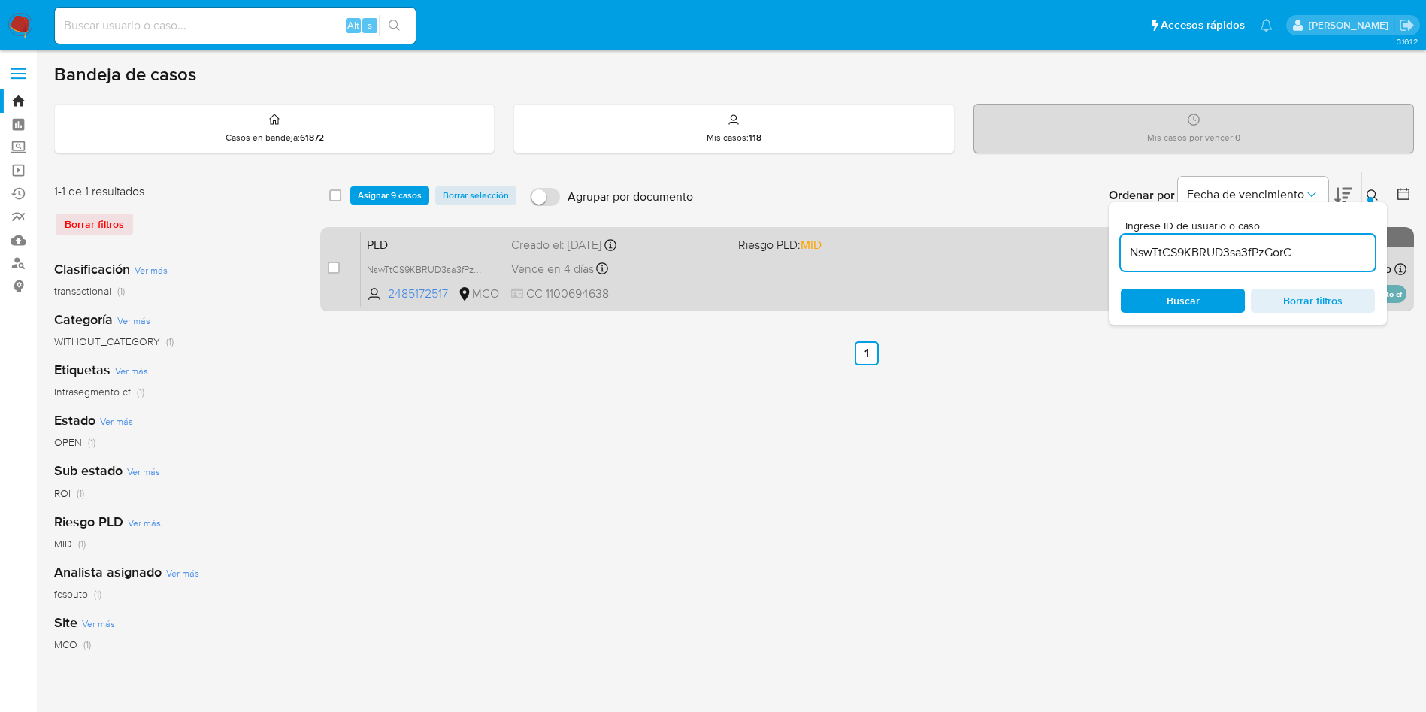
click at [338, 256] on div "case-item-checkbox No es posible asignar el caso" at bounding box center [344, 269] width 33 height 76
click at [338, 269] on input "checkbox" at bounding box center [334, 268] width 12 height 12
checkbox input "true"
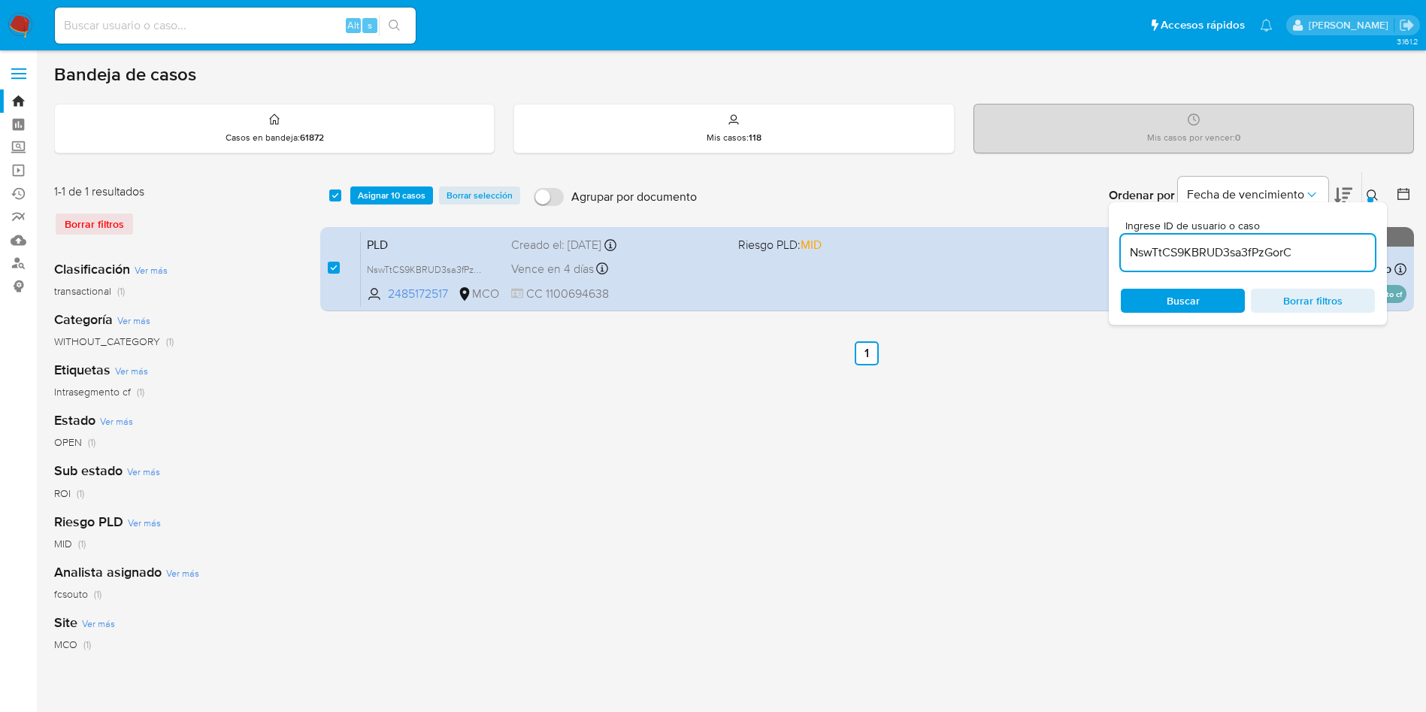
click at [1172, 250] on input "NswTtCS9KBRUD3sa3fPzGorC" at bounding box center [1248, 253] width 254 height 20
click at [1171, 250] on input "NswTtCS9KBRUD3sa3fPzGorC" at bounding box center [1248, 253] width 254 height 20
type input "jImzHpujYevtXQ4goh7m2MJG"
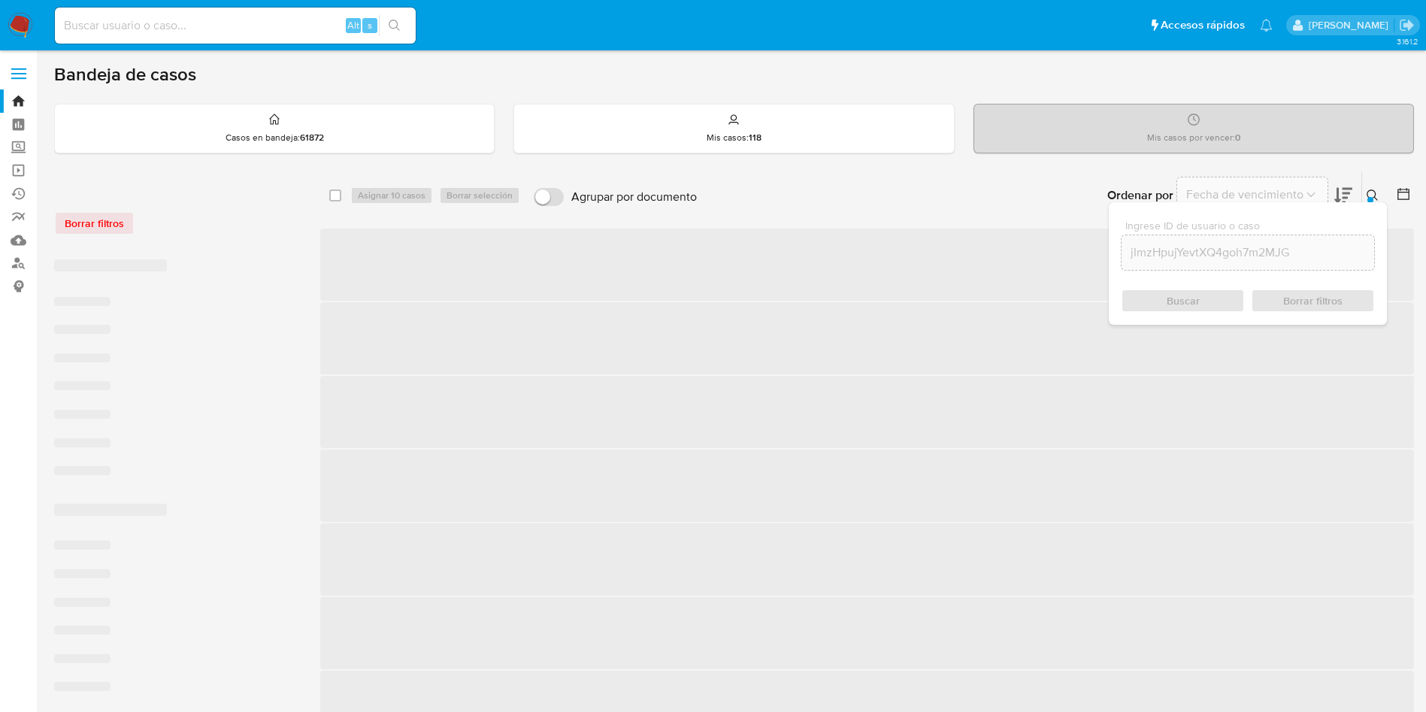
checkbox input "false"
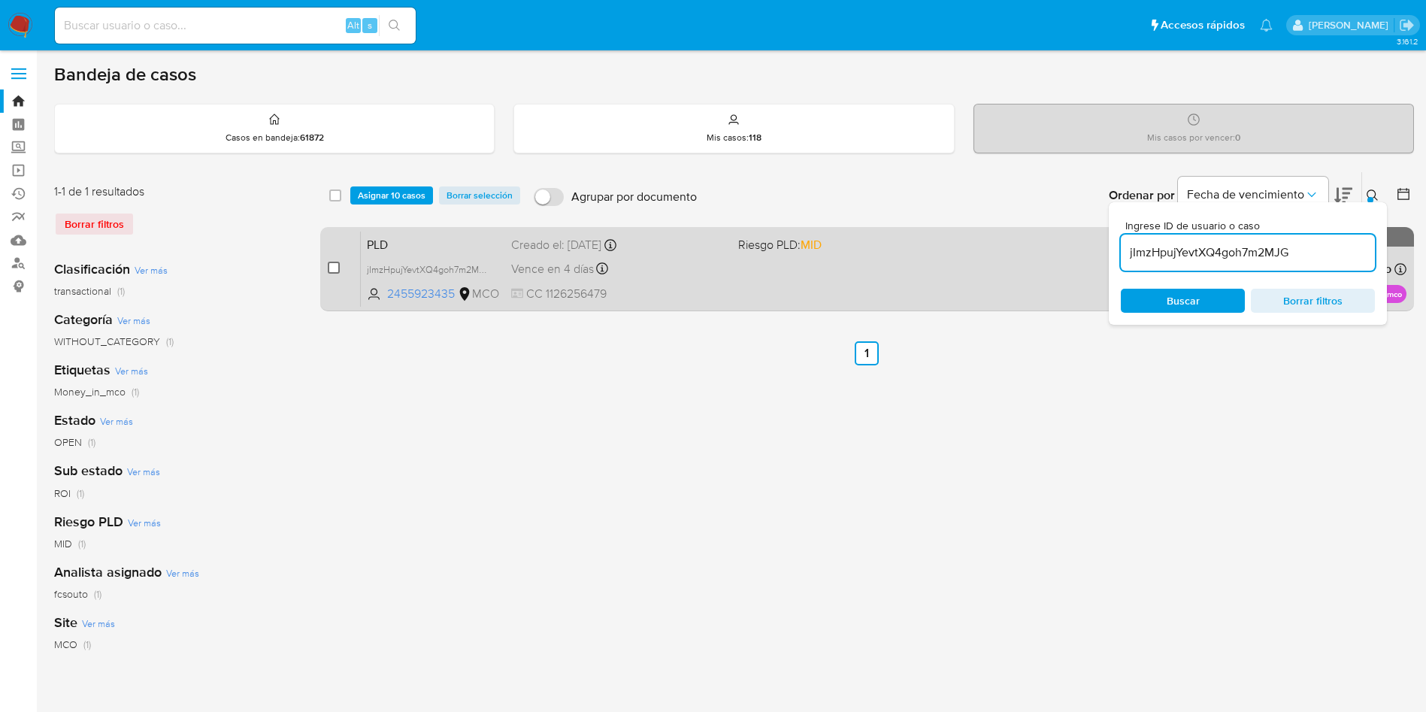
click at [335, 265] on input "checkbox" at bounding box center [334, 268] width 12 height 12
checkbox input "true"
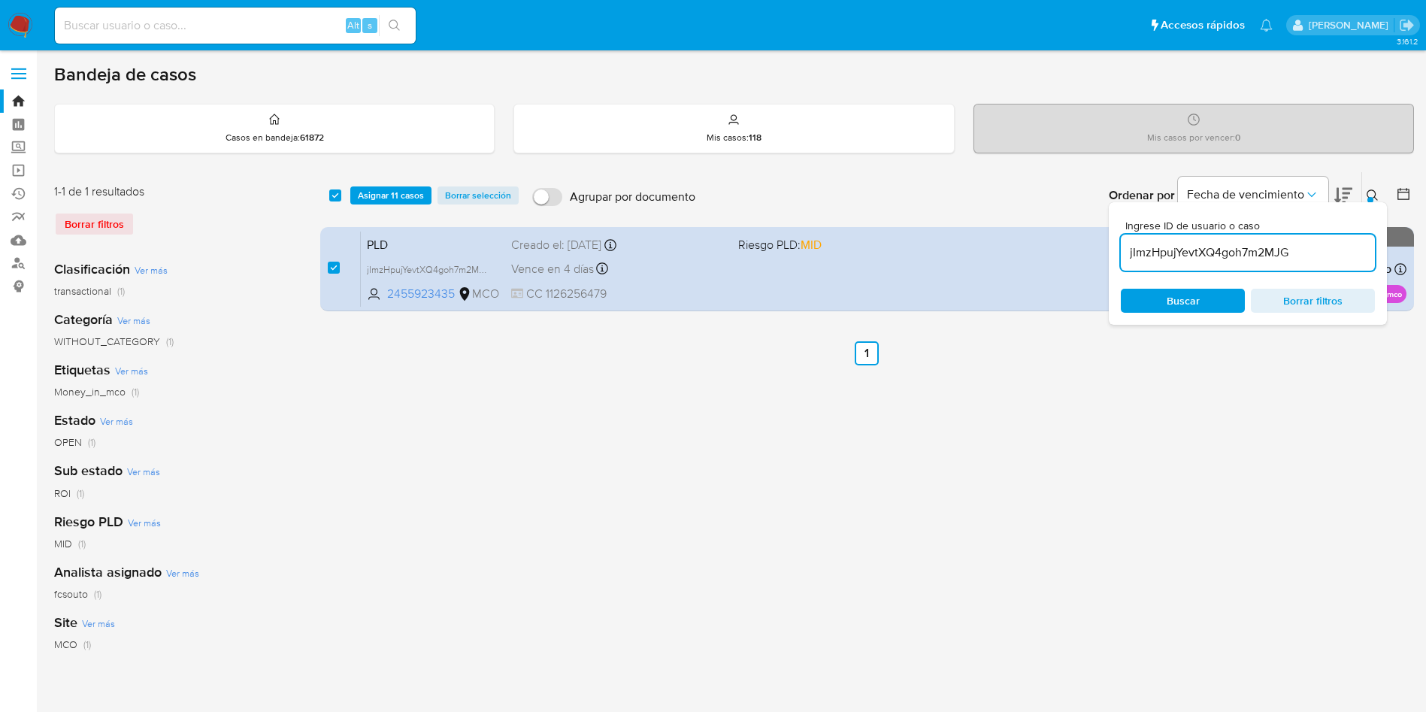
click at [1218, 247] on input "jImzHpujYevtXQ4goh7m2MJG" at bounding box center [1248, 253] width 254 height 20
click at [1218, 250] on input "jImzHpujYevtXQ4goh7m2MJG" at bounding box center [1248, 253] width 254 height 20
type input "aanKrJkuFpaE4idZ46RwdJPq"
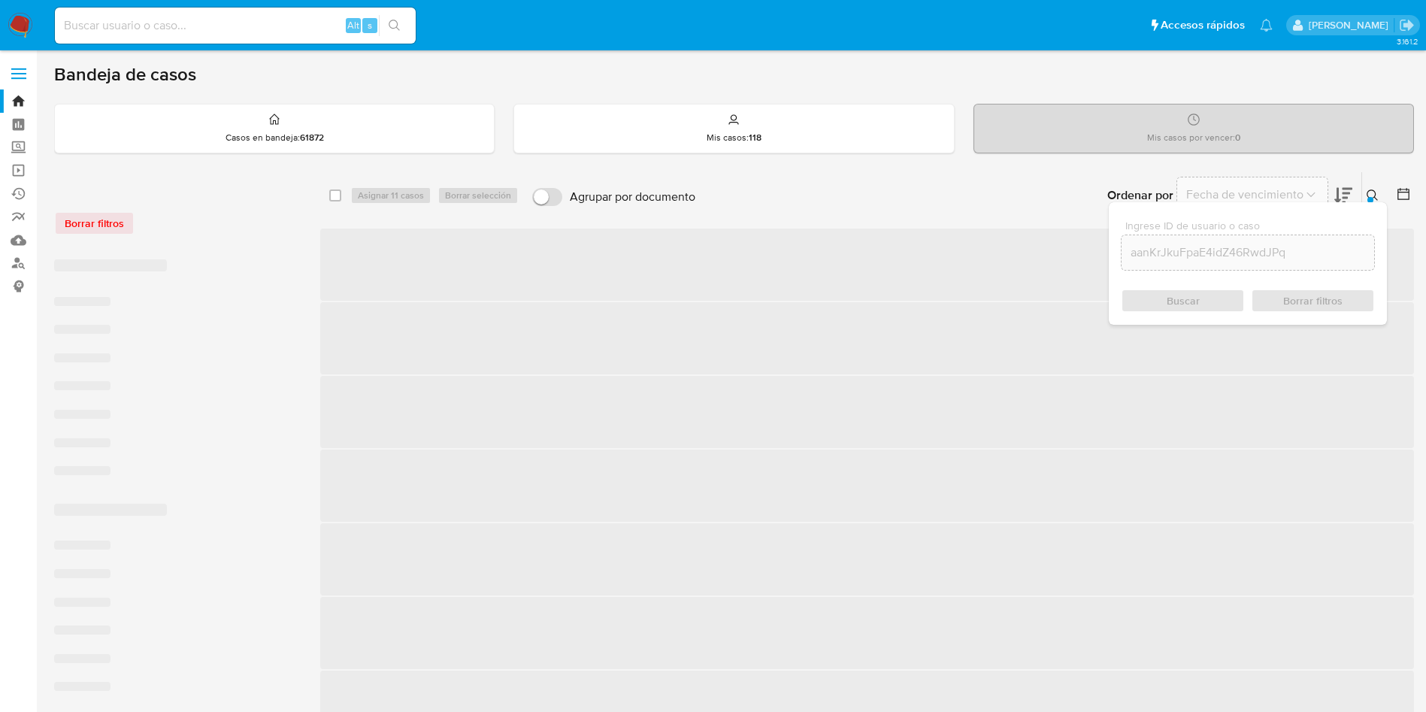
checkbox input "false"
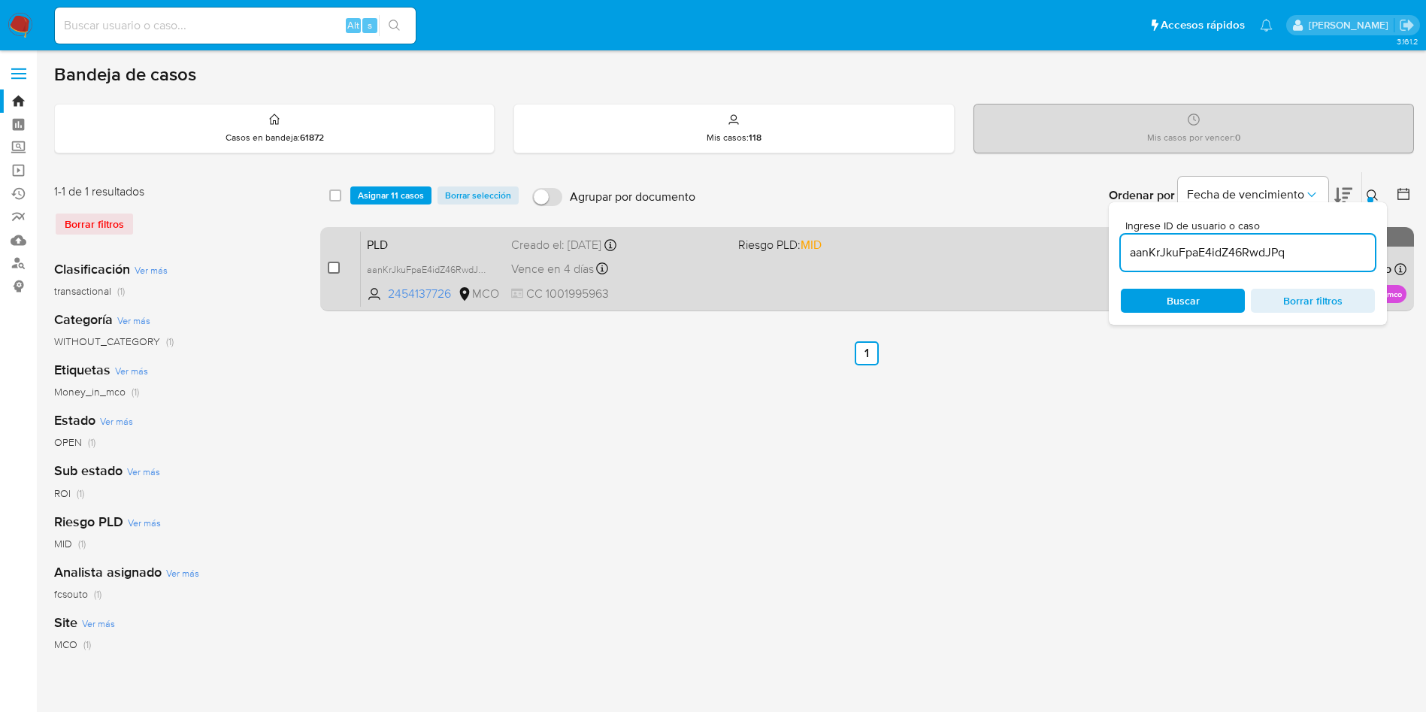
click at [329, 271] on input "checkbox" at bounding box center [334, 268] width 12 height 12
checkbox input "true"
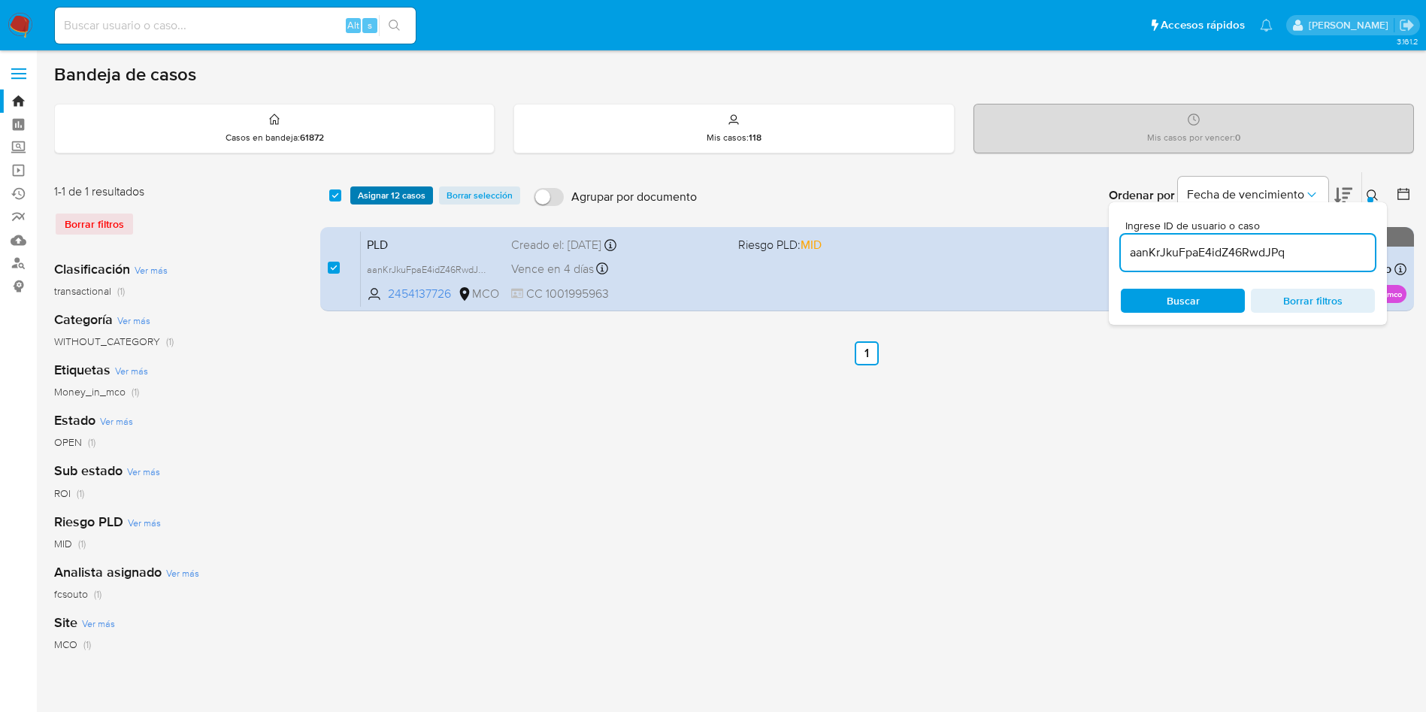
click at [401, 192] on span "Asignar 12 casos" at bounding box center [392, 195] width 68 height 15
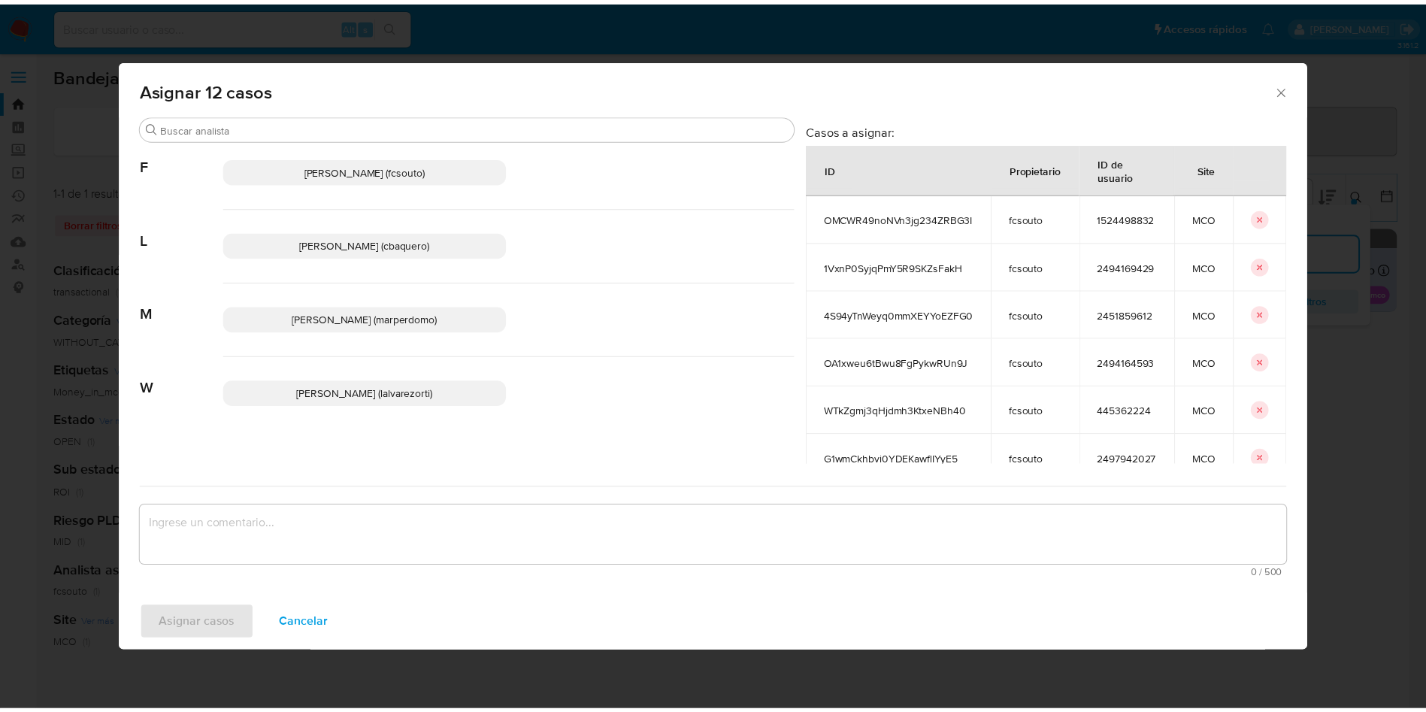
scroll to position [114, 0]
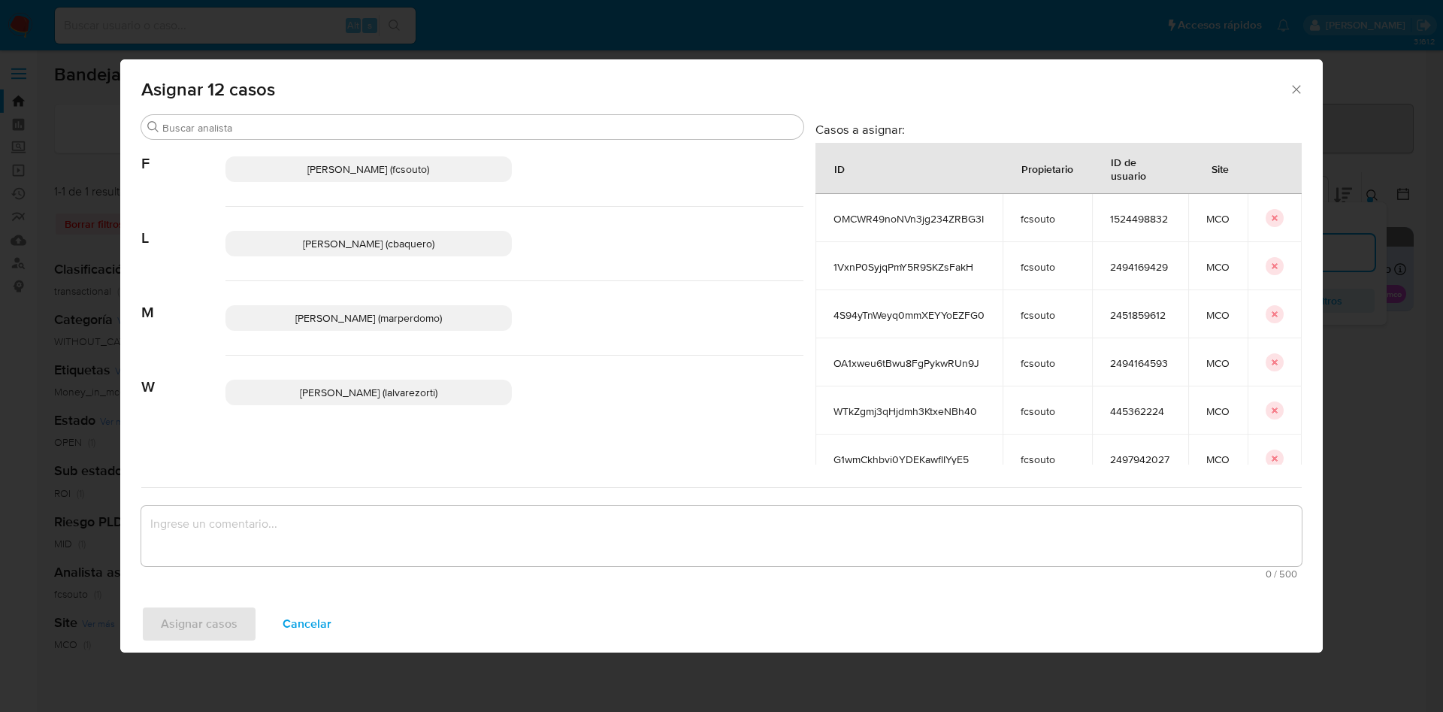
click at [371, 309] on p "[PERSON_NAME] (marperdomo)" at bounding box center [369, 318] width 286 height 26
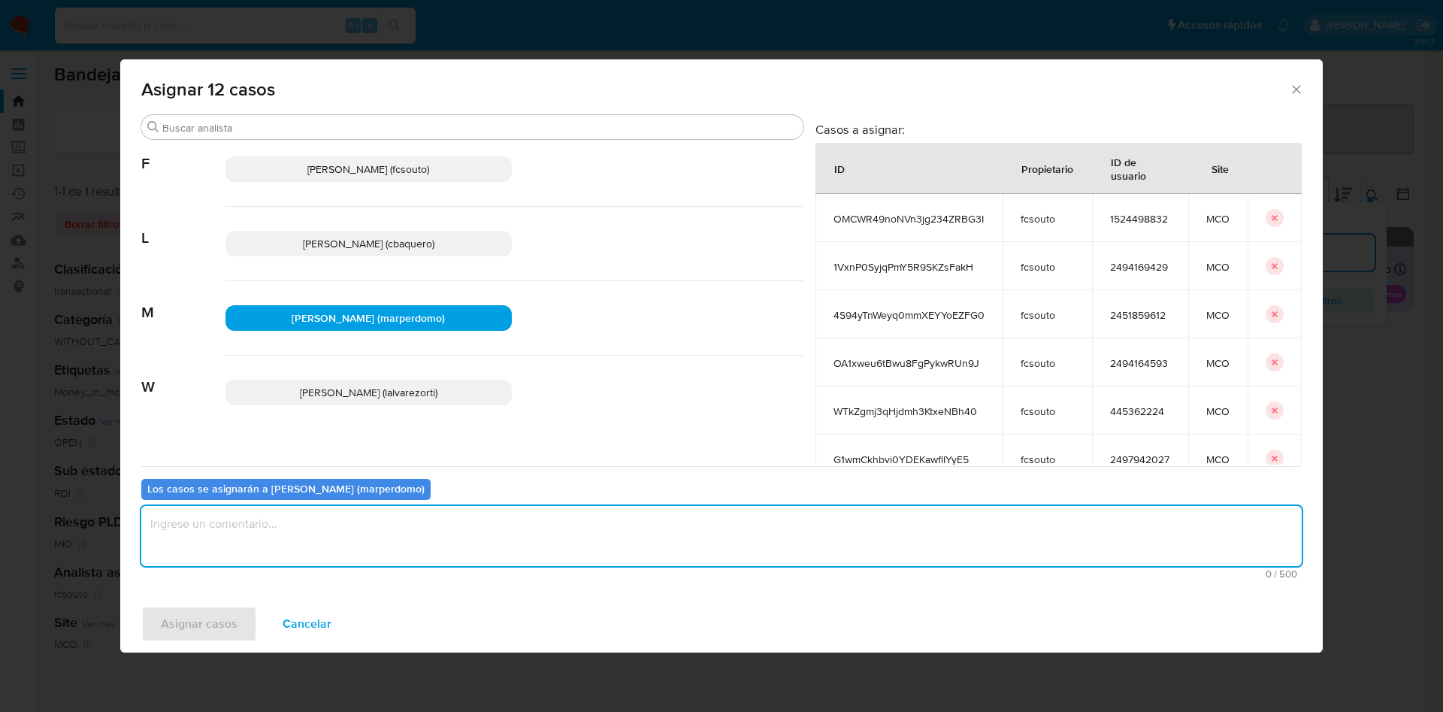
click at [532, 533] on textarea "assign-modal" at bounding box center [721, 536] width 1161 height 60
type textarea "Cierres CF"
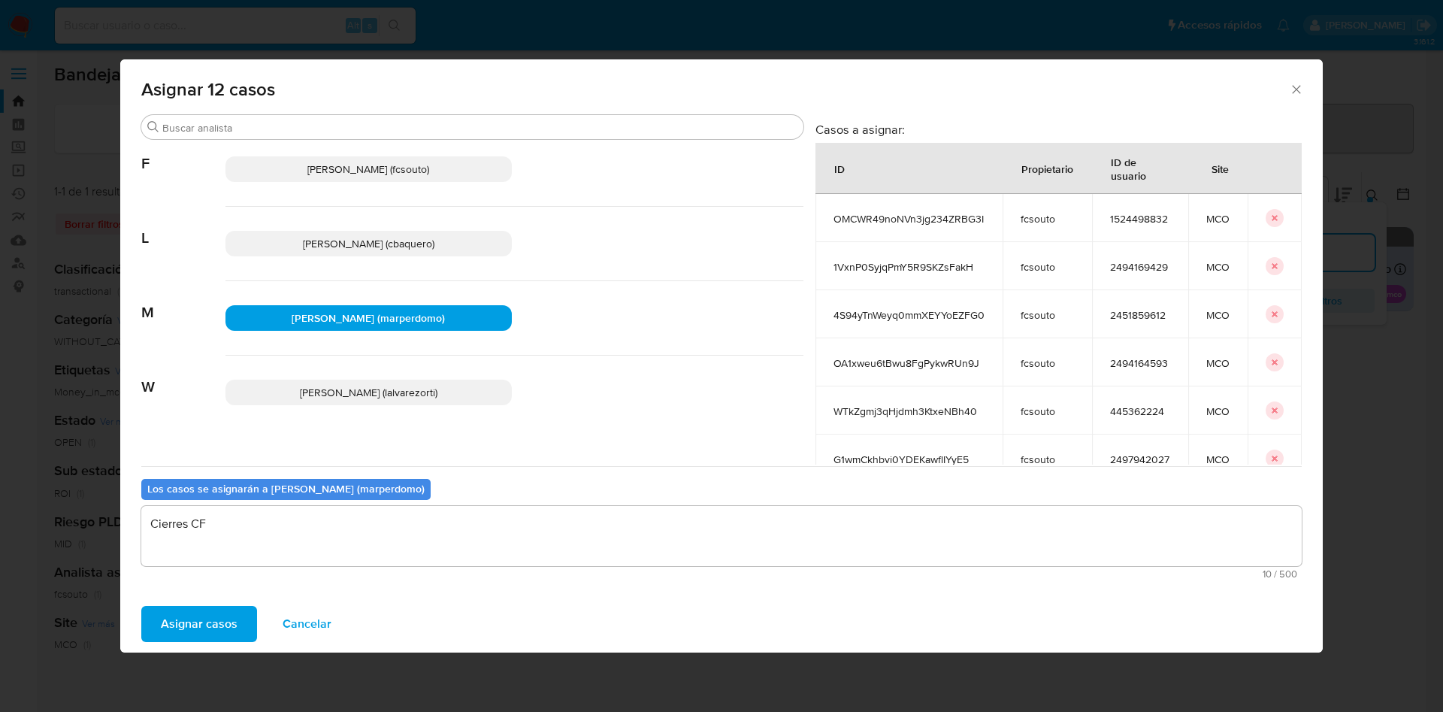
click at [205, 624] on span "Asignar casos" at bounding box center [199, 623] width 77 height 33
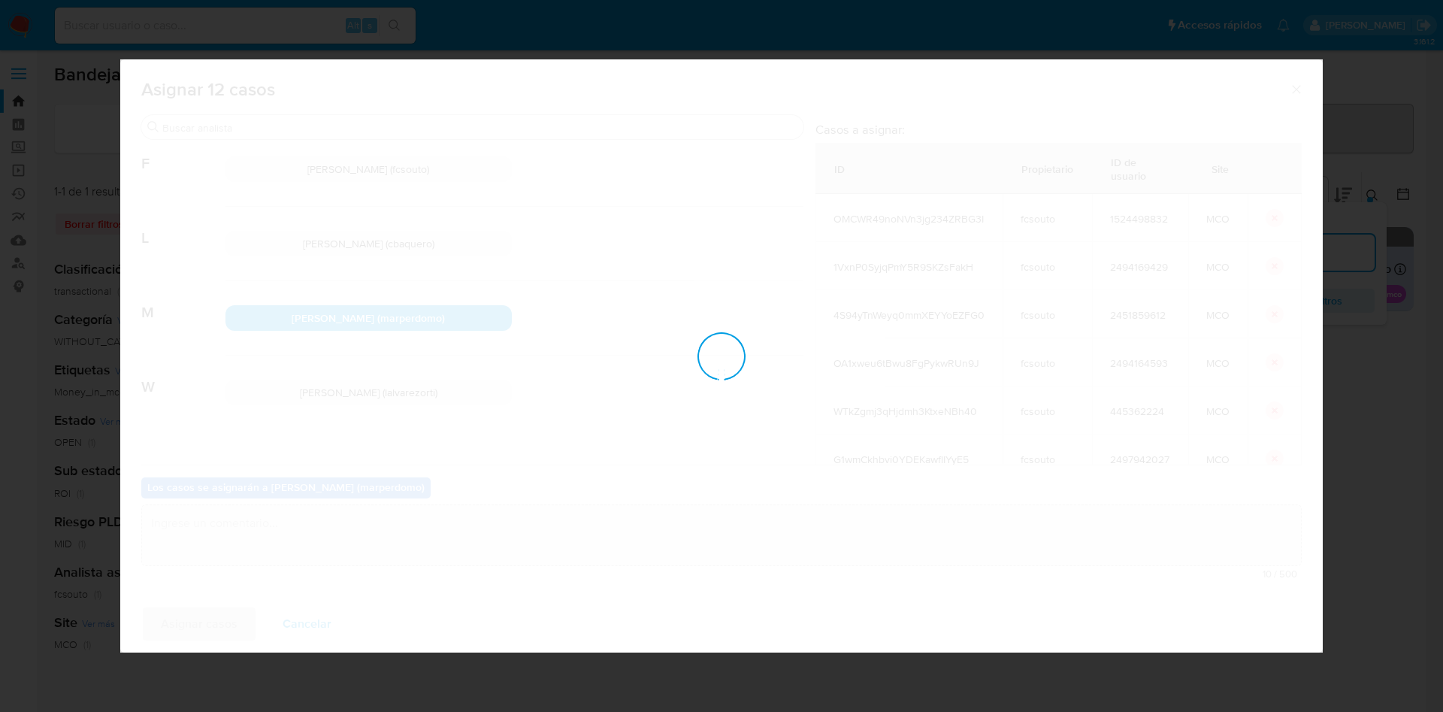
checkbox input "false"
